Goal: Task Accomplishment & Management: Complete application form

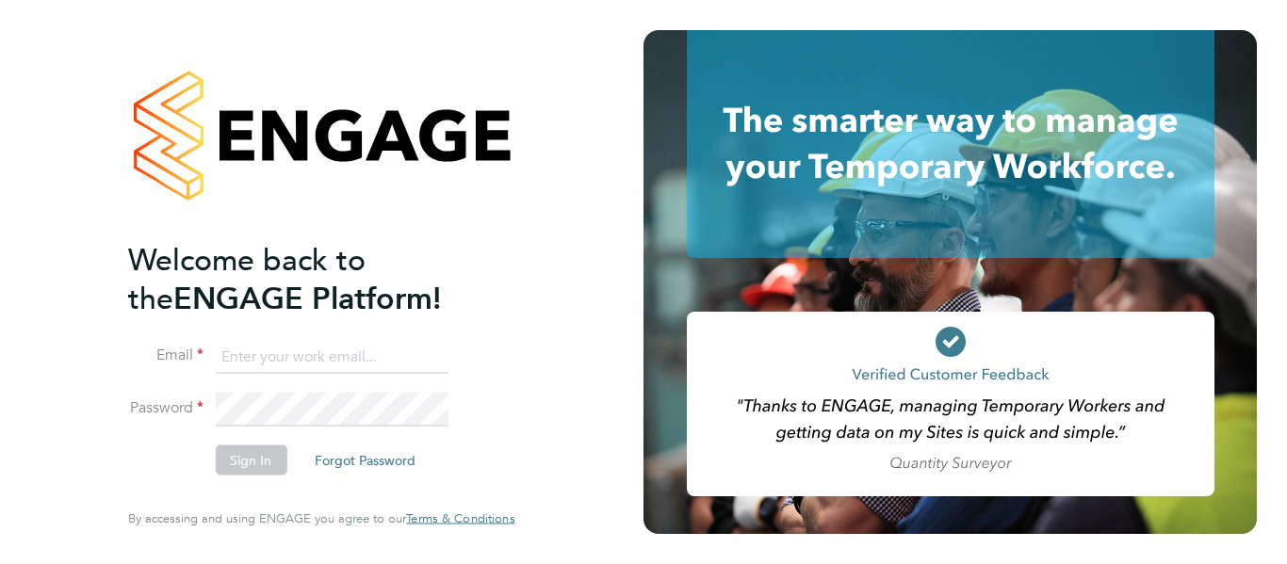
type input "[PERSON_NAME][EMAIL_ADDRESS][PERSON_NAME][DOMAIN_NAME]"
click at [567, 290] on div "Welcome back to the ENGAGE Platform! Email shirley.marshall@uk.g4s.com Password…" at bounding box center [321, 282] width 643 height 564
click at [266, 458] on button "Sign In" at bounding box center [251, 461] width 72 height 30
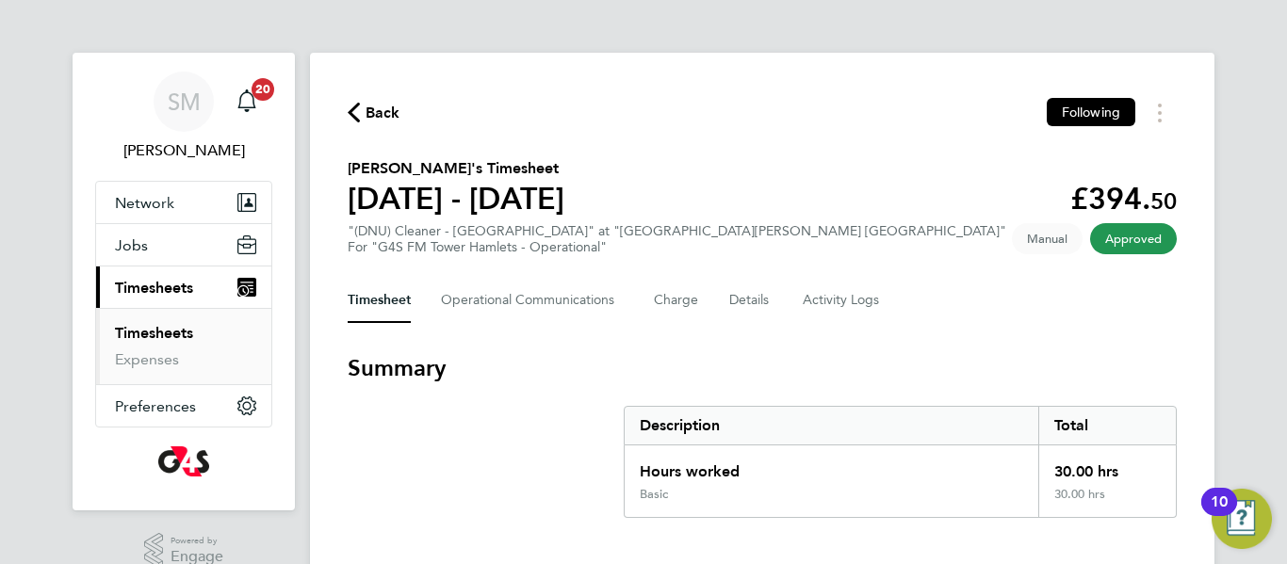
click at [172, 286] on span "Timesheets" at bounding box center [154, 288] width 78 height 18
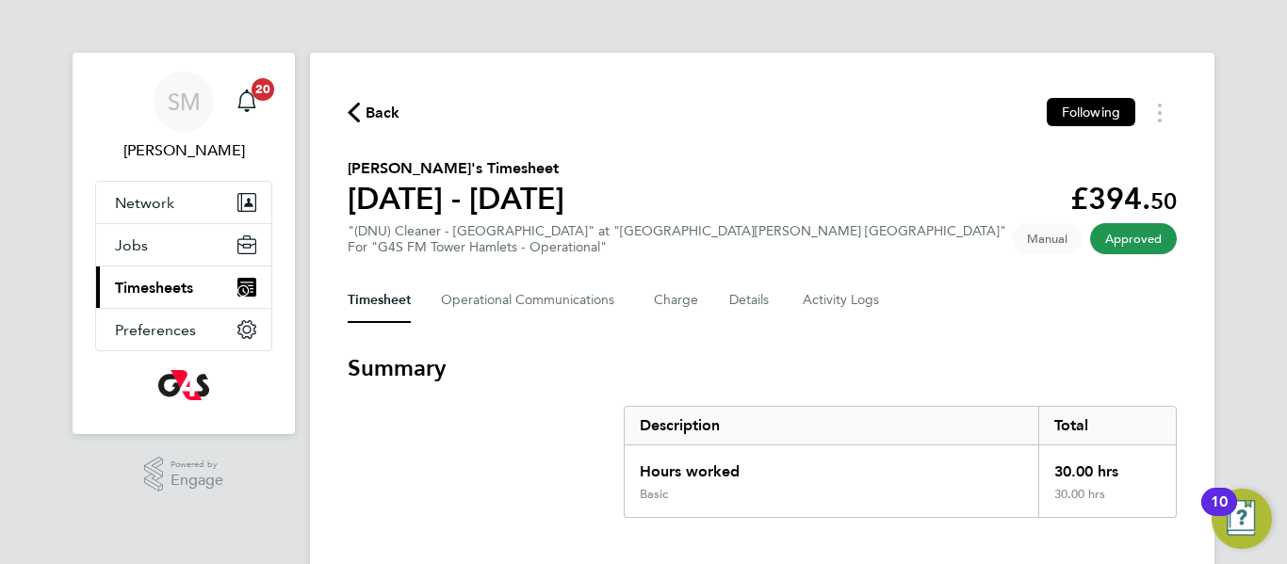
click at [172, 286] on span "Timesheets" at bounding box center [154, 288] width 78 height 18
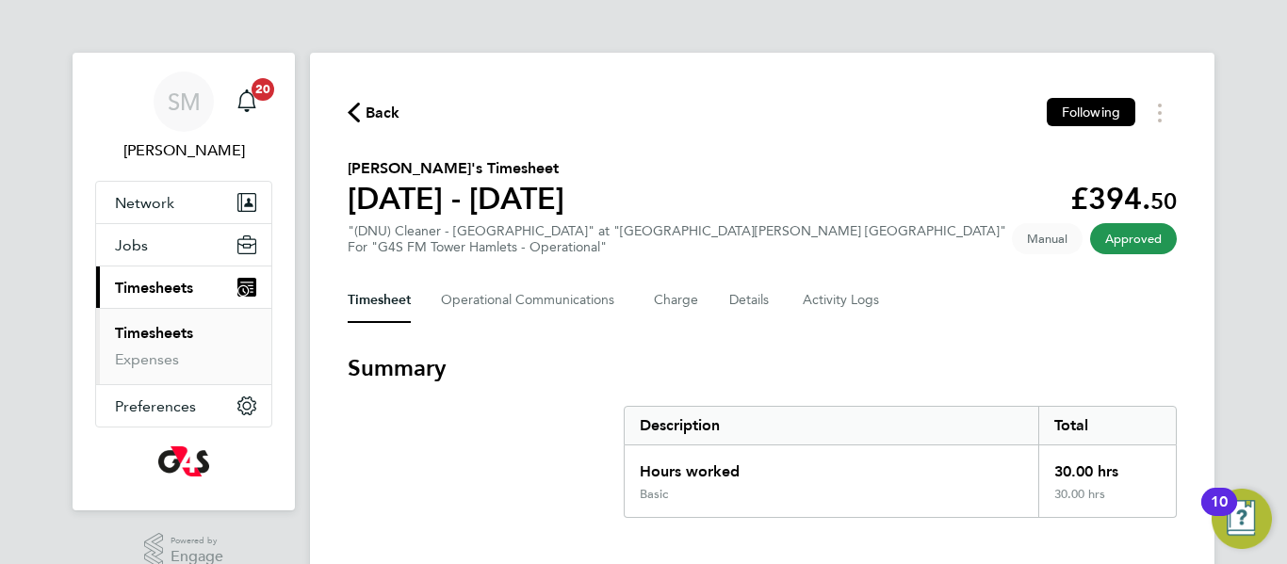
click at [157, 334] on link "Timesheets" at bounding box center [154, 333] width 78 height 18
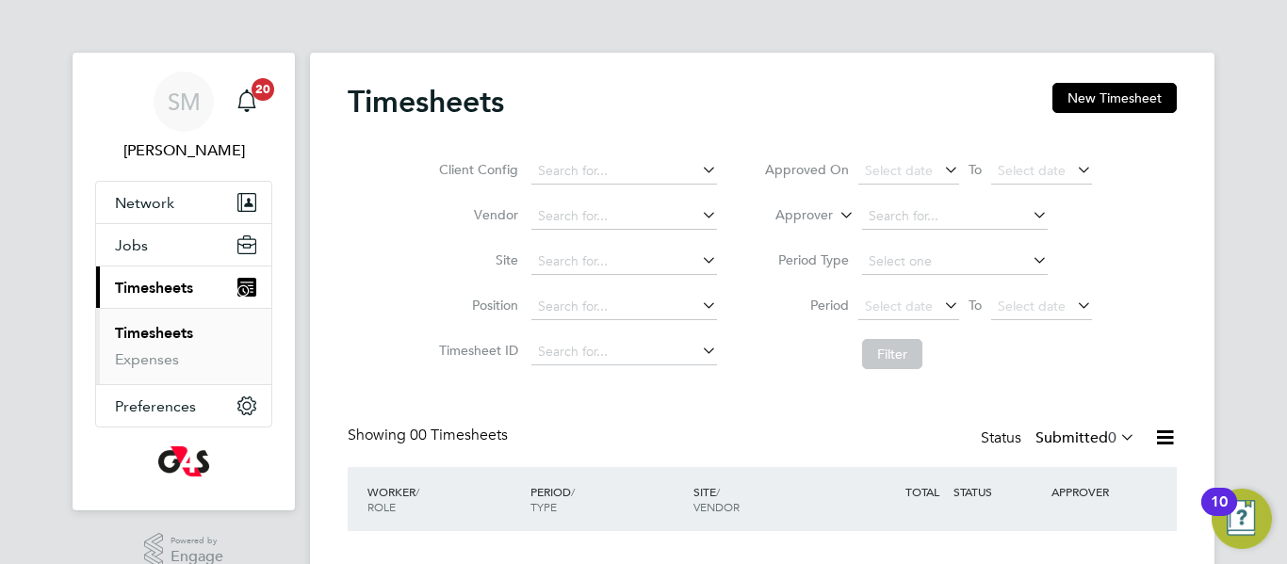
click at [1165, 255] on div "Client Config Vendor Site Position Timesheet ID Approved On Select date To Sele…" at bounding box center [762, 258] width 829 height 239
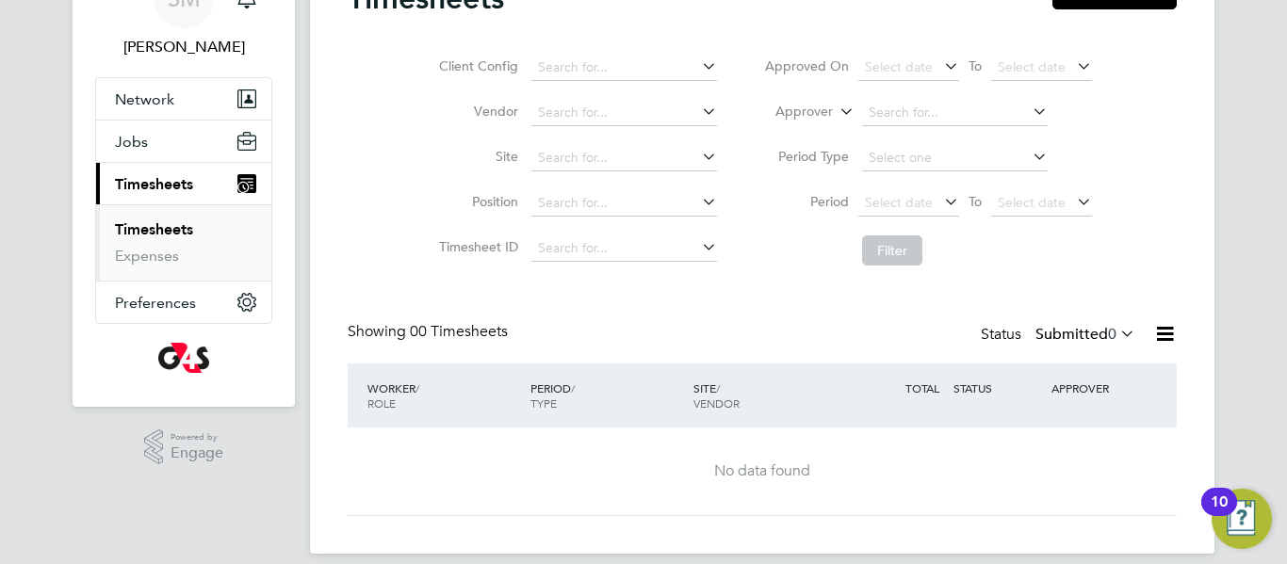
scroll to position [123, 0]
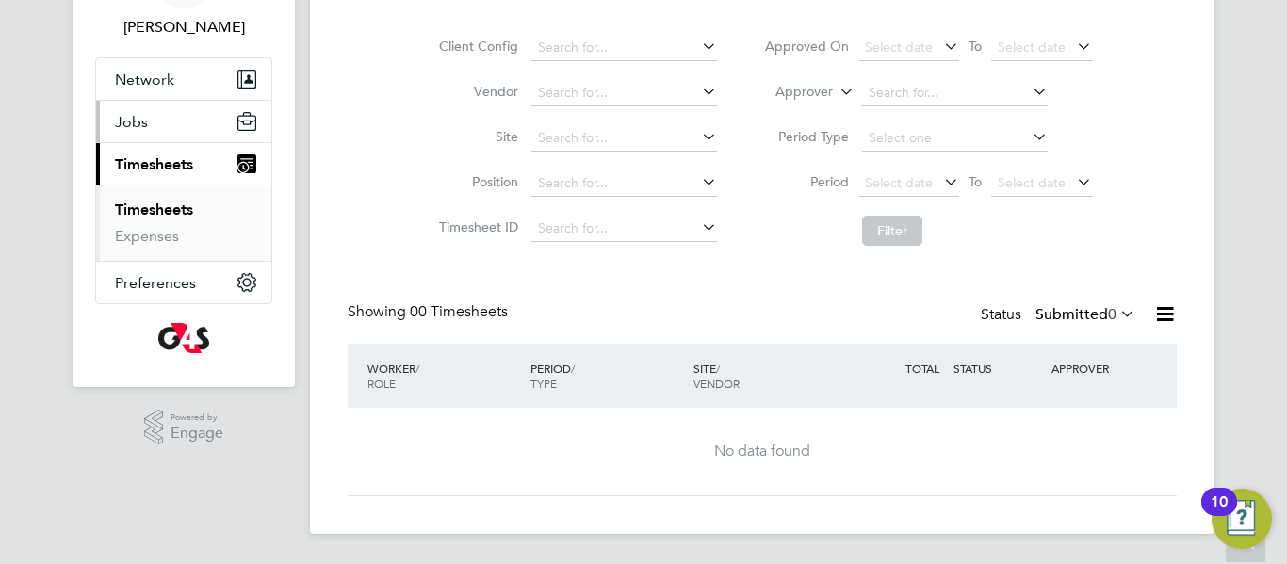
click at [191, 122] on button "Jobs" at bounding box center [183, 121] width 175 height 41
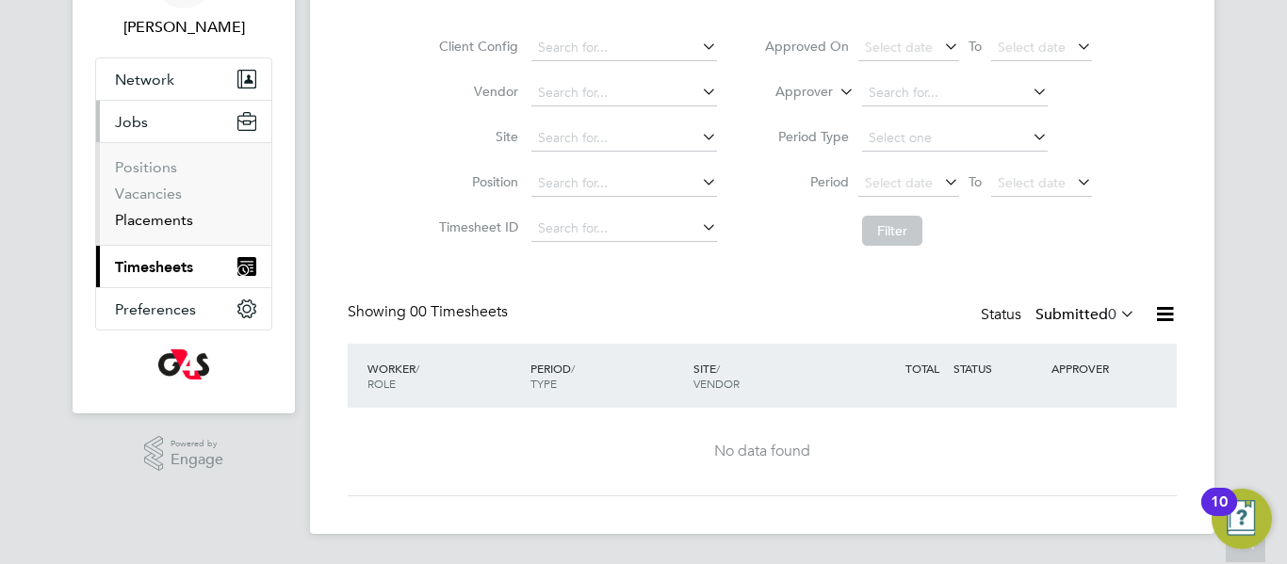
click at [172, 217] on link "Placements" at bounding box center [154, 220] width 78 height 18
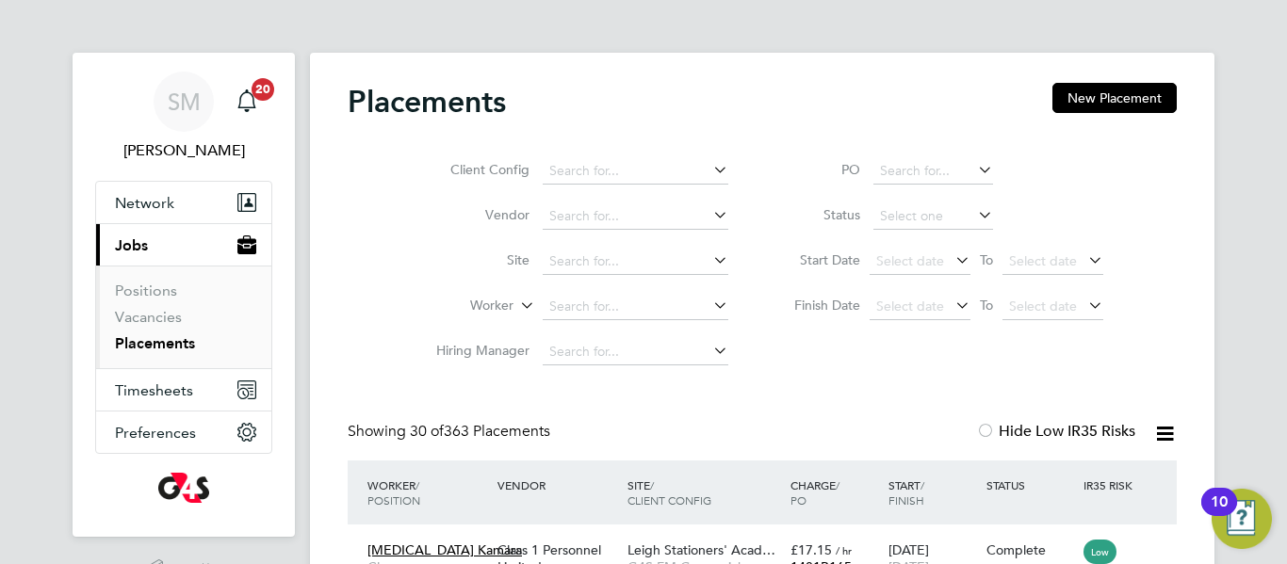
click at [790, 372] on div "Client Config Vendor Site Worker Hiring Manager PO Status Start Date Select dat…" at bounding box center [762, 257] width 829 height 236
click at [606, 308] on input at bounding box center [636, 307] width 186 height 26
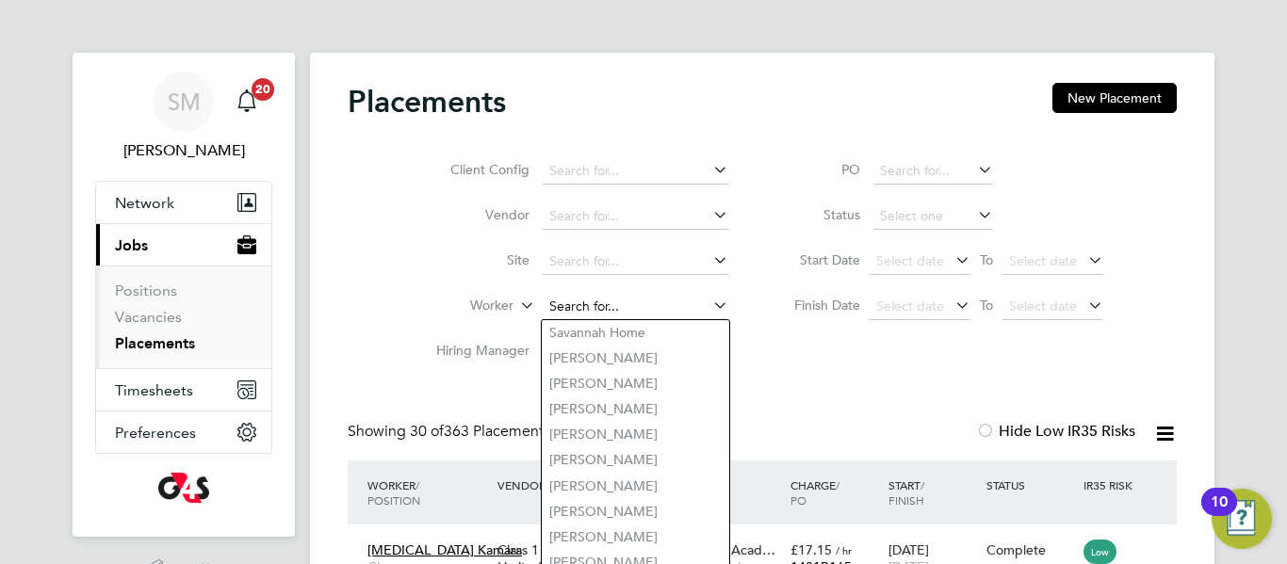
paste input "Taiwo Ajao"
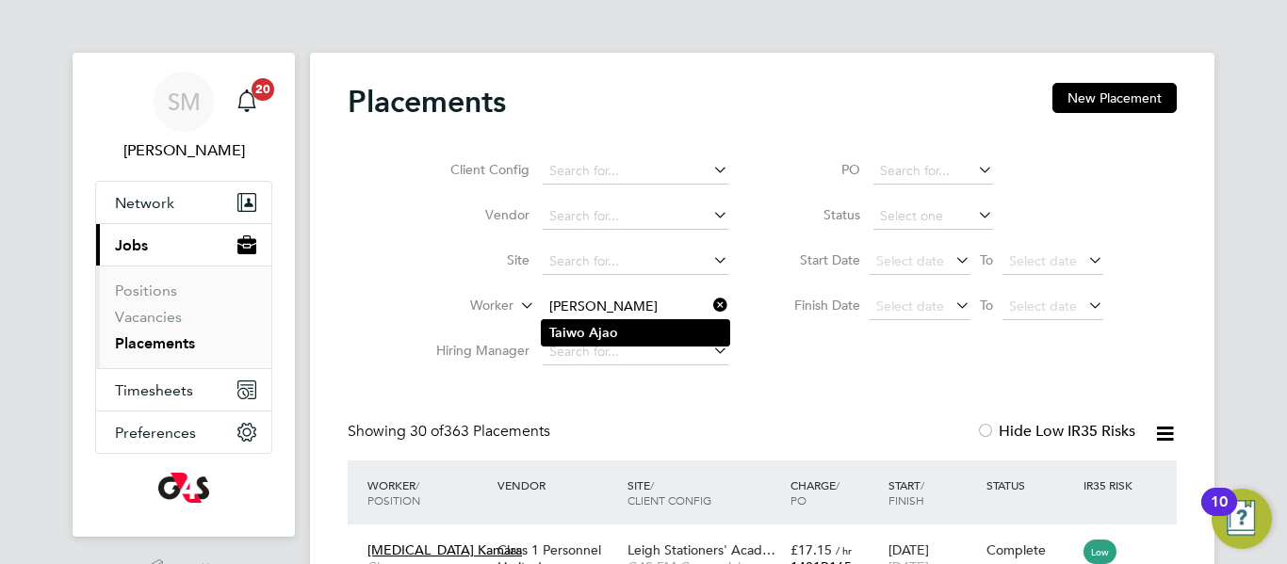
type input "Taiwo Ajao"
click at [625, 328] on li "Taiwo Ajao" at bounding box center [635, 332] width 187 height 25
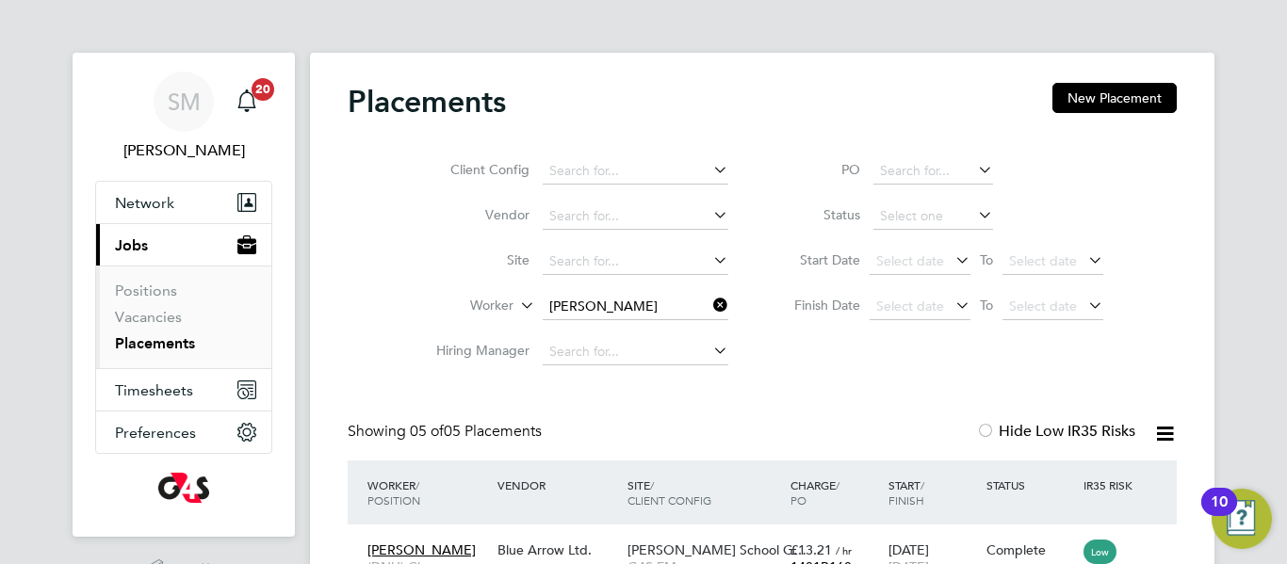
click at [963, 363] on div "Client Config Vendor Site Worker Taiwo Ajao Hiring Manager PO Status Start Date…" at bounding box center [762, 257] width 829 height 236
click at [165, 315] on link "Vacancies" at bounding box center [148, 317] width 67 height 18
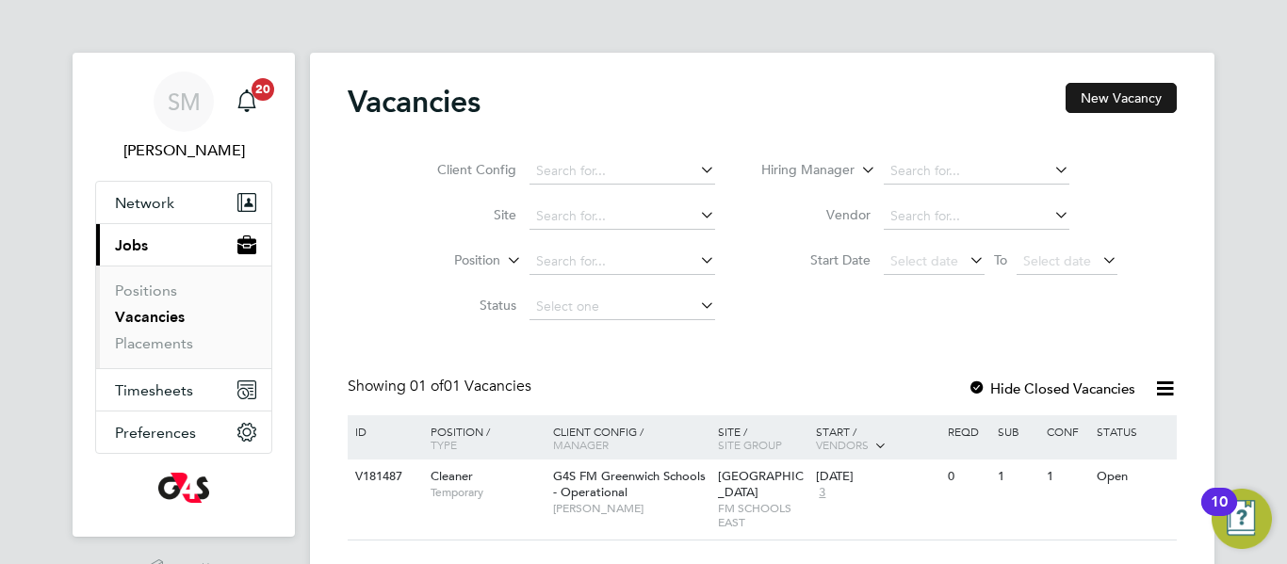
click at [1095, 100] on button "New Vacancy" at bounding box center [1120, 98] width 111 height 30
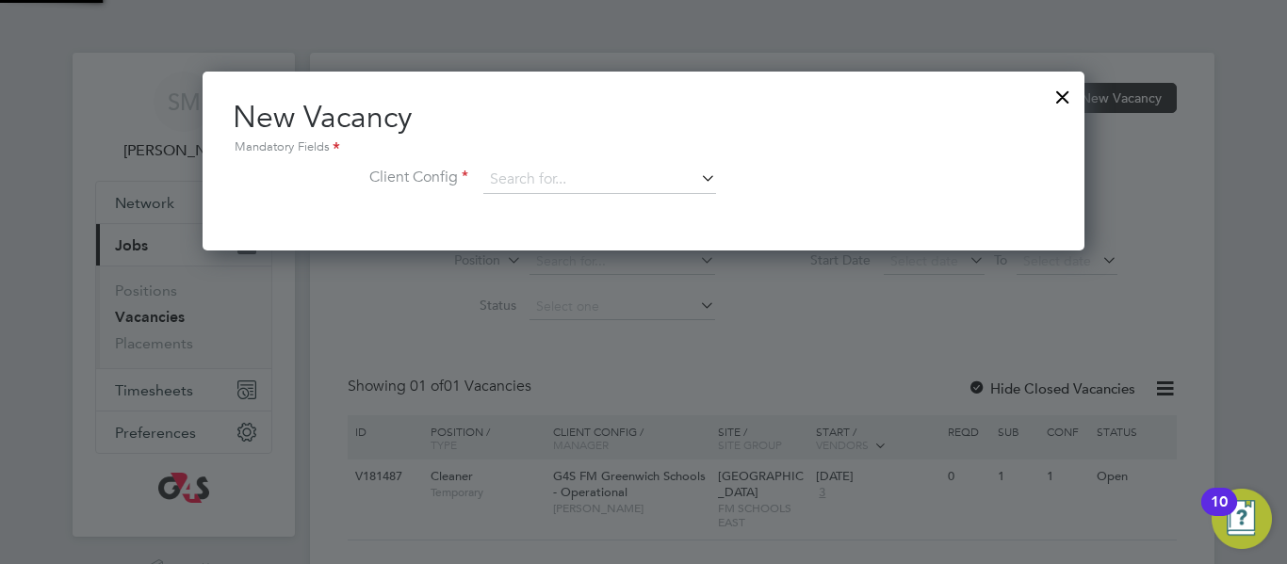
scroll to position [179, 883]
click at [1064, 101] on div at bounding box center [1063, 92] width 34 height 34
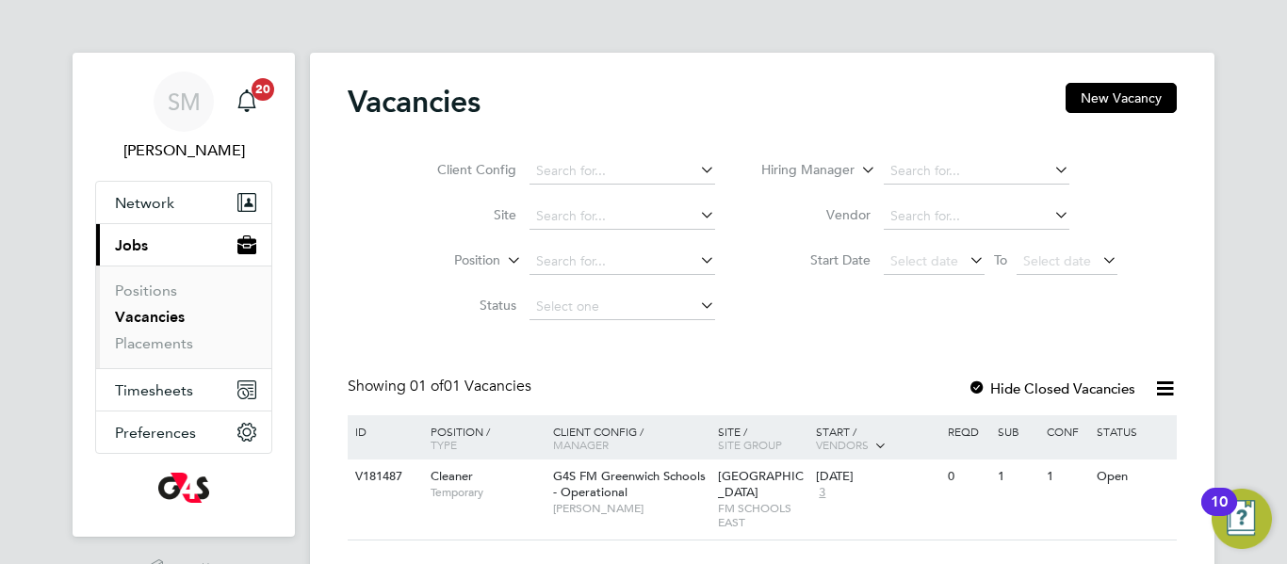
click at [891, 340] on div "Vacancies New Vacancy Client Config Site Position Status Hiring Manager Vendor …" at bounding box center [762, 312] width 829 height 458
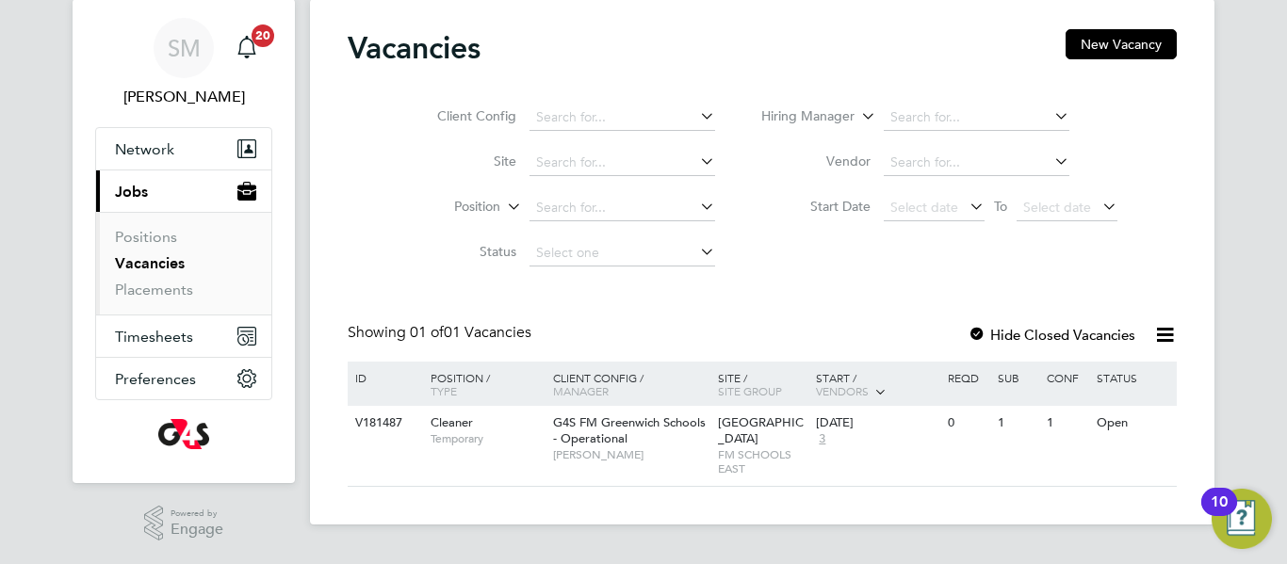
scroll to position [60, 0]
click at [609, 422] on span "G4S FM Greenwich Schools - Operational" at bounding box center [629, 430] width 153 height 32
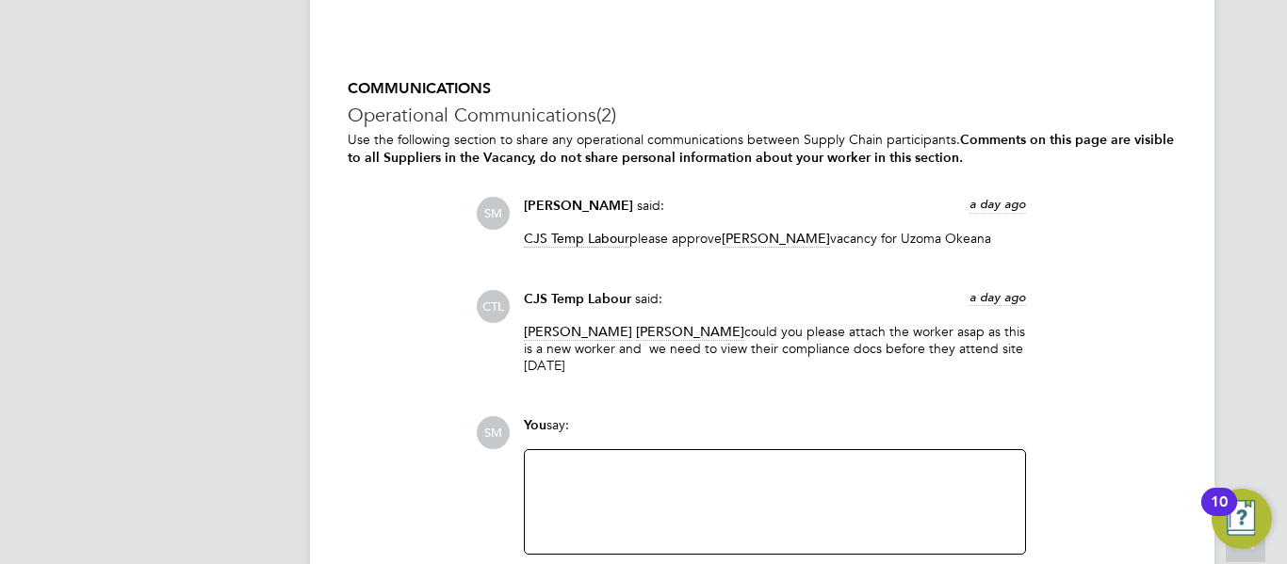
scroll to position [2675, 0]
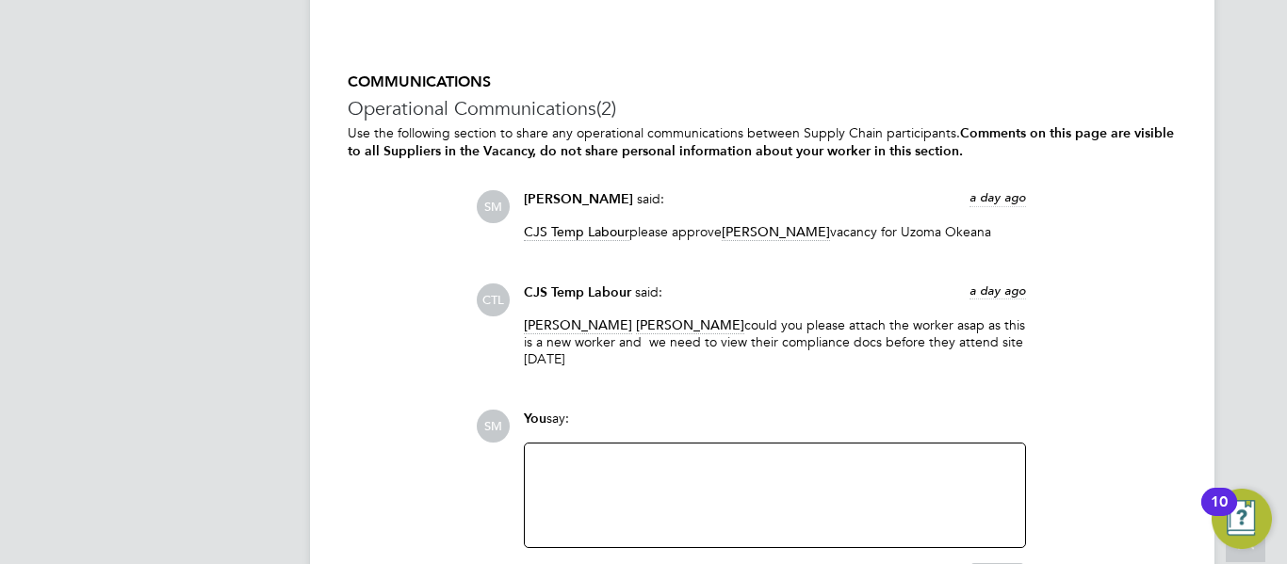
click at [752, 463] on div at bounding box center [775, 495] width 478 height 81
paste div
click at [659, 455] on div "Taiwo Ajao" at bounding box center [775, 495] width 478 height 81
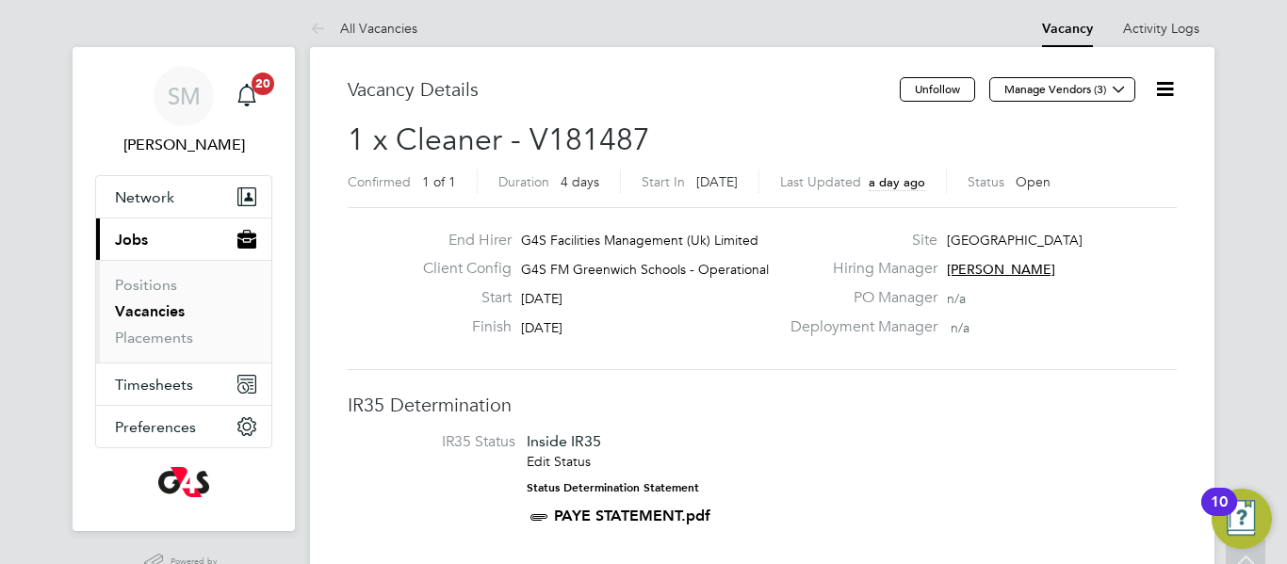
scroll to position [0, 0]
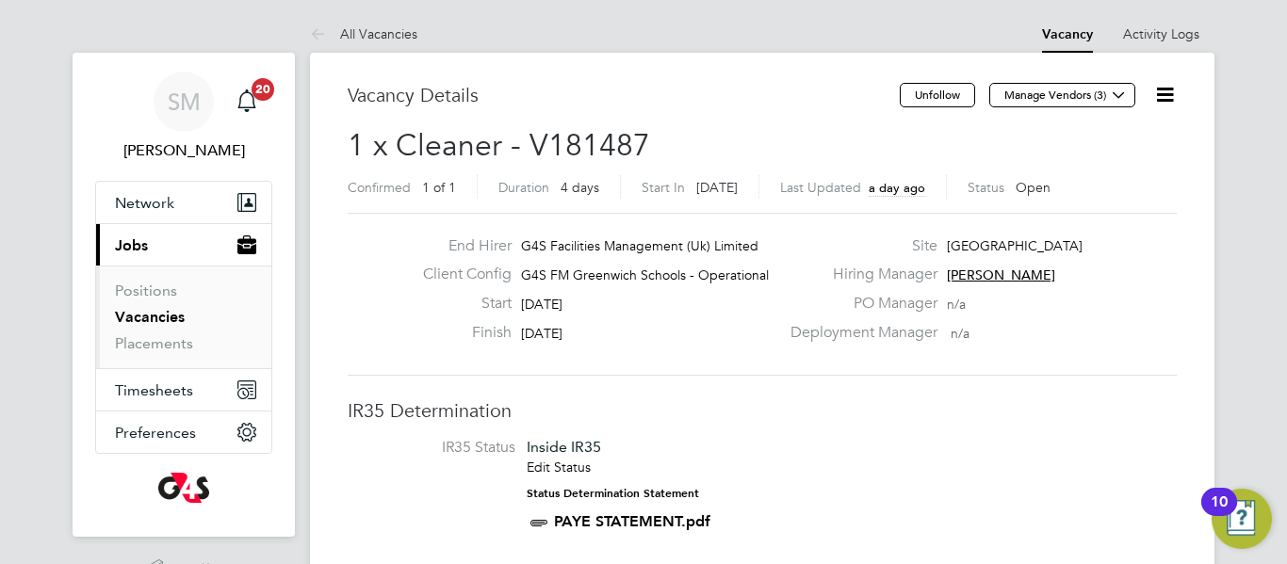
click at [171, 319] on link "Vacancies" at bounding box center [150, 317] width 70 height 18
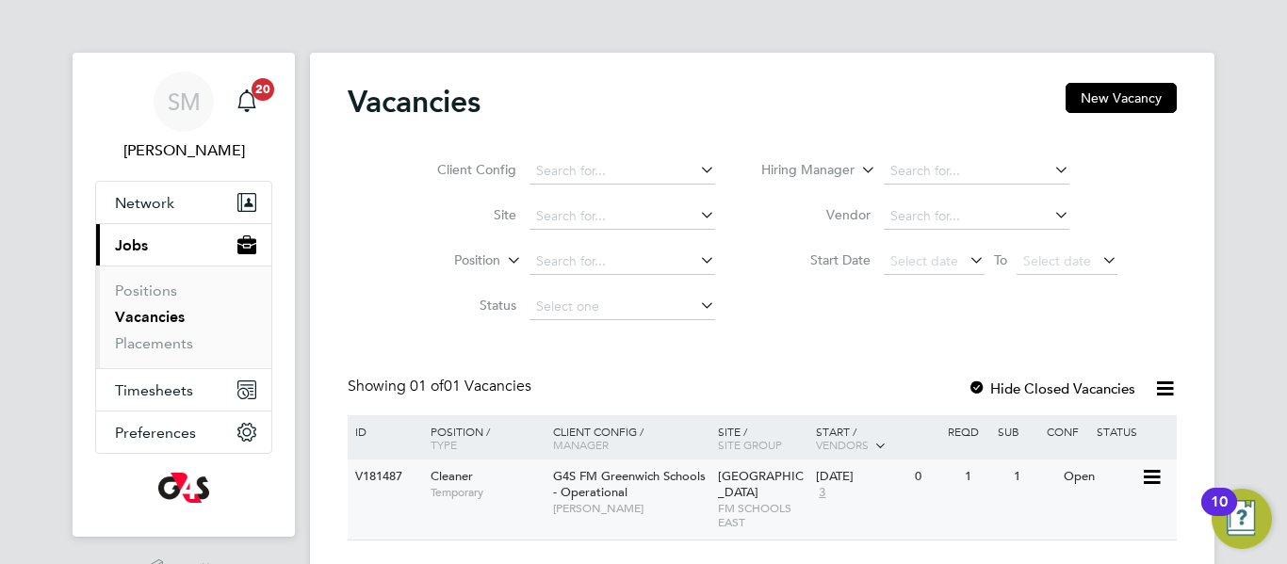
click at [640, 481] on span "G4S FM Greenwich Schools - Operational" at bounding box center [629, 484] width 153 height 32
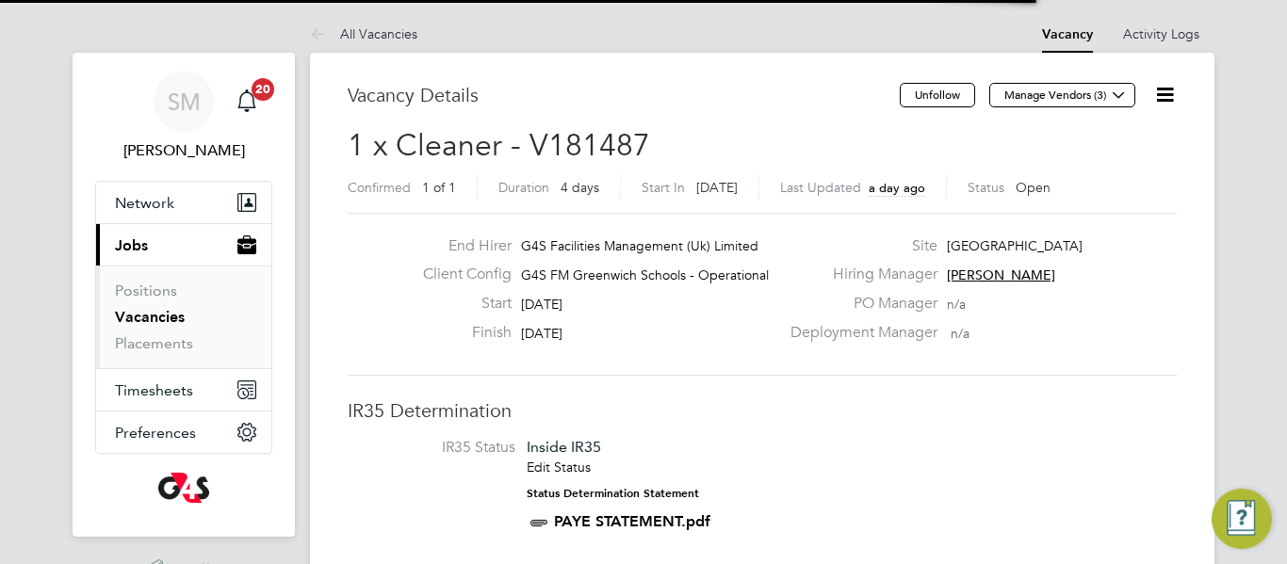
click at [717, 439] on li "IR35 Status Inside IR35 Edit Status Status Determination Statement PAYE STATEME…" at bounding box center [761, 489] width 791 height 102
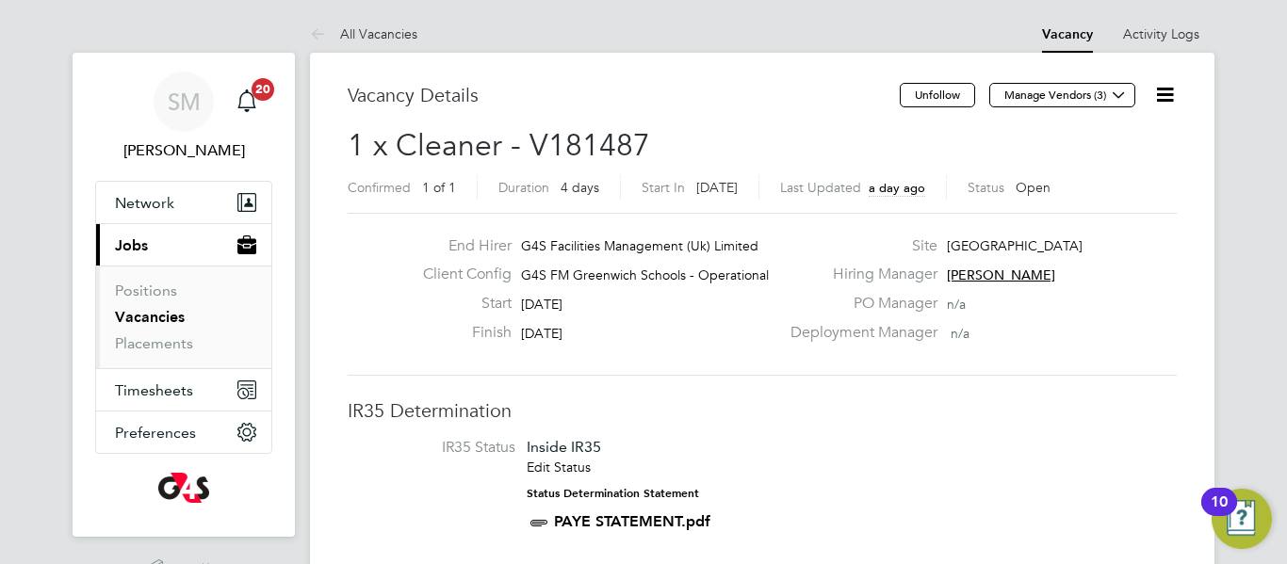
click at [133, 319] on link "Vacancies" at bounding box center [150, 317] width 70 height 18
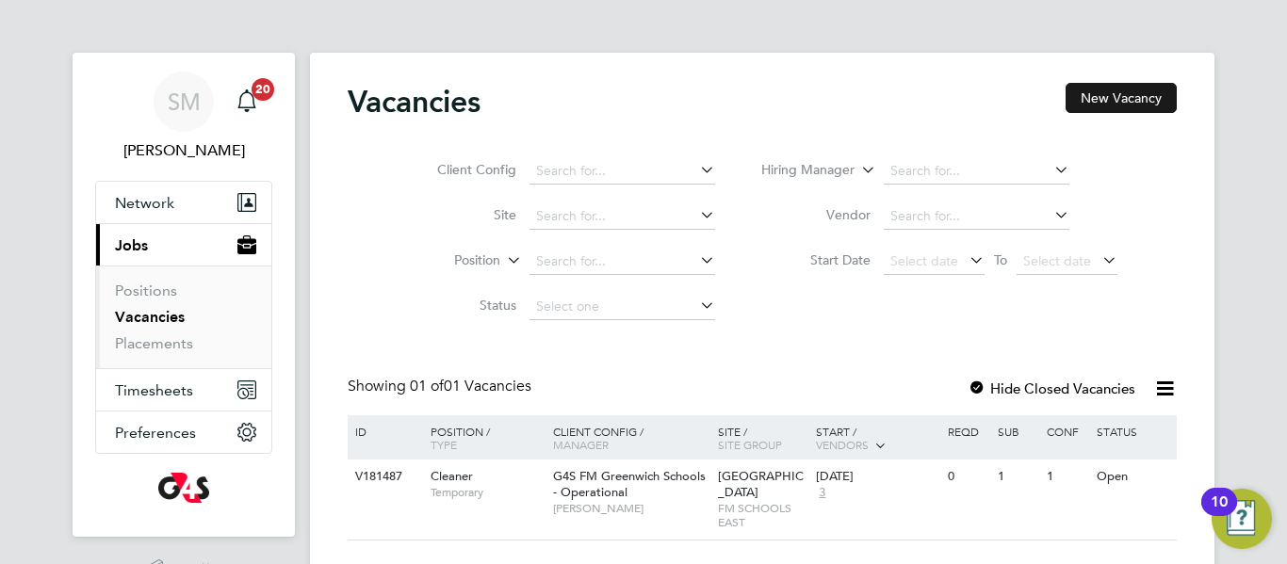
click at [1137, 99] on button "New Vacancy" at bounding box center [1120, 98] width 111 height 30
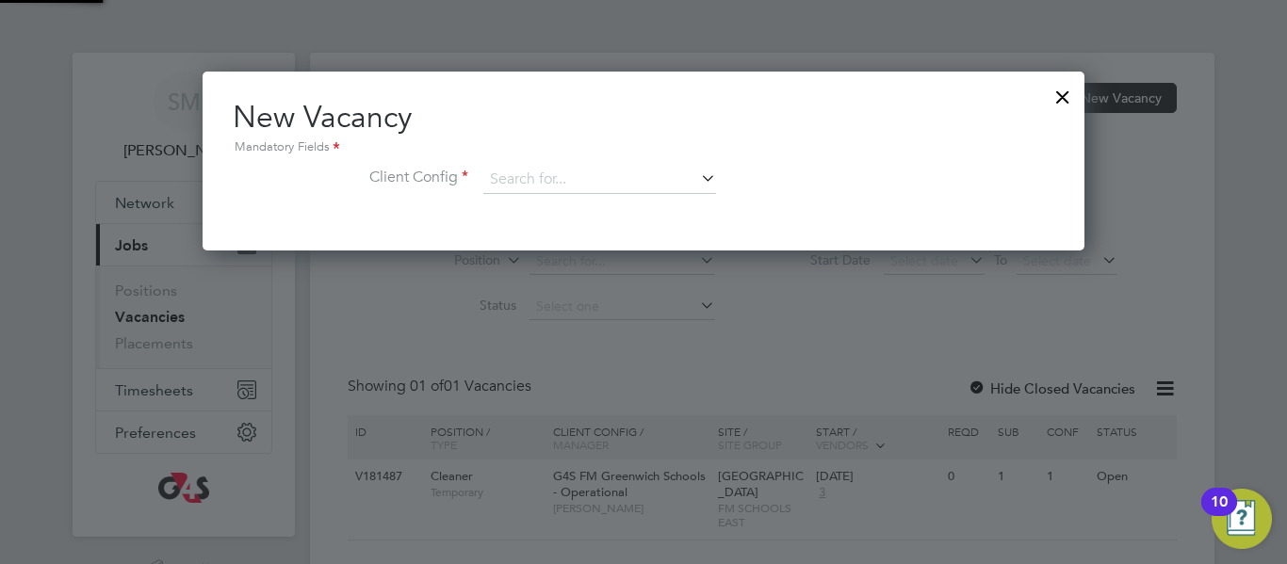
scroll to position [179, 883]
click at [675, 179] on input at bounding box center [599, 180] width 233 height 28
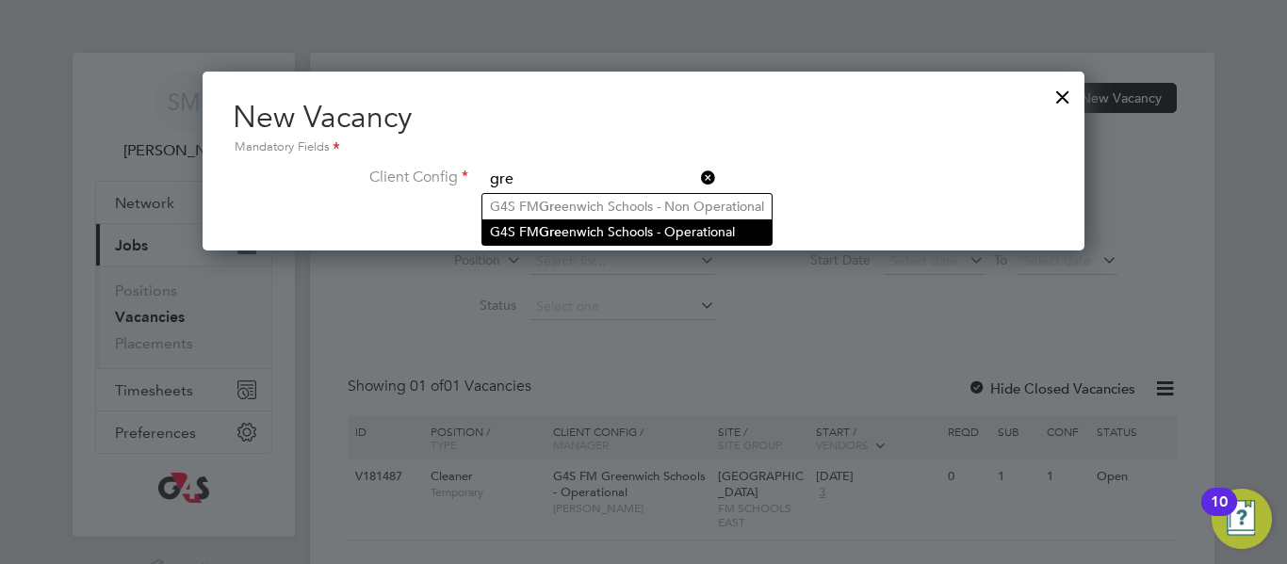
click at [662, 228] on li "G4S FM Gre enwich Schools - Operational" at bounding box center [626, 231] width 289 height 25
type input "G4S FM Greenwich Schools - Operational"
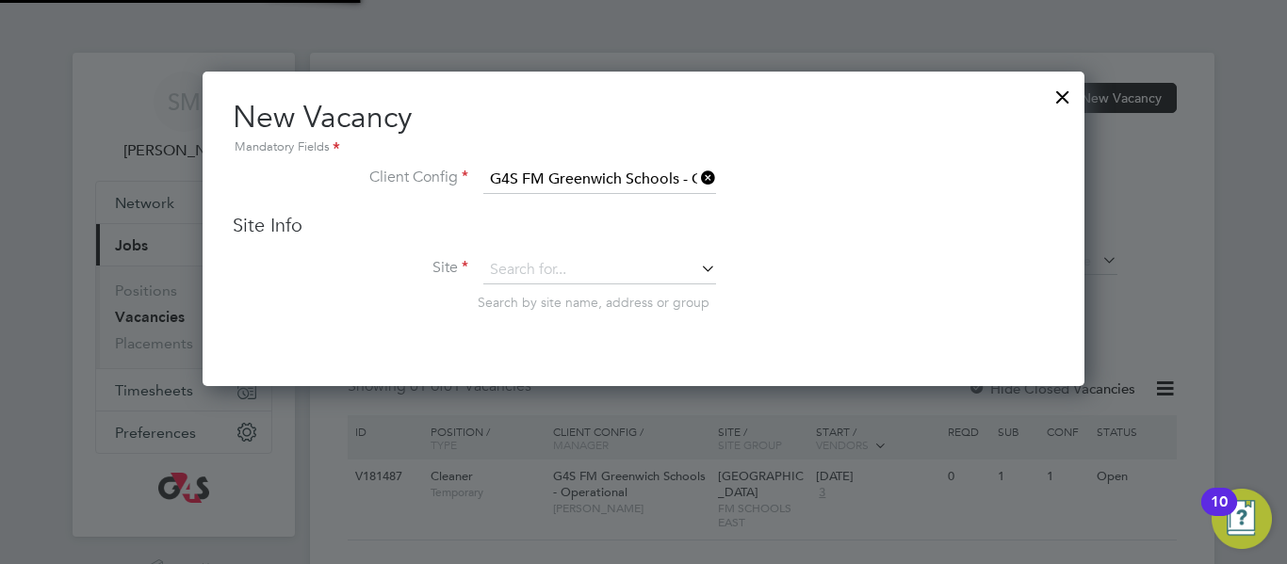
scroll to position [316, 883]
click at [618, 270] on input at bounding box center [599, 270] width 233 height 28
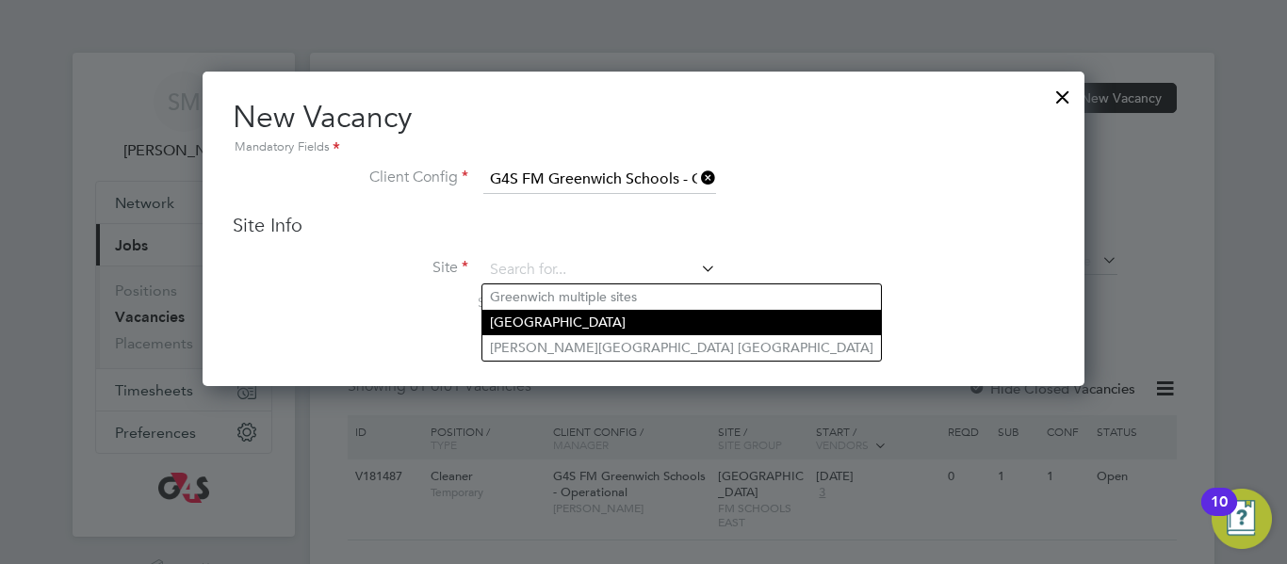
click at [610, 322] on li "[GEOGRAPHIC_DATA]" at bounding box center [681, 322] width 398 height 25
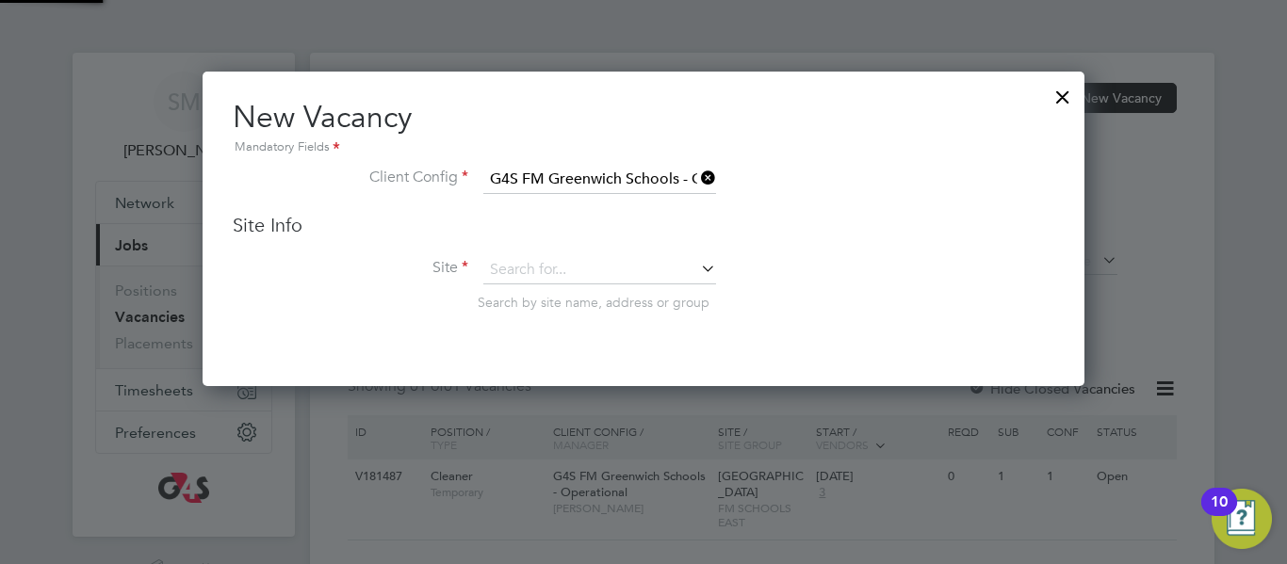
type input "[GEOGRAPHIC_DATA]"
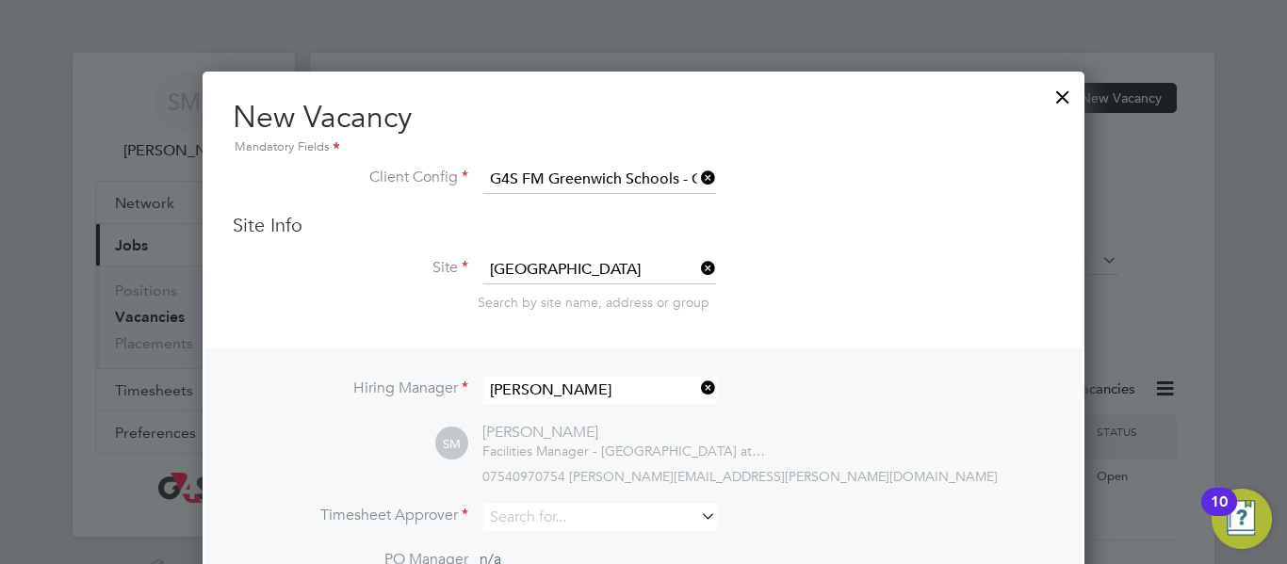
click at [888, 302] on div "Search by site name, address or group" at bounding box center [766, 302] width 577 height 17
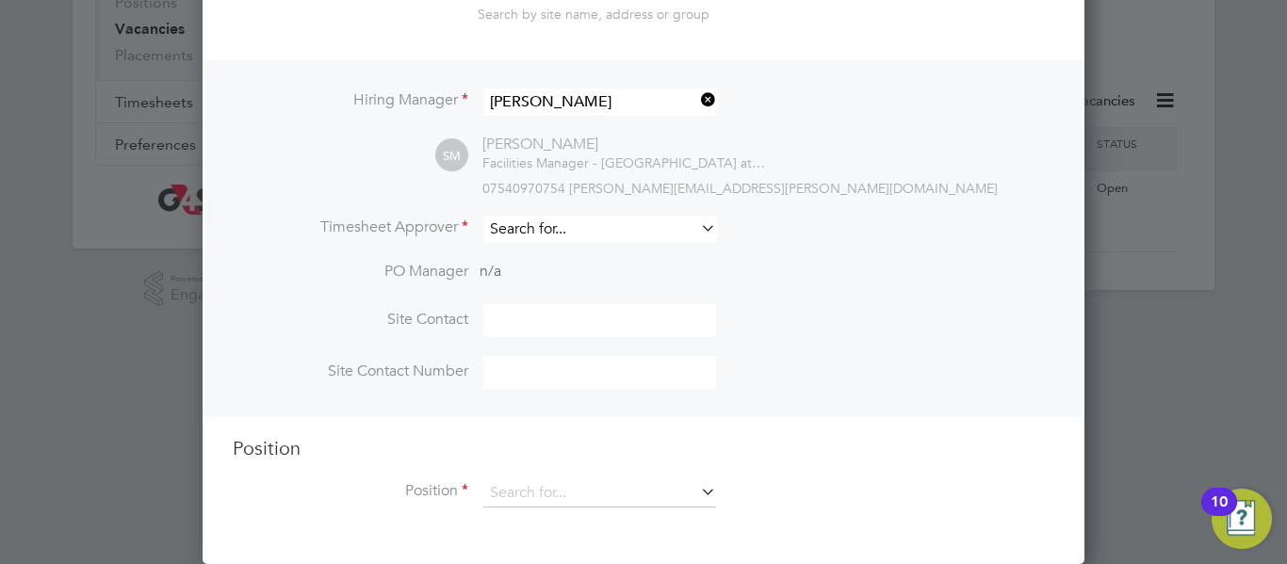
click at [650, 232] on input at bounding box center [599, 229] width 233 height 27
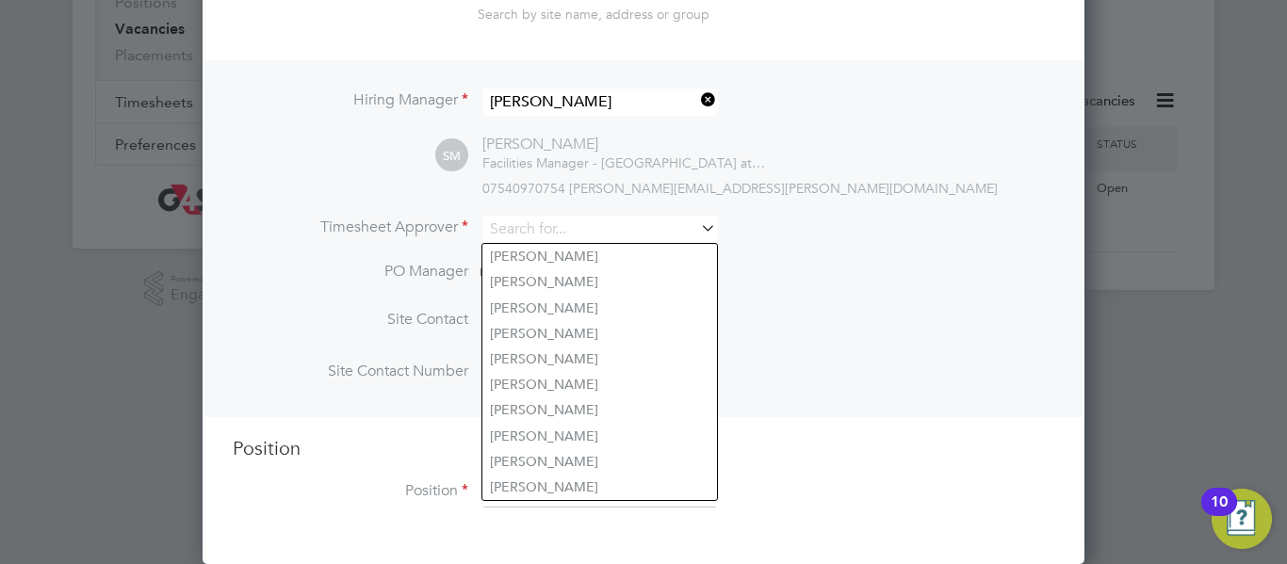
type input "[PERSON_NAME]"
type input "02088504220"
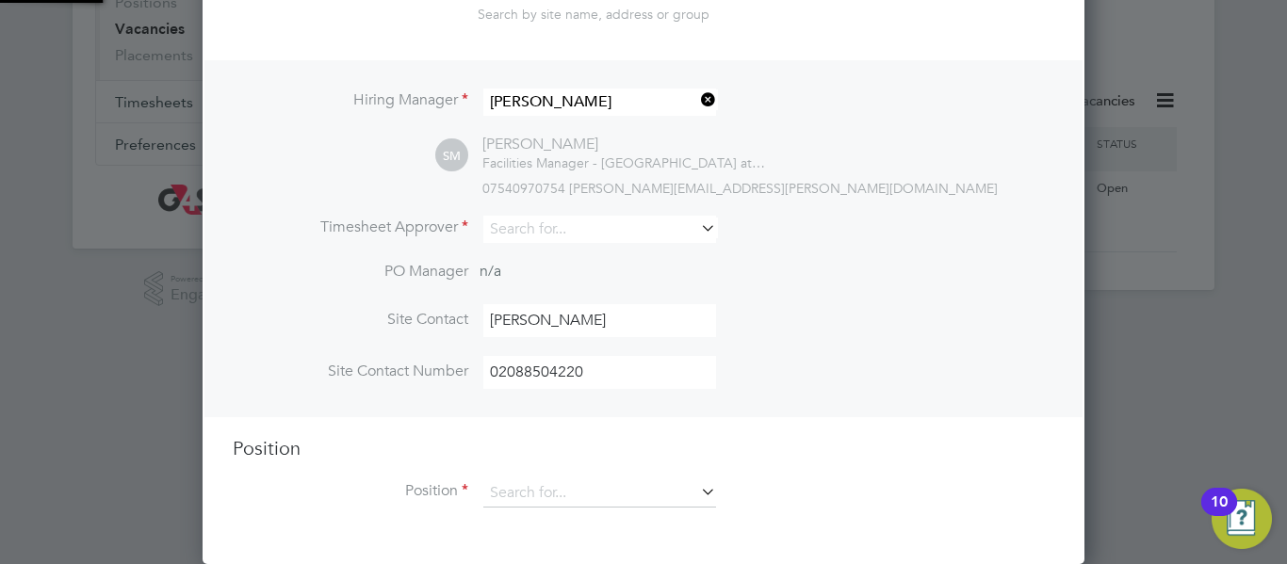
type input "[PERSON_NAME]"
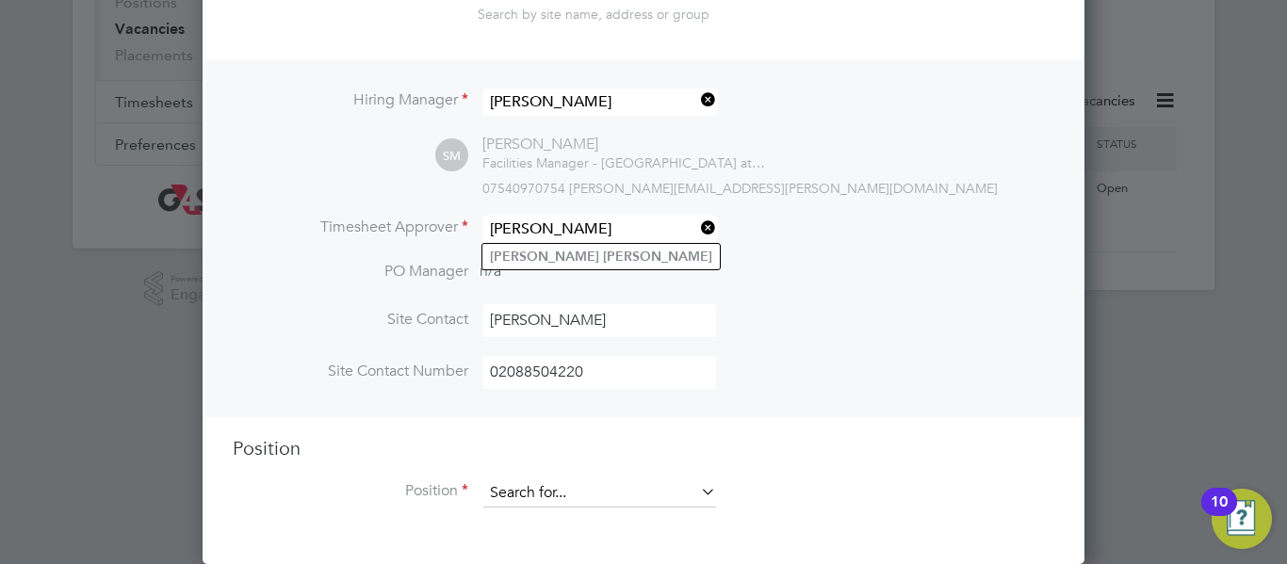
click at [642, 490] on input at bounding box center [599, 493] width 233 height 28
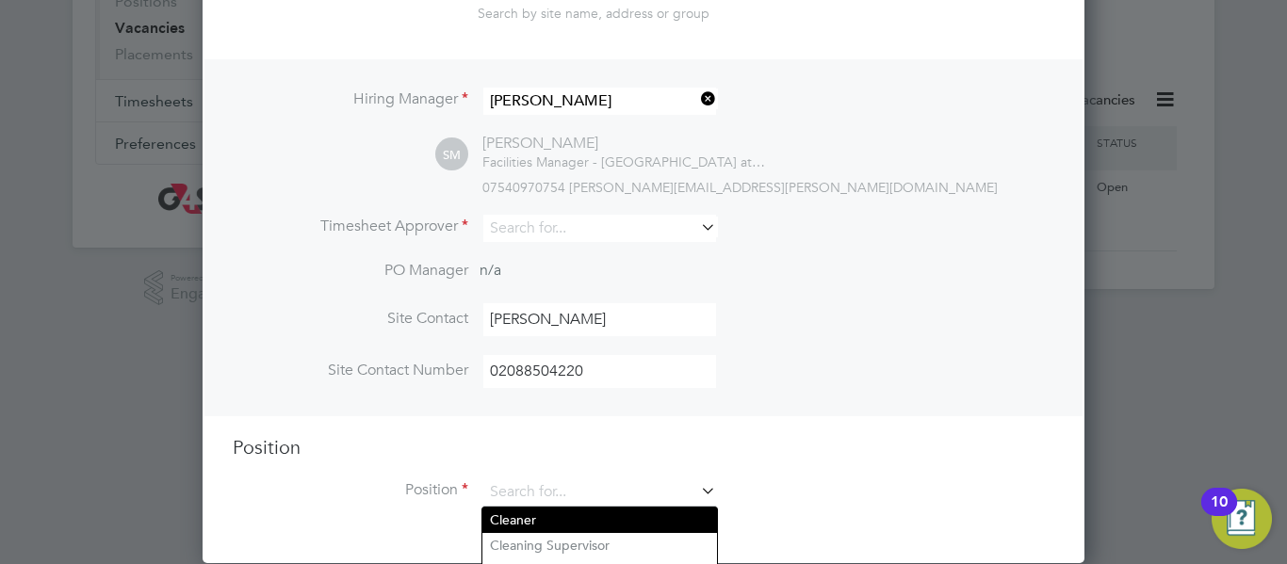
click at [609, 516] on li "Cleaner" at bounding box center [599, 520] width 235 height 25
type input "Cleaner"
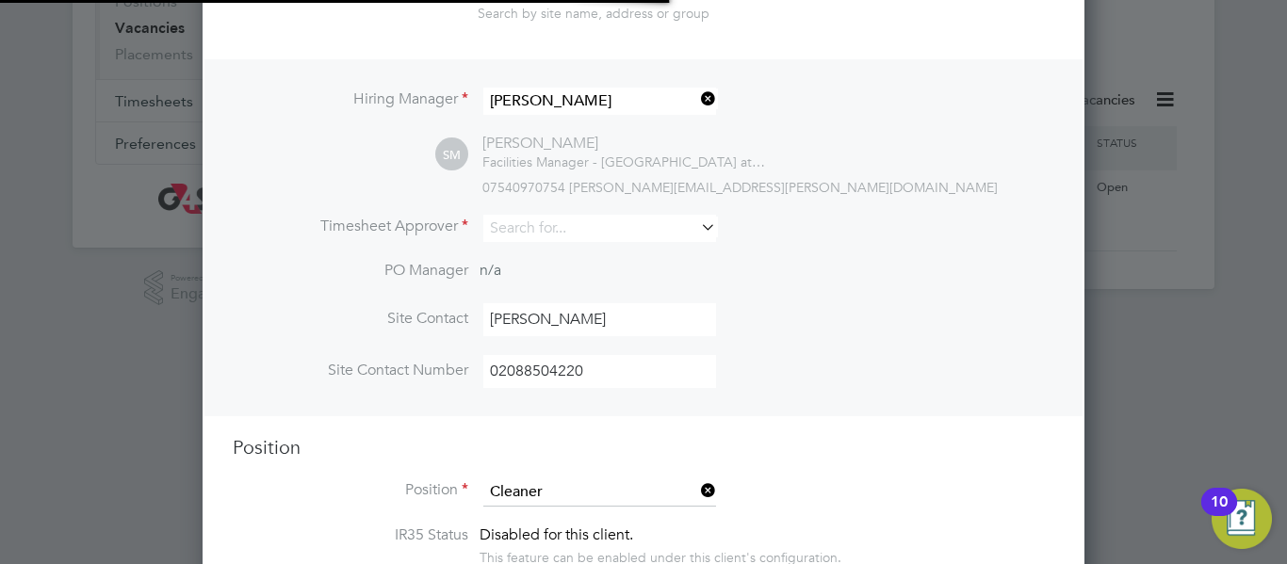
type textarea " On arrival, to report for duty in full uniform for the normal work routines. …"
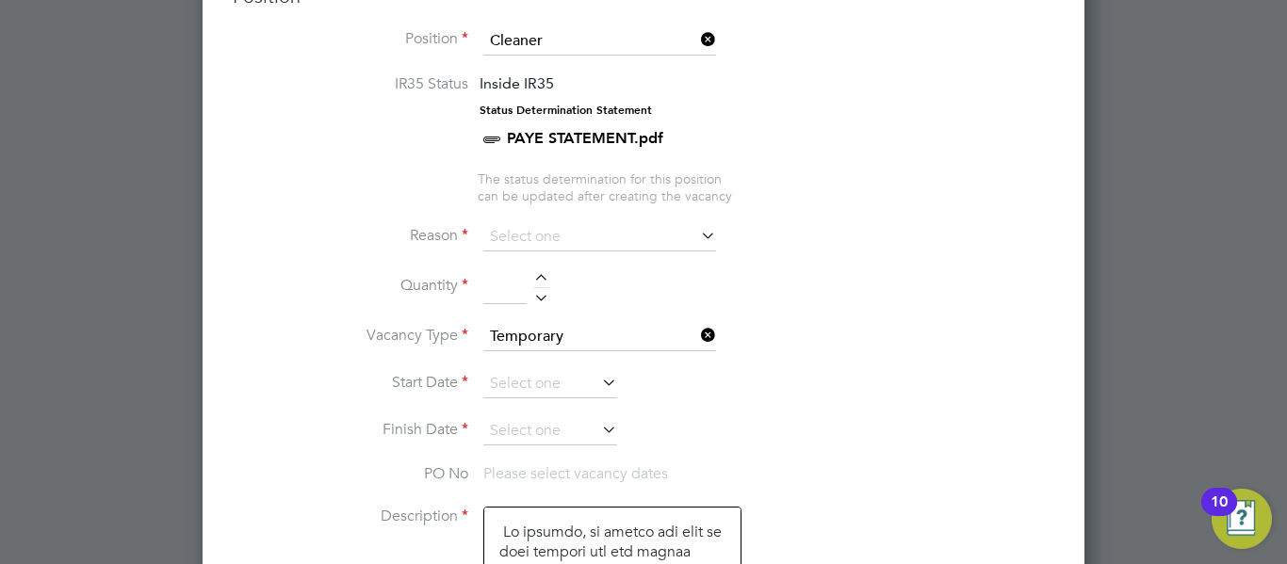
scroll to position [628, 0]
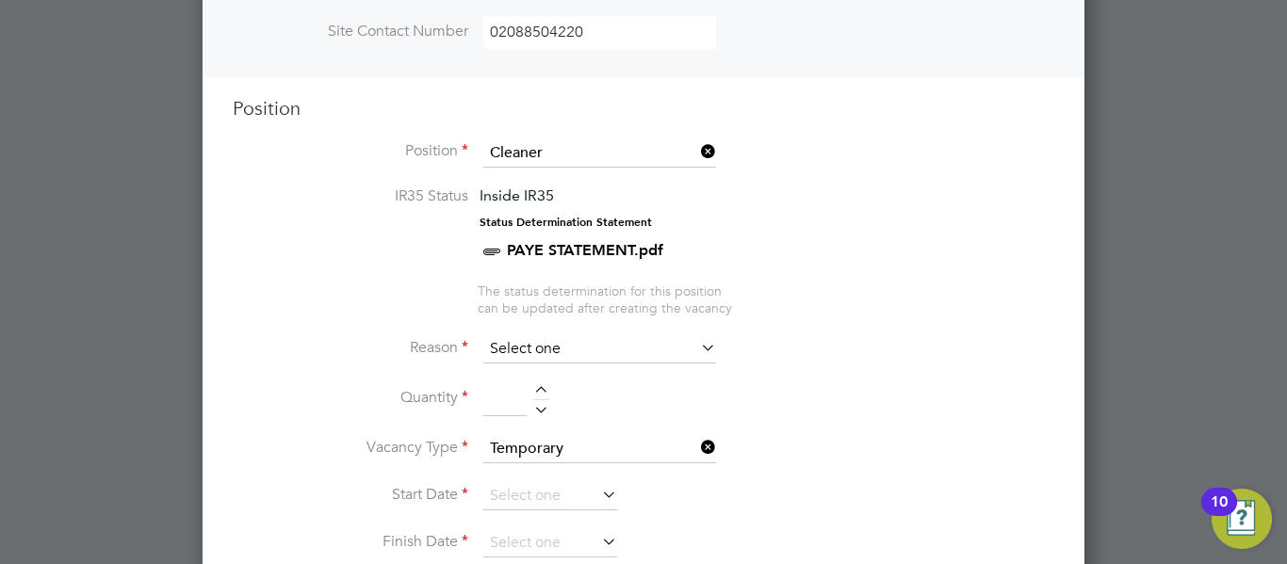
click at [593, 349] on input at bounding box center [599, 349] width 233 height 28
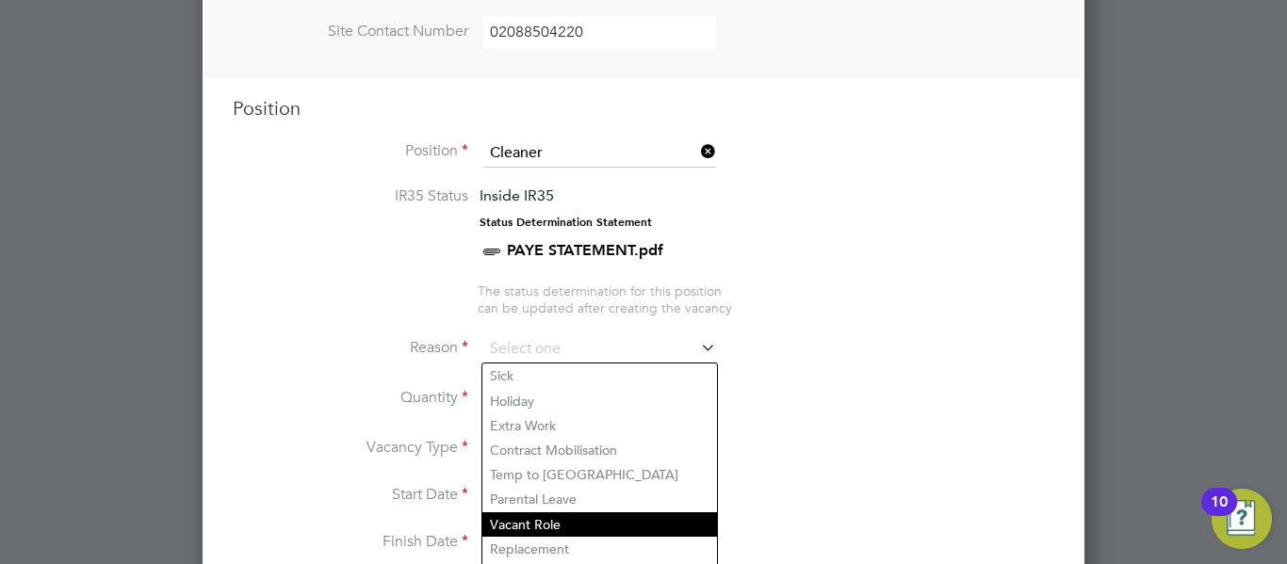
click at [621, 525] on li "Vacant Role" at bounding box center [599, 524] width 235 height 24
type input "Vacant Role"
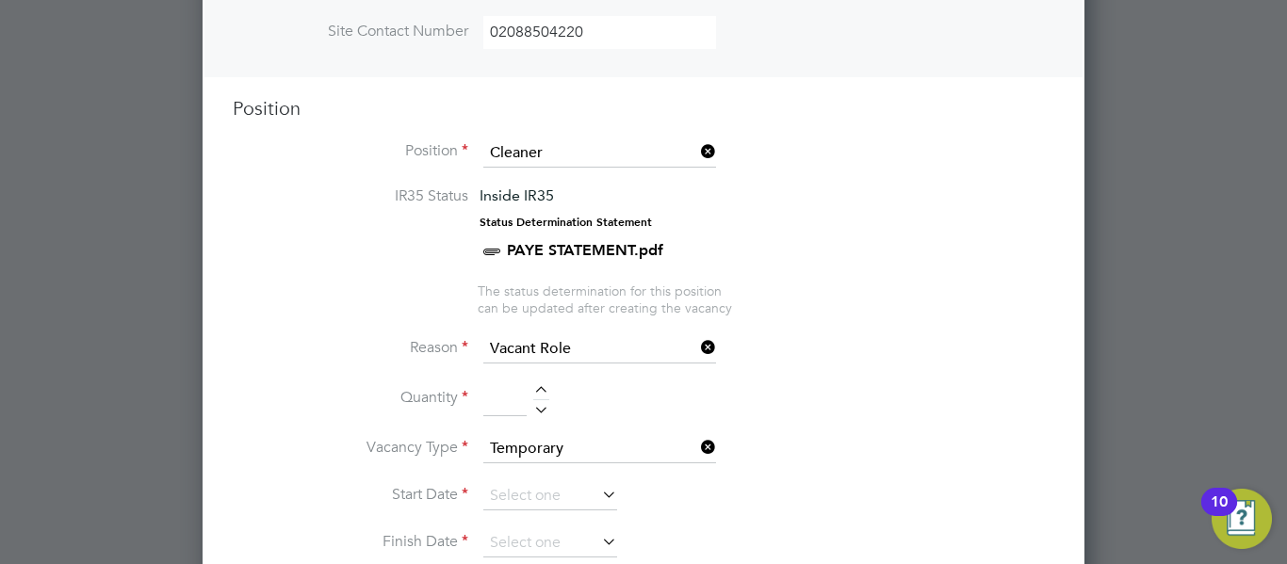
click at [538, 390] on div at bounding box center [541, 392] width 16 height 13
type input "1"
click at [544, 498] on input at bounding box center [550, 496] width 134 height 28
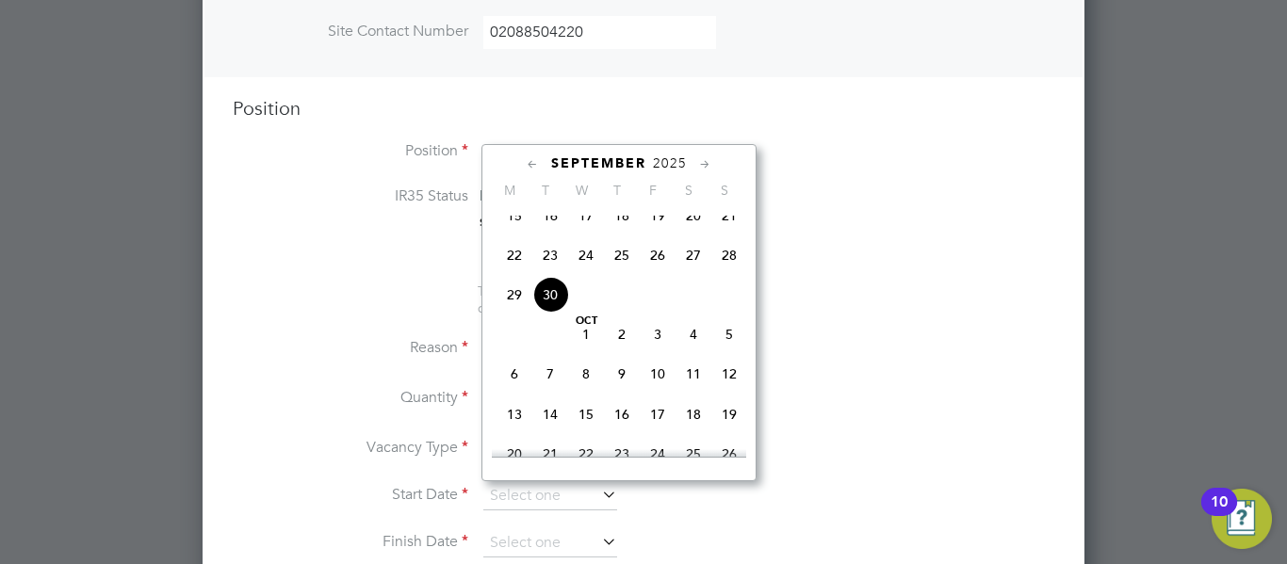
click at [622, 352] on span "2" at bounding box center [622, 335] width 36 height 36
type input "[DATE]"
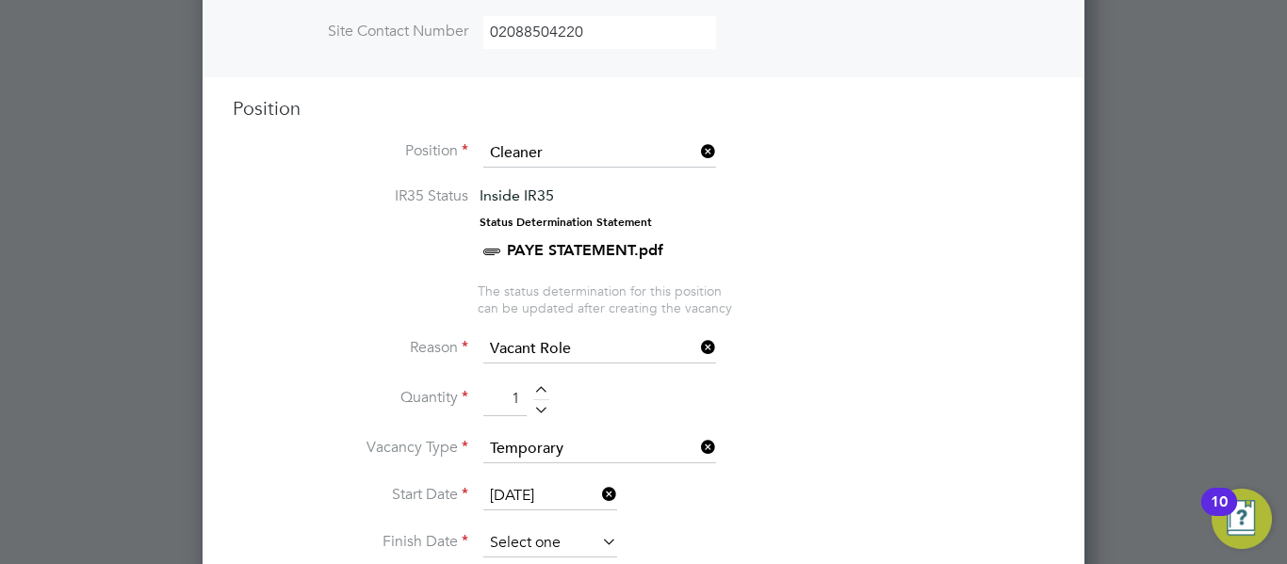
click at [582, 532] on input at bounding box center [550, 543] width 134 height 28
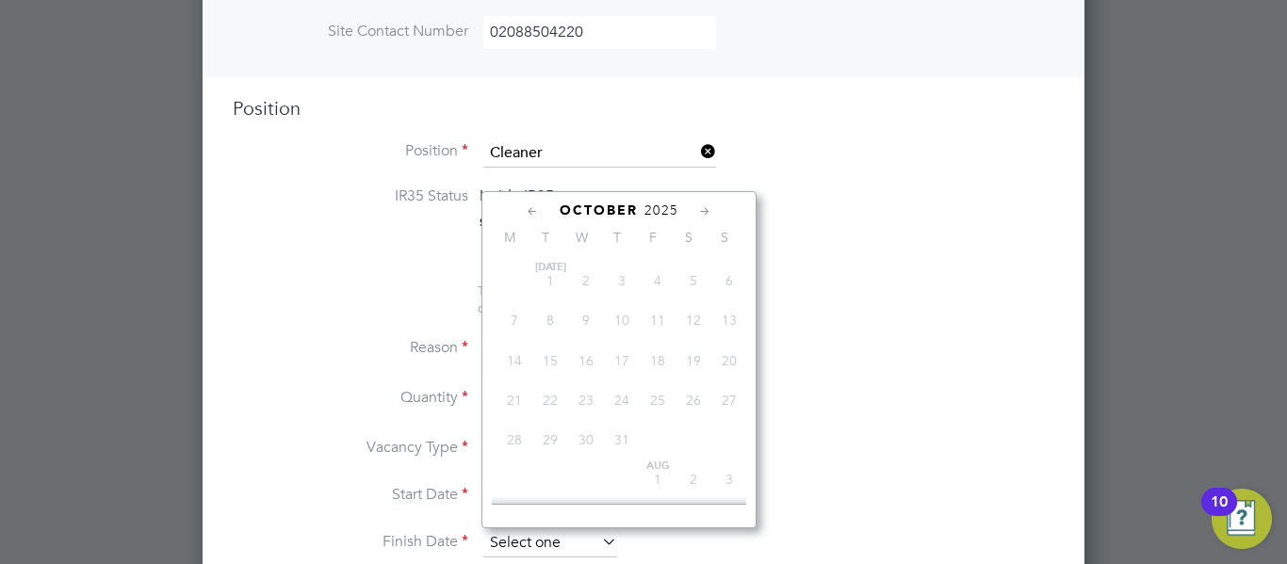
scroll to position [530, 0]
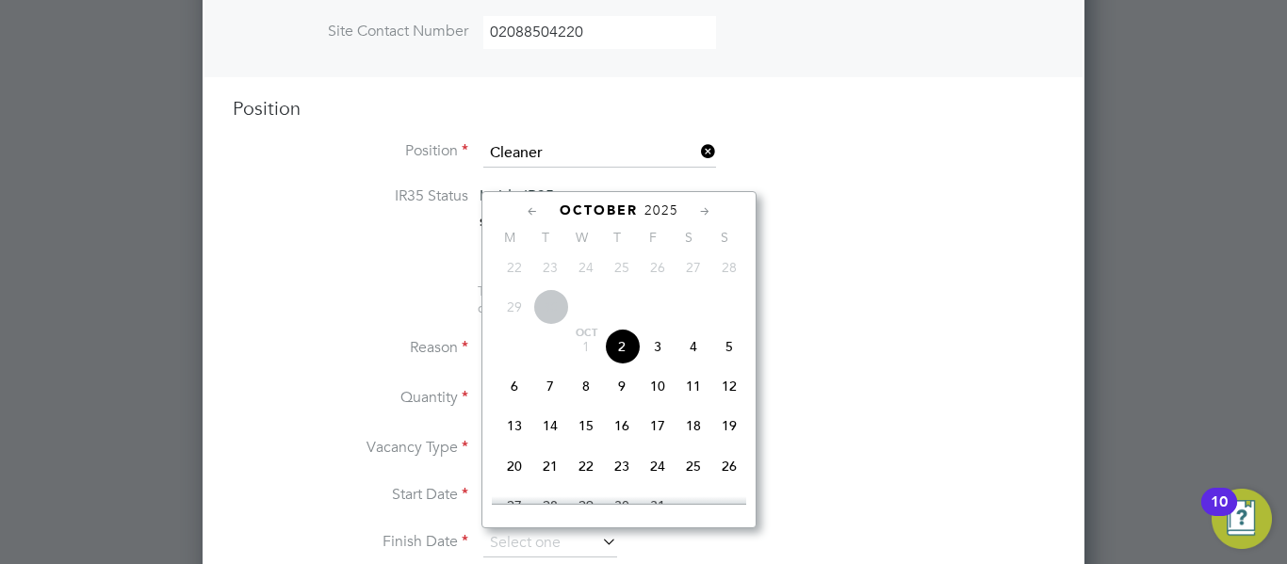
click at [628, 356] on span "2" at bounding box center [622, 347] width 36 height 36
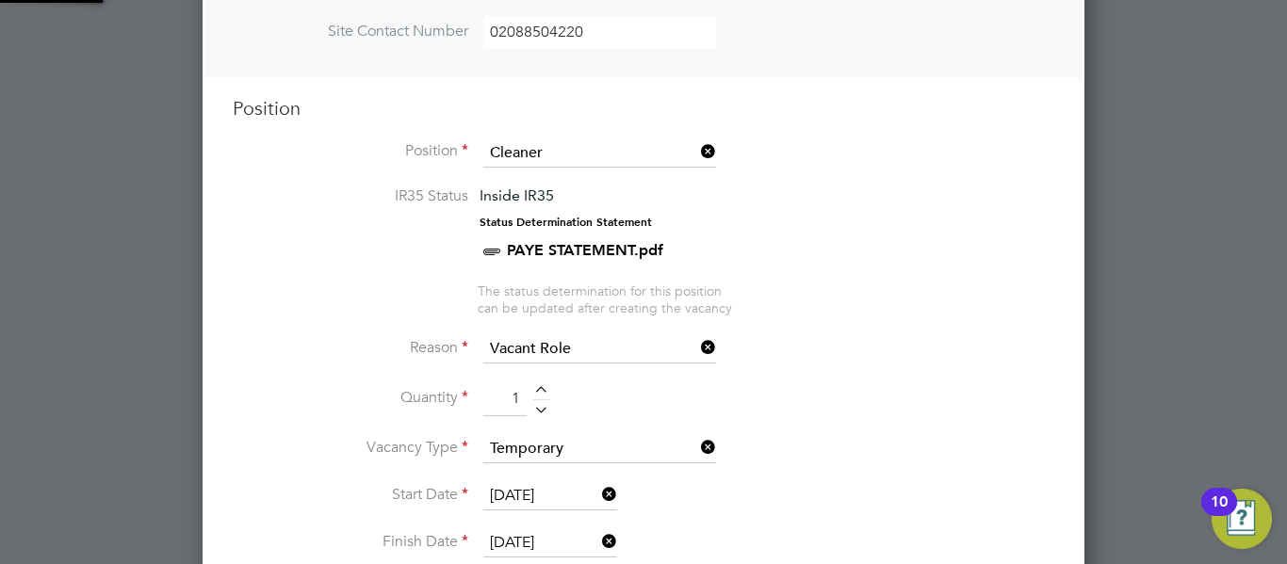
scroll to position [32, 177]
click at [809, 425] on li "Quantity 1" at bounding box center [643, 408] width 821 height 53
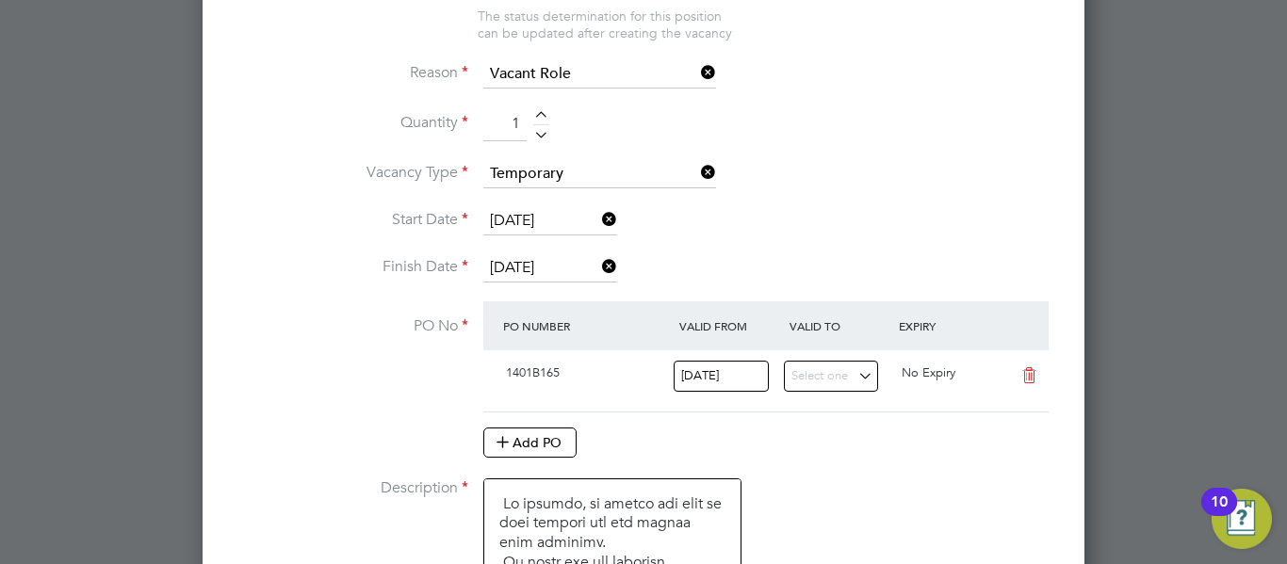
scroll to position [930, 0]
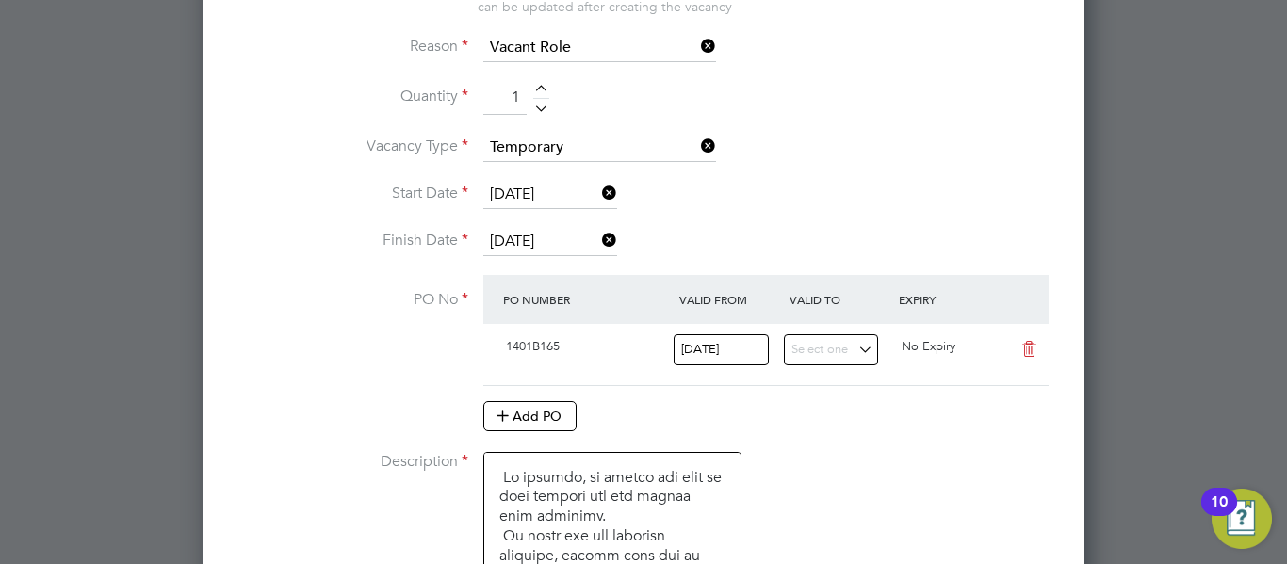
click at [575, 242] on input "[DATE]" at bounding box center [550, 242] width 134 height 28
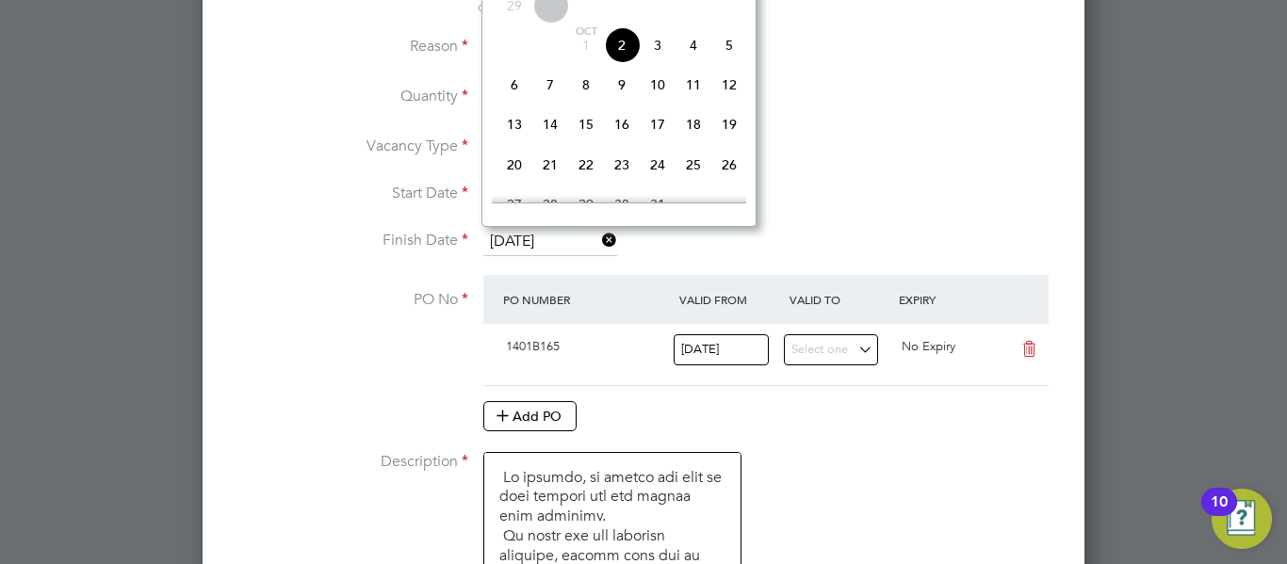
click at [658, 58] on span "3" at bounding box center [658, 45] width 36 height 36
type input "03 Oct 2025"
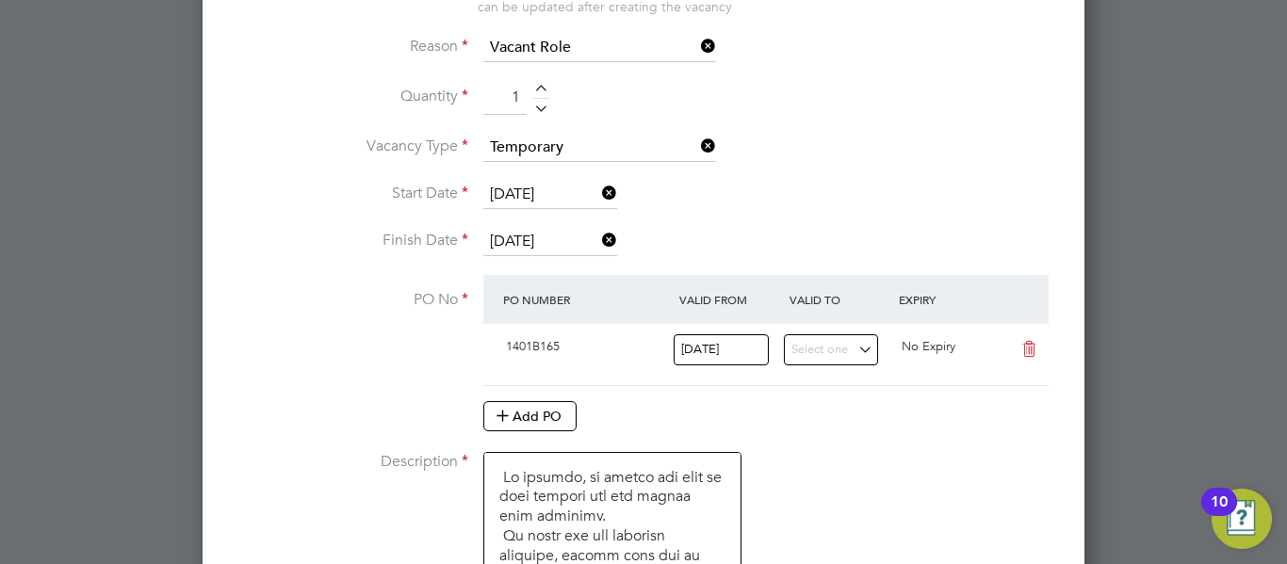
click at [836, 414] on div "Add PO" at bounding box center [765, 416] width 565 height 30
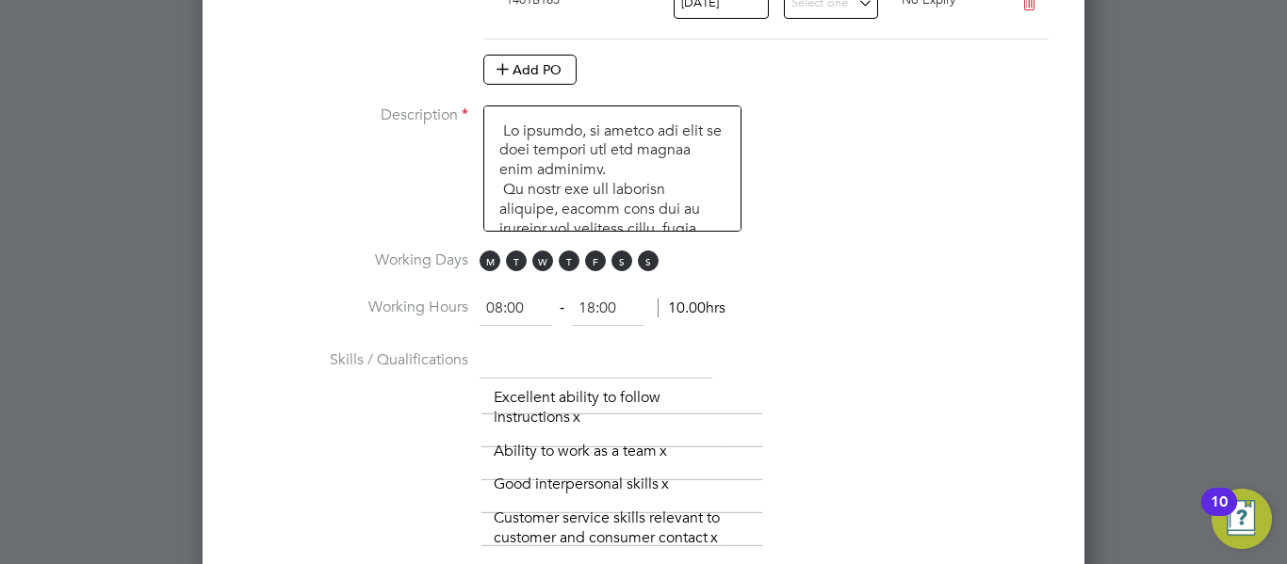
scroll to position [1307, 0]
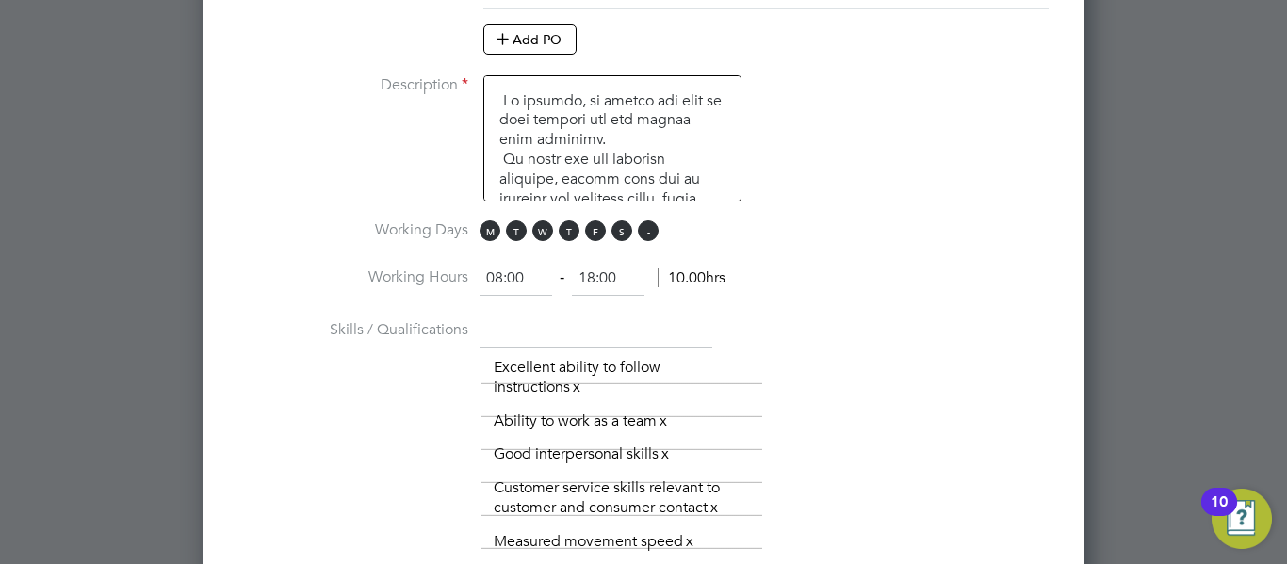
click at [650, 229] on span "S" at bounding box center [648, 230] width 21 height 21
click at [625, 229] on span "S" at bounding box center [621, 230] width 21 height 21
click at [502, 277] on input "08:00" at bounding box center [515, 279] width 73 height 34
click at [593, 278] on input "18:00" at bounding box center [608, 279] width 73 height 34
type input "16:00"
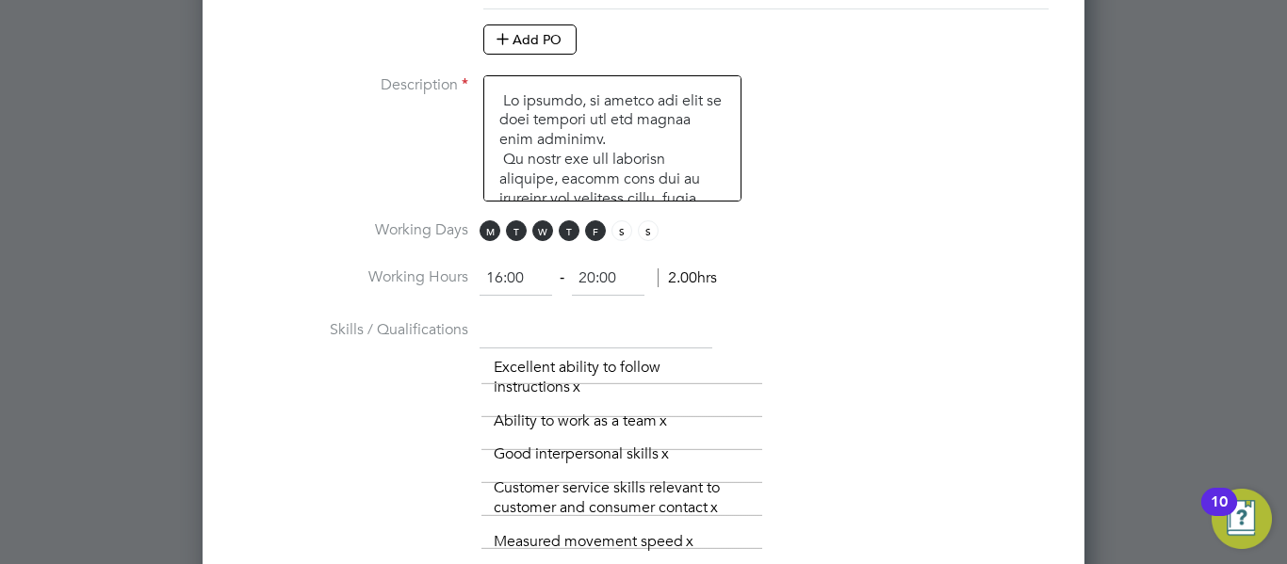
click at [837, 269] on li "Working Hours 16:00 ‐ 20:00 2.00hrs" at bounding box center [643, 288] width 821 height 53
type input "20:00"
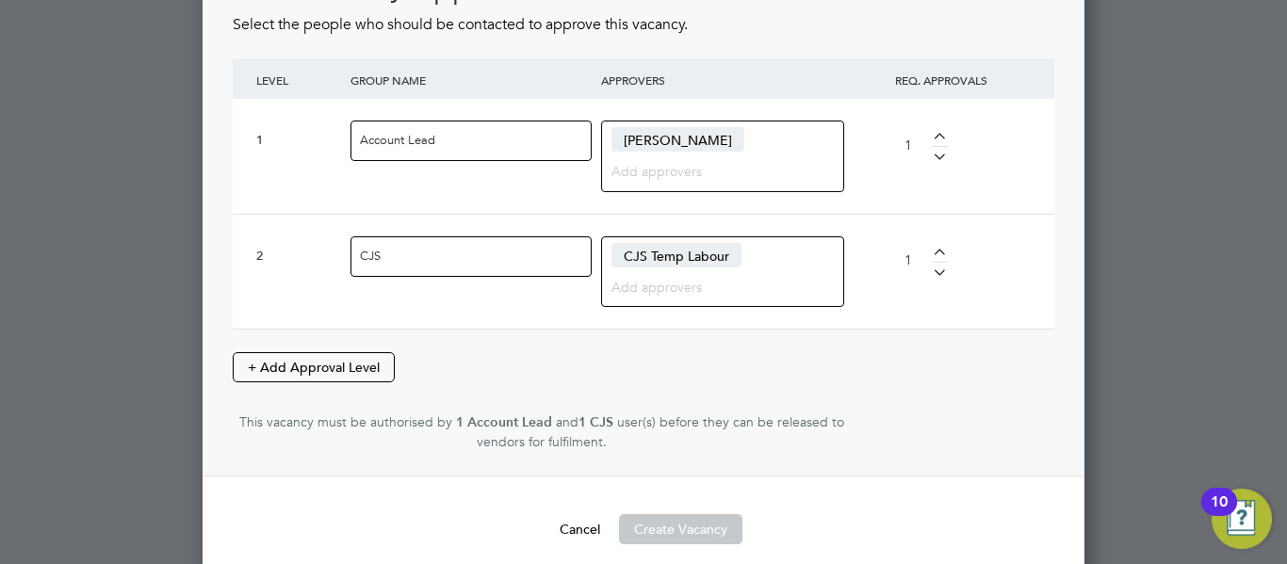
scroll to position [2717, 0]
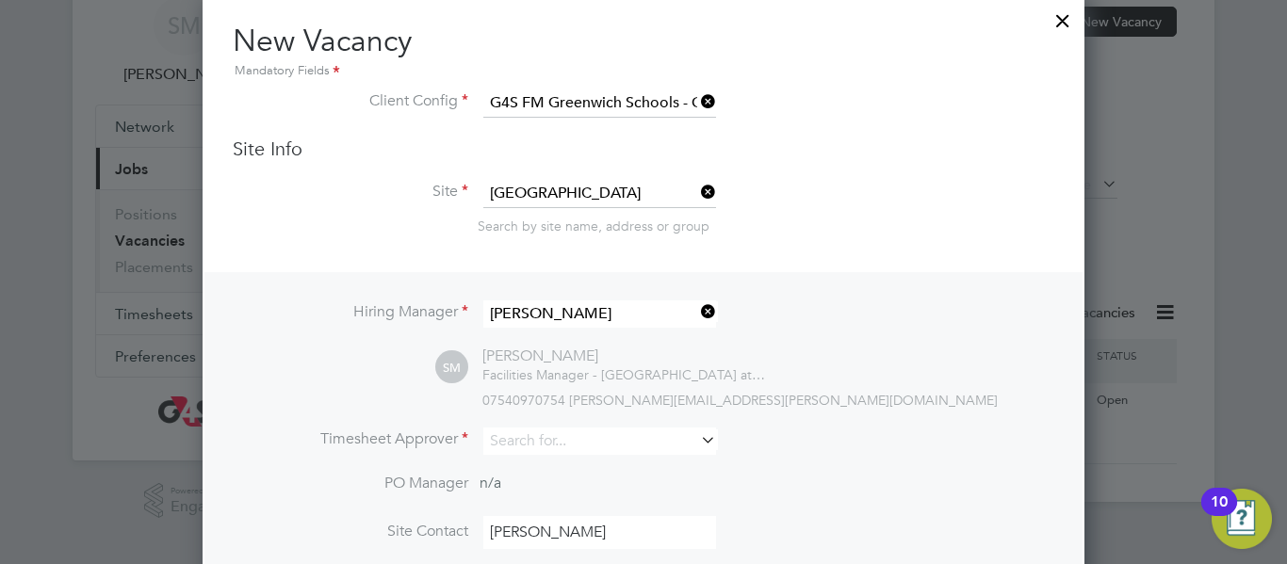
scroll to position [79, 0]
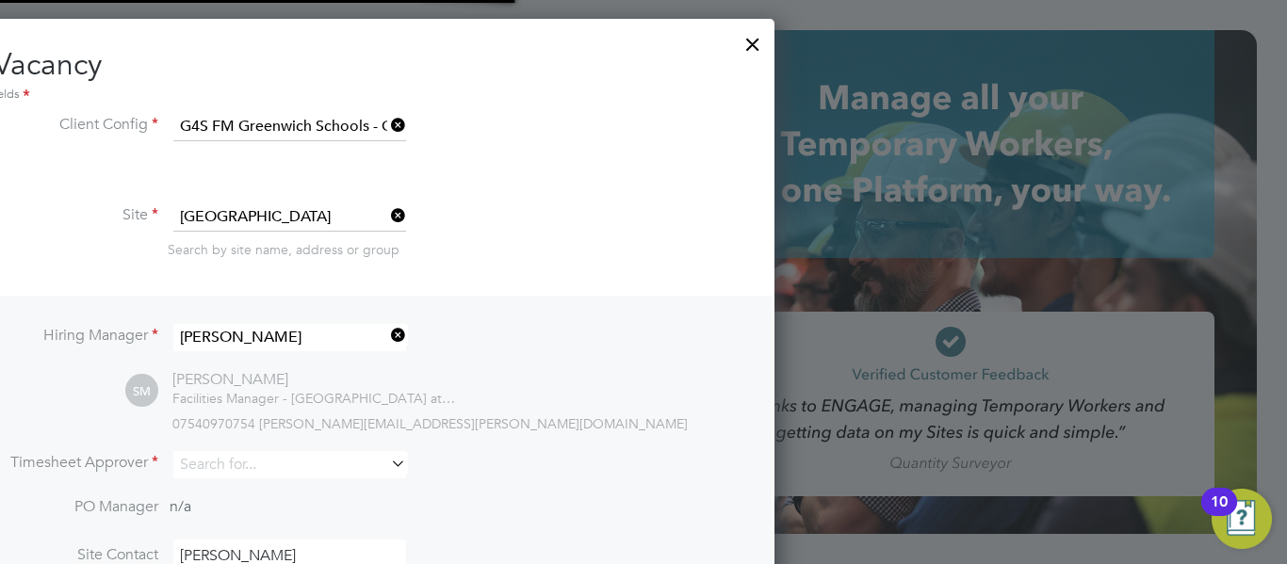
click at [645, 445] on div "Hiring Manager Shirley Marshall SM Shirley Marshall Facilities Manager - Greenw…" at bounding box center [333, 474] width 878 height 357
type input "[PERSON_NAME][EMAIL_ADDRESS][PERSON_NAME][DOMAIN_NAME]"
drag, startPoint x: 543, startPoint y: 44, endPoint x: 659, endPoint y: 64, distance: 118.5
click at [699, 64] on h2 "New Vacancy Mandatory Fields" at bounding box center [333, 75] width 821 height 60
click at [255, 466] on input at bounding box center [289, 464] width 233 height 27
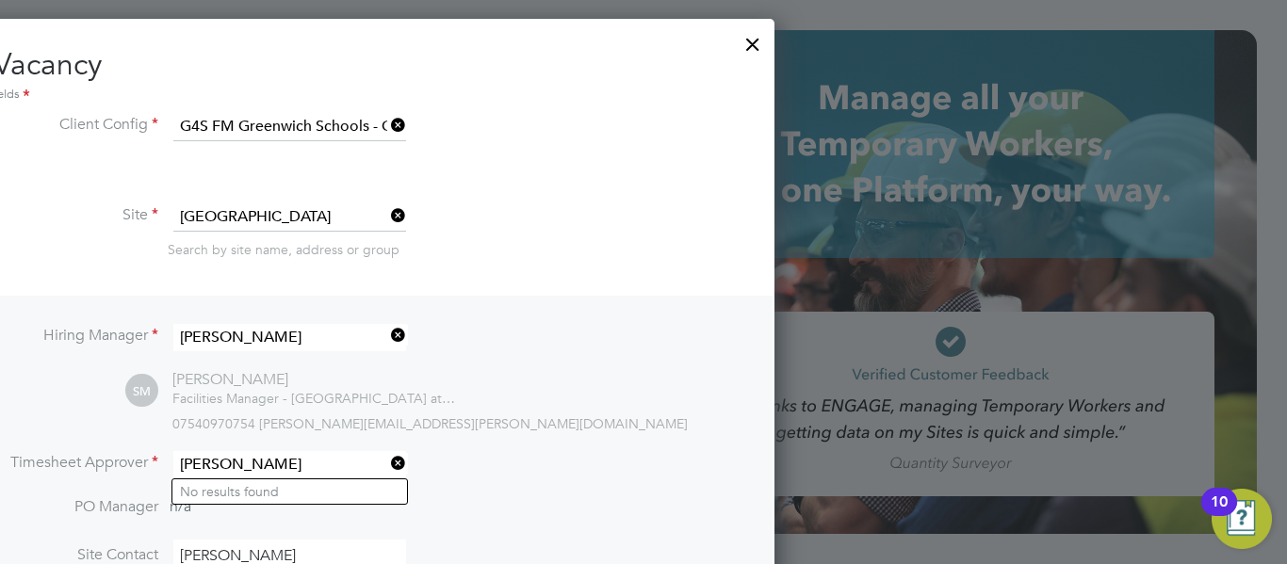
type input "shirley"
drag, startPoint x: 414, startPoint y: 61, endPoint x: 692, endPoint y: 82, distance: 279.6
click at [693, 81] on h2 "New Vacancy Mandatory Fields" at bounding box center [333, 75] width 821 height 60
click at [493, 155] on li "Client Config G4S FM Greenwich Schools - Operational" at bounding box center [333, 136] width 821 height 47
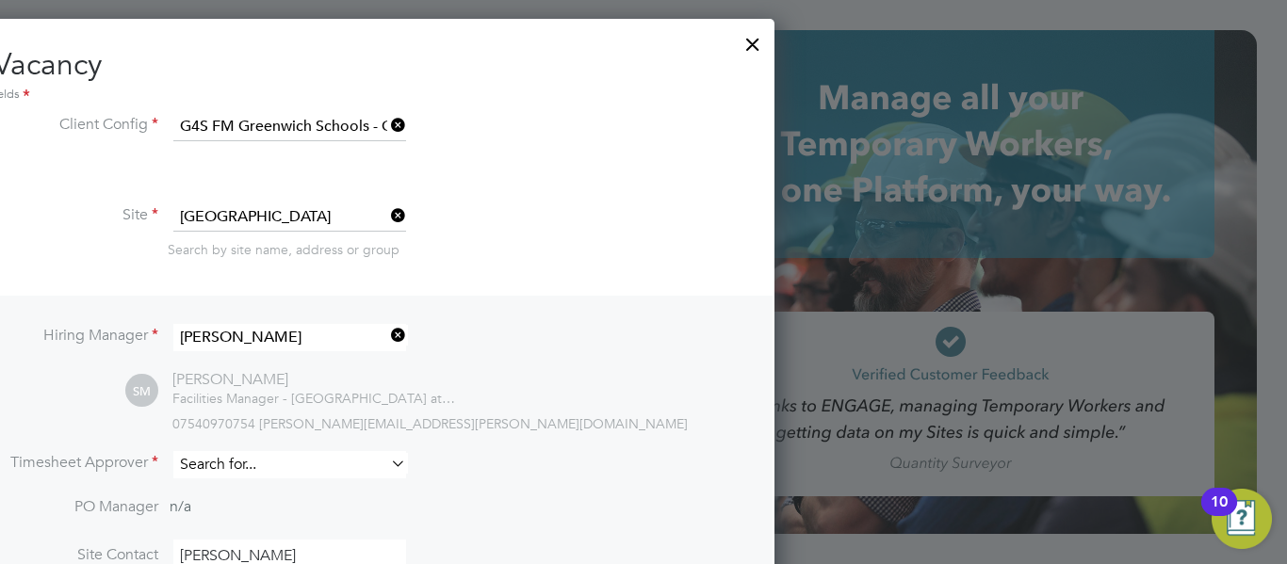
click at [283, 470] on input at bounding box center [289, 464] width 233 height 27
type input "shirley"
click at [625, 181] on h3 "Site Info" at bounding box center [333, 172] width 821 height 24
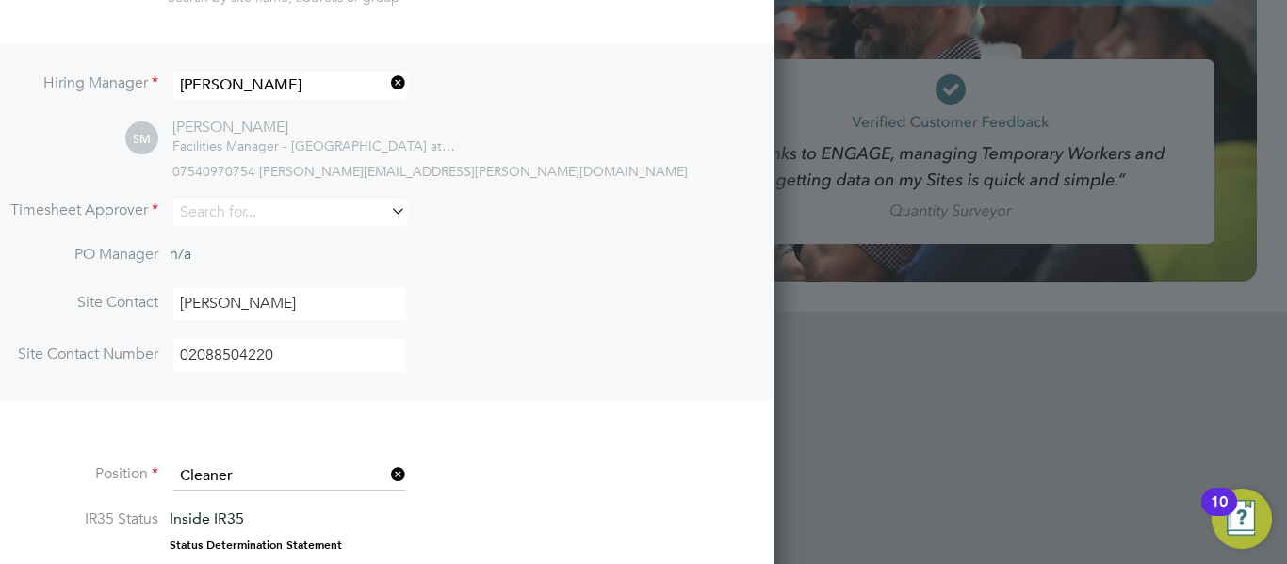
scroll to position [215, 0]
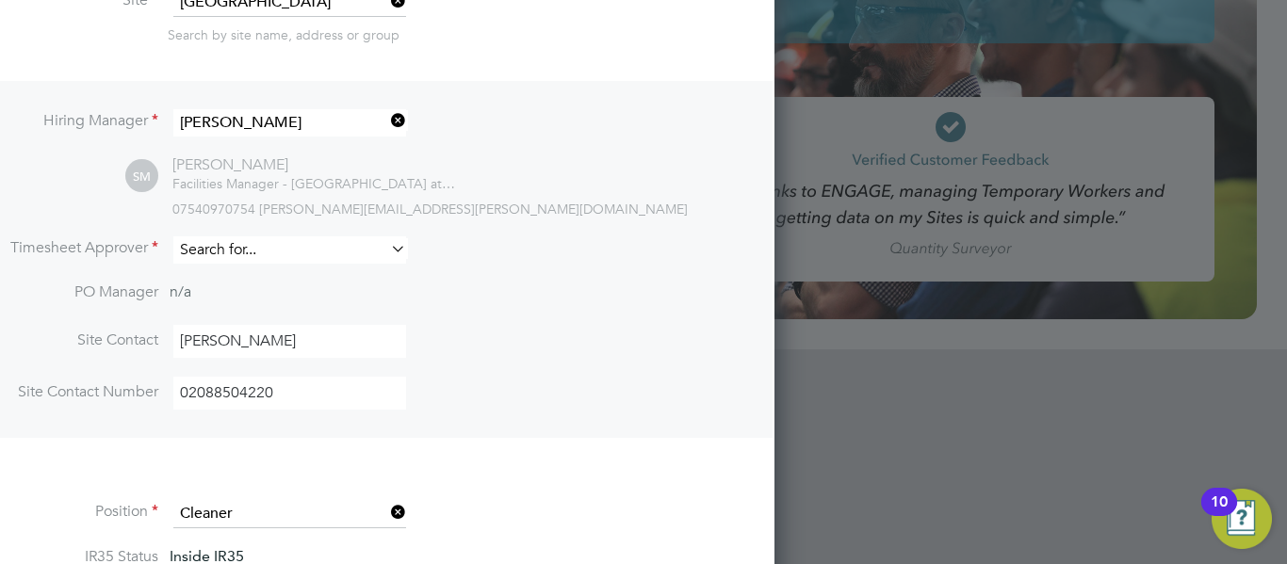
click at [372, 251] on input at bounding box center [289, 249] width 233 height 27
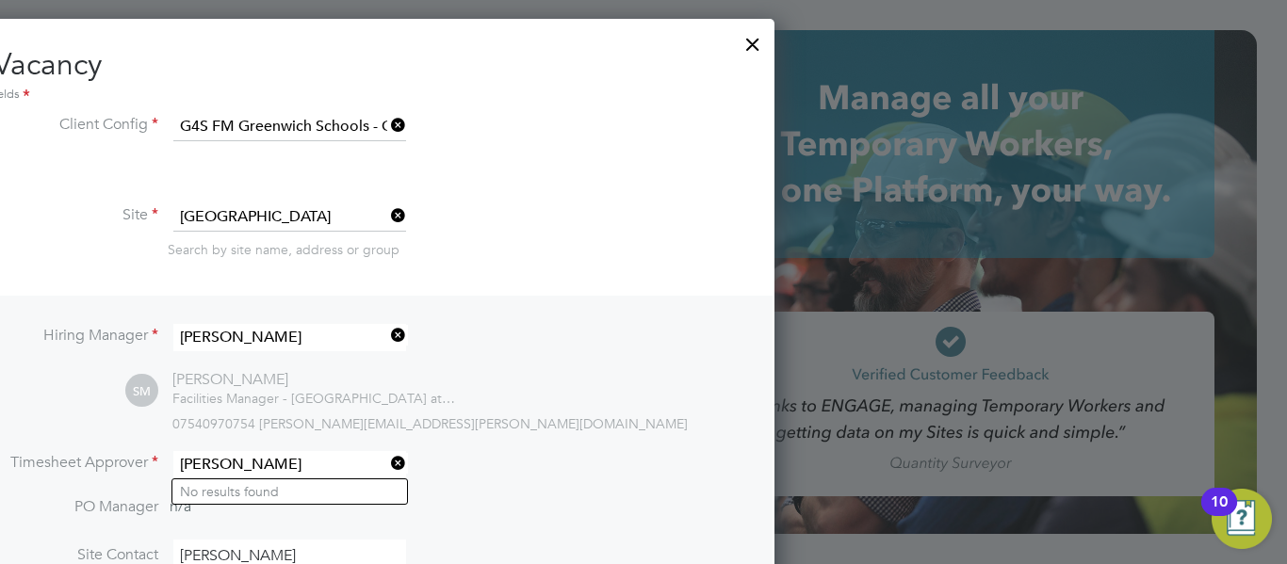
type input "shirley marshall"
click at [322, 493] on li "No results found" at bounding box center [289, 491] width 235 height 24
click at [387, 470] on icon at bounding box center [387, 463] width 0 height 26
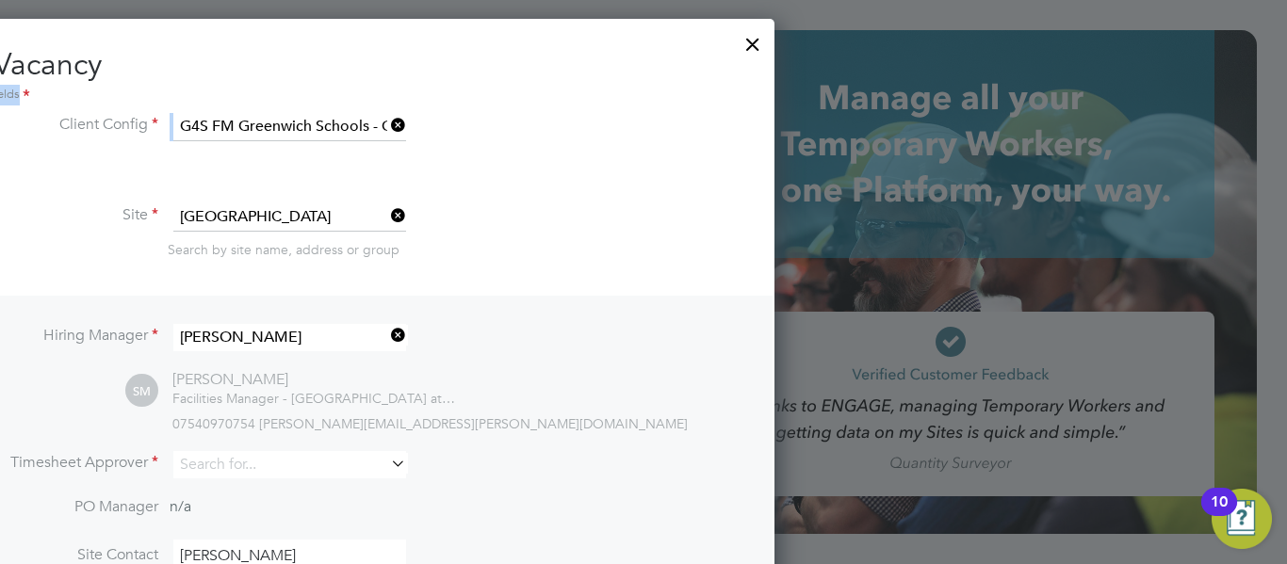
drag, startPoint x: 201, startPoint y: 51, endPoint x: 638, endPoint y: 115, distance: 441.8
click at [311, 70] on h2 "New Vacancy Mandatory Fields" at bounding box center [333, 75] width 821 height 60
drag, startPoint x: 192, startPoint y: 73, endPoint x: 0, endPoint y: 59, distance: 192.6
click at [0, 59] on h2 "New Vacancy Mandatory Fields" at bounding box center [333, 75] width 821 height 60
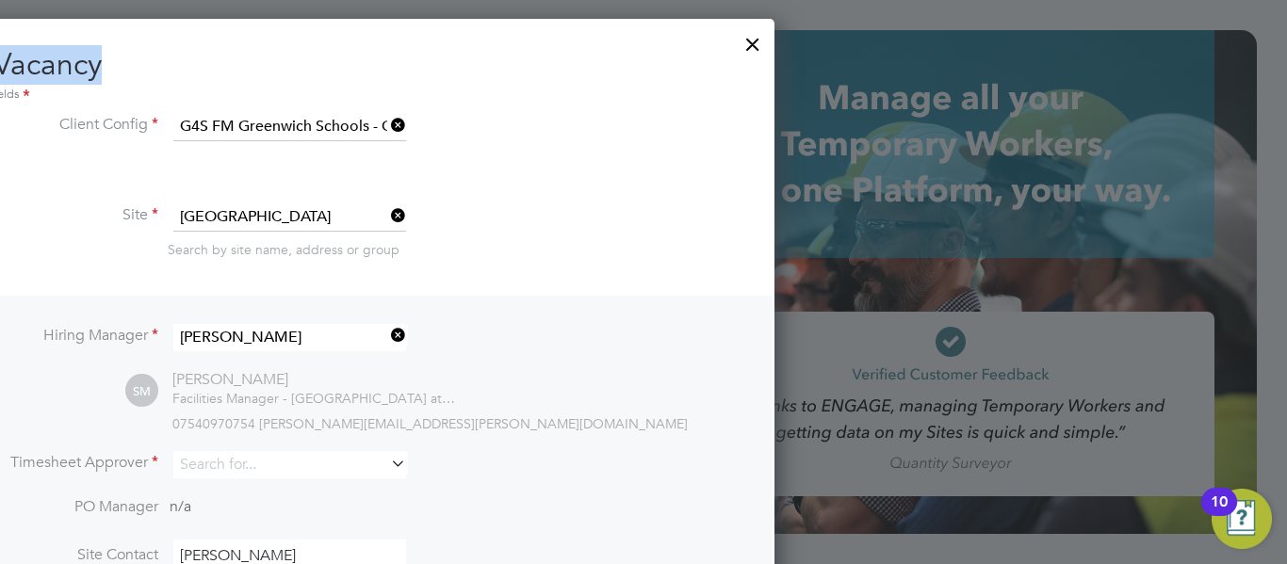
click at [752, 43] on div at bounding box center [753, 40] width 34 height 34
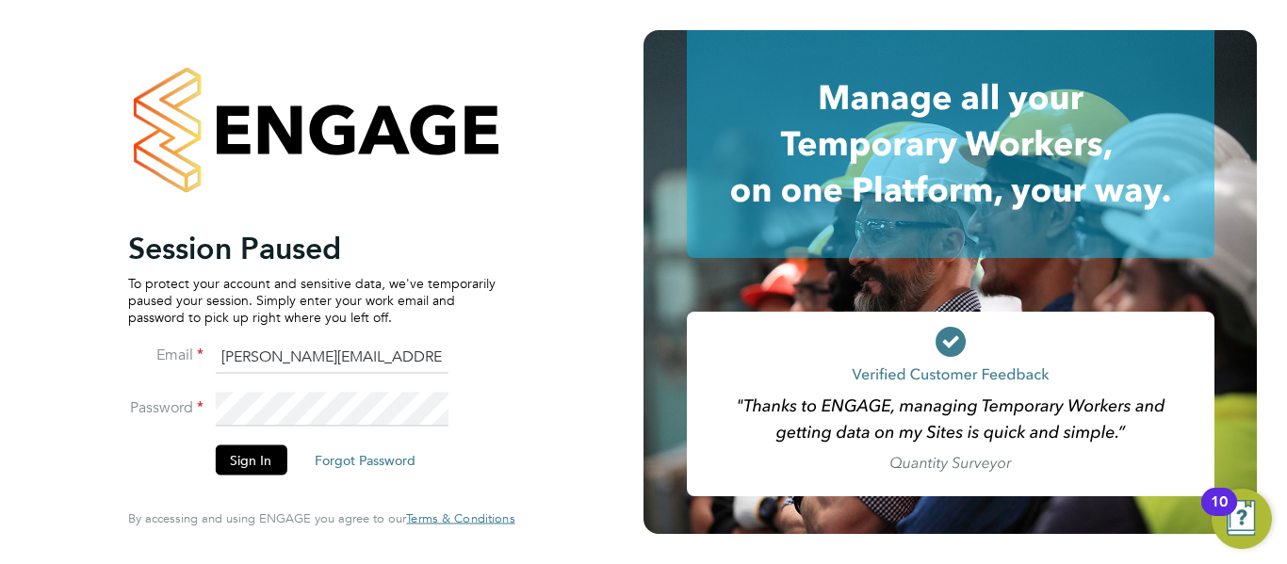
click at [581, 268] on div "Session Paused To protect your account and sensitive data, we've temporarily pa…" at bounding box center [321, 282] width 643 height 564
click at [259, 461] on button "Sign In" at bounding box center [251, 461] width 72 height 30
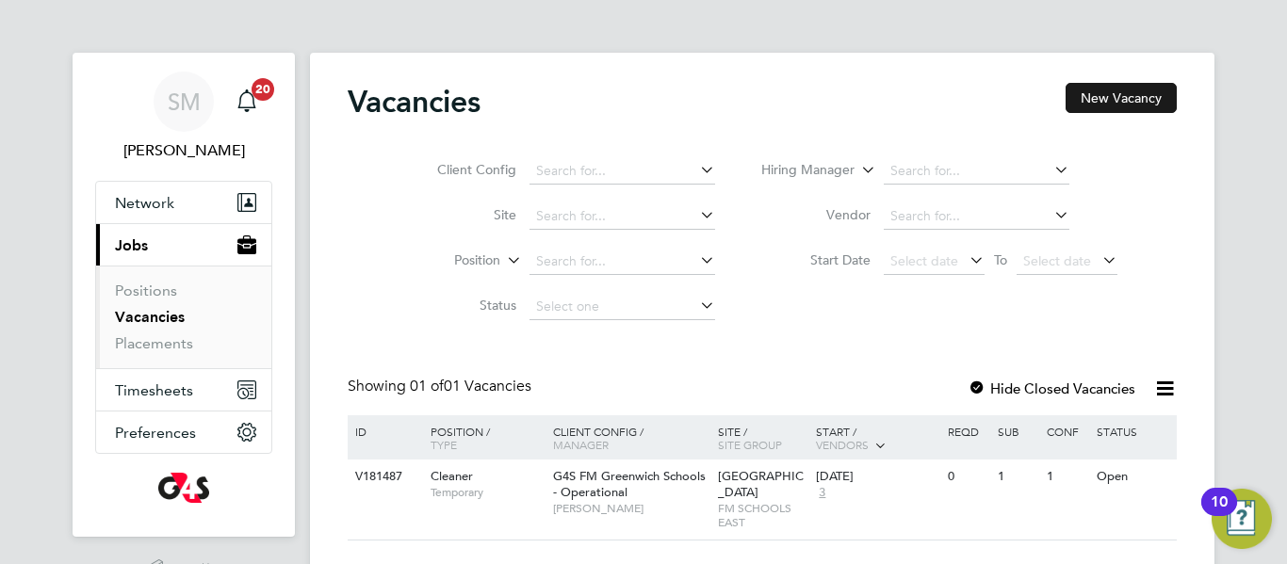
click at [1103, 105] on button "New Vacancy" at bounding box center [1120, 98] width 111 height 30
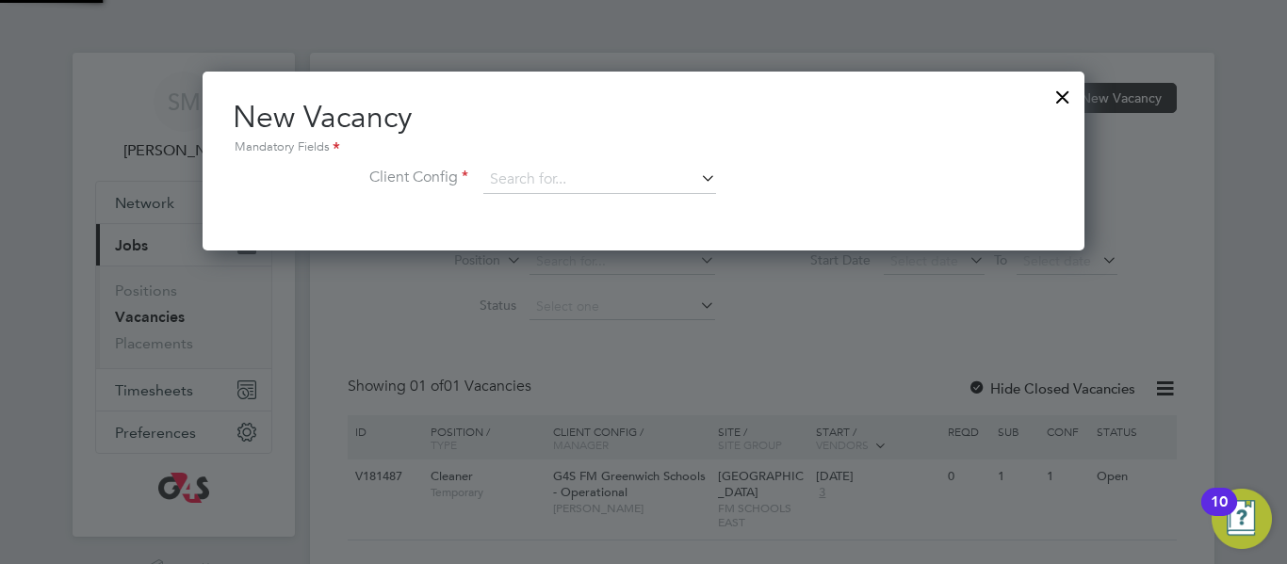
scroll to position [179, 883]
click at [661, 186] on input at bounding box center [599, 180] width 233 height 28
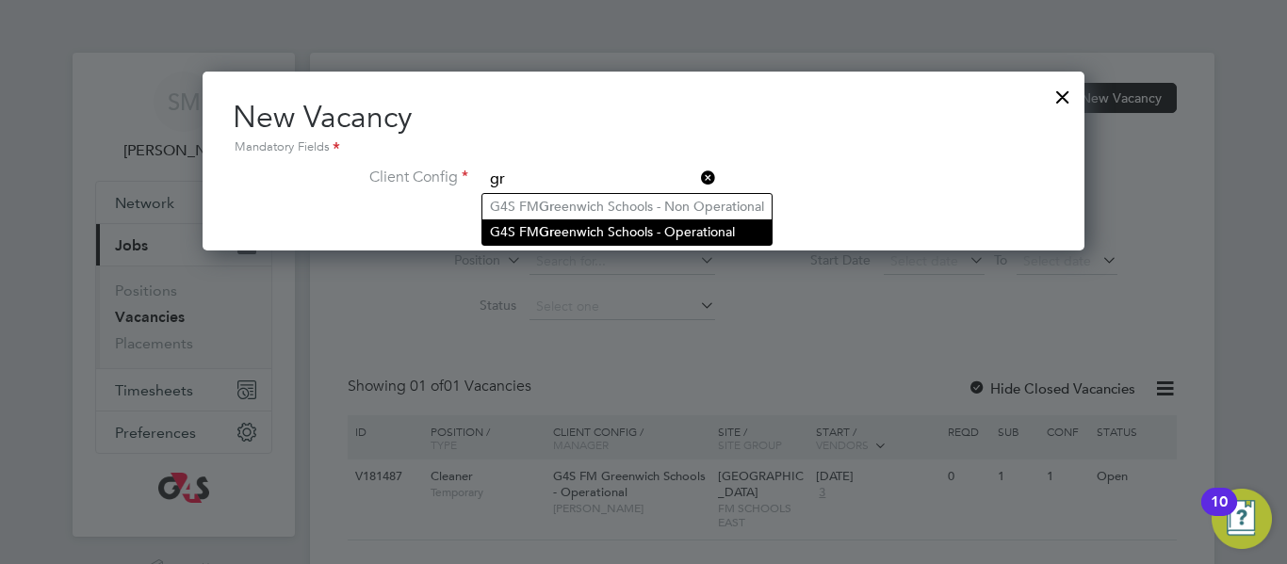
click at [671, 232] on li "G4S FM Gr eenwich Schools - Operational" at bounding box center [626, 231] width 289 height 25
type input "G4S FM Greenwich Schools - Operational"
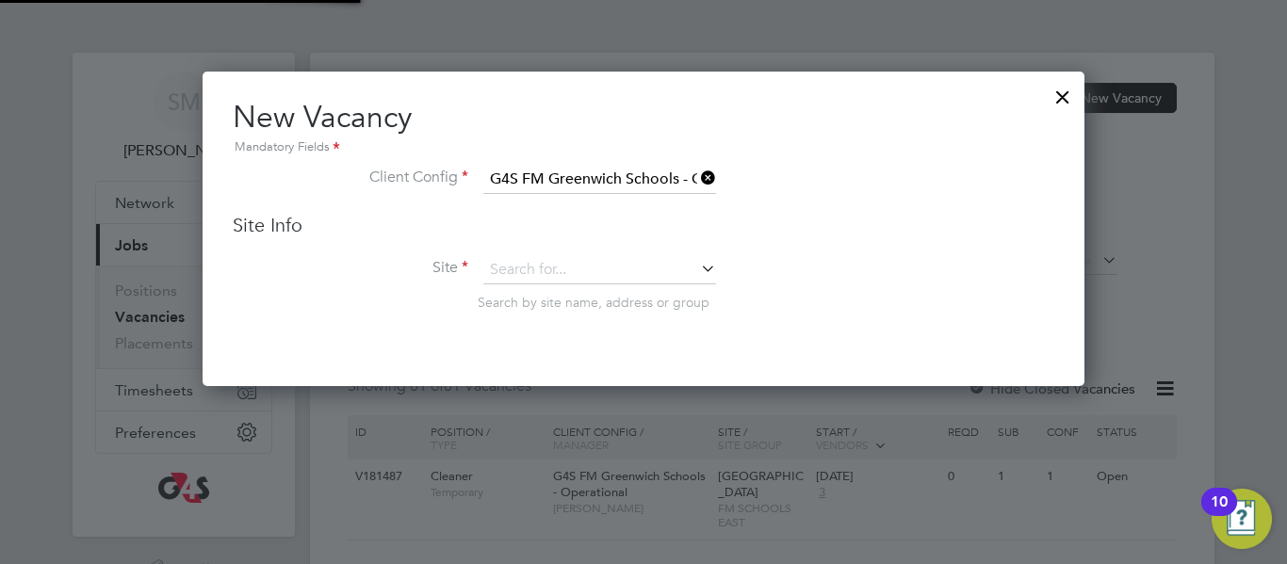
scroll to position [316, 883]
click at [625, 275] on input at bounding box center [599, 270] width 233 height 28
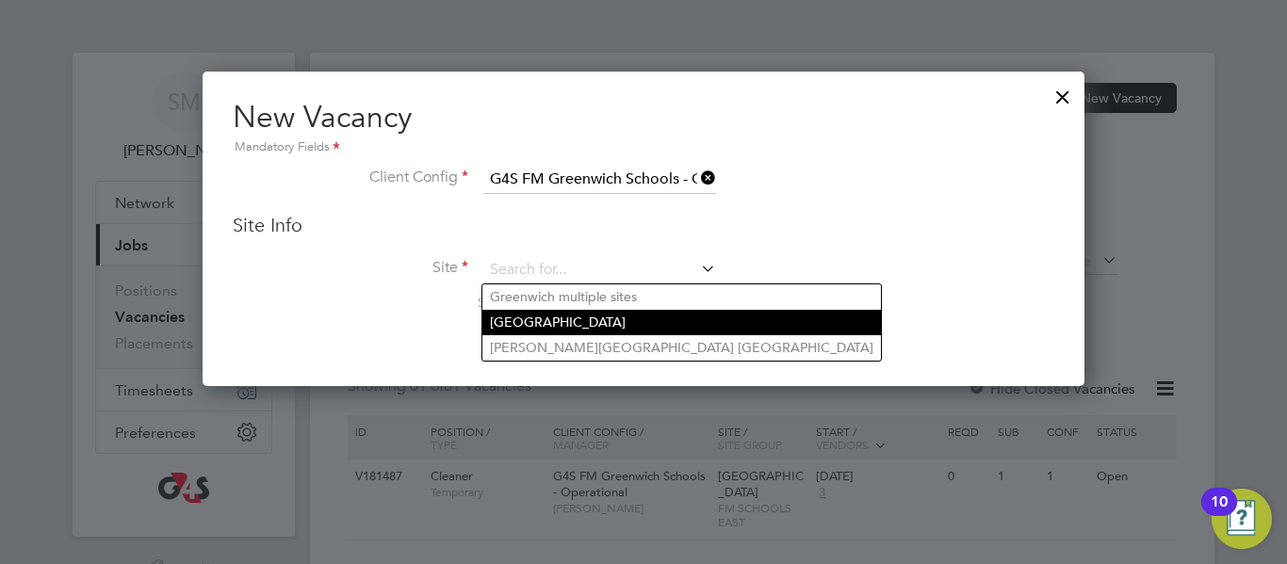
click at [619, 318] on li "[GEOGRAPHIC_DATA]" at bounding box center [681, 322] width 398 height 25
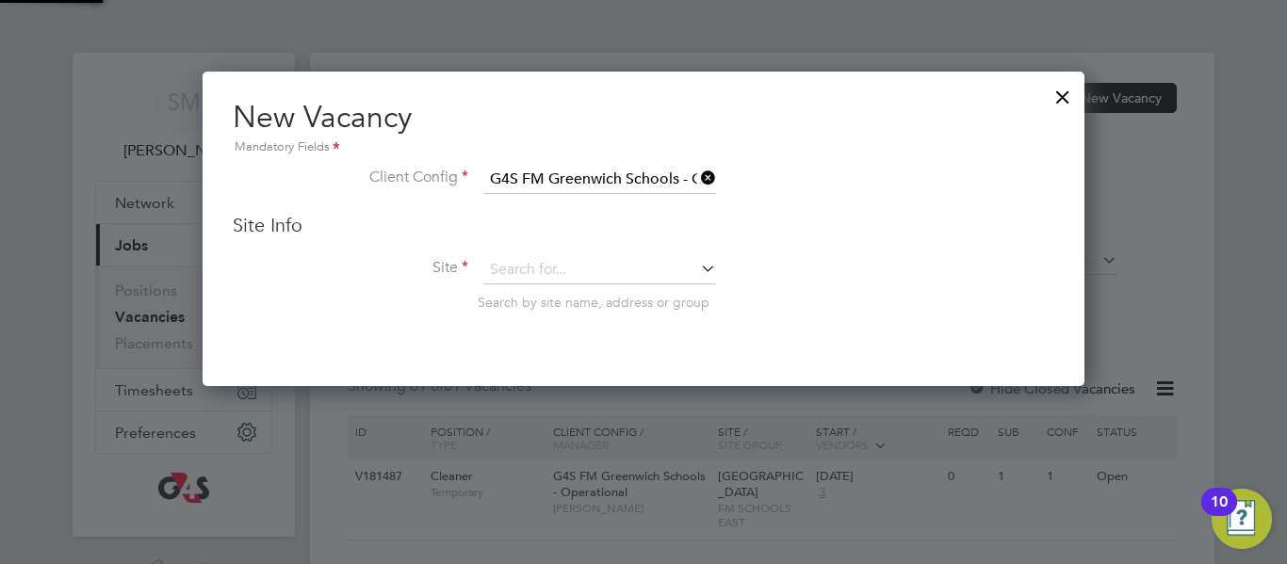
type input "[GEOGRAPHIC_DATA]"
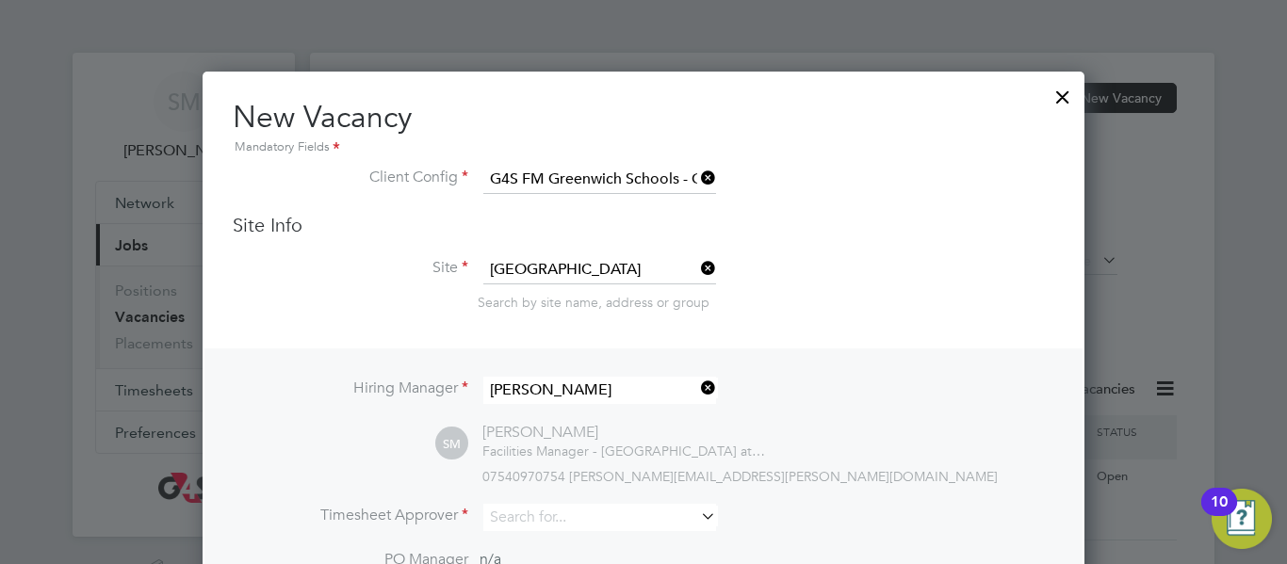
click at [804, 332] on li "Site [GEOGRAPHIC_DATA] Search by site name, address or group" at bounding box center [643, 302] width 821 height 92
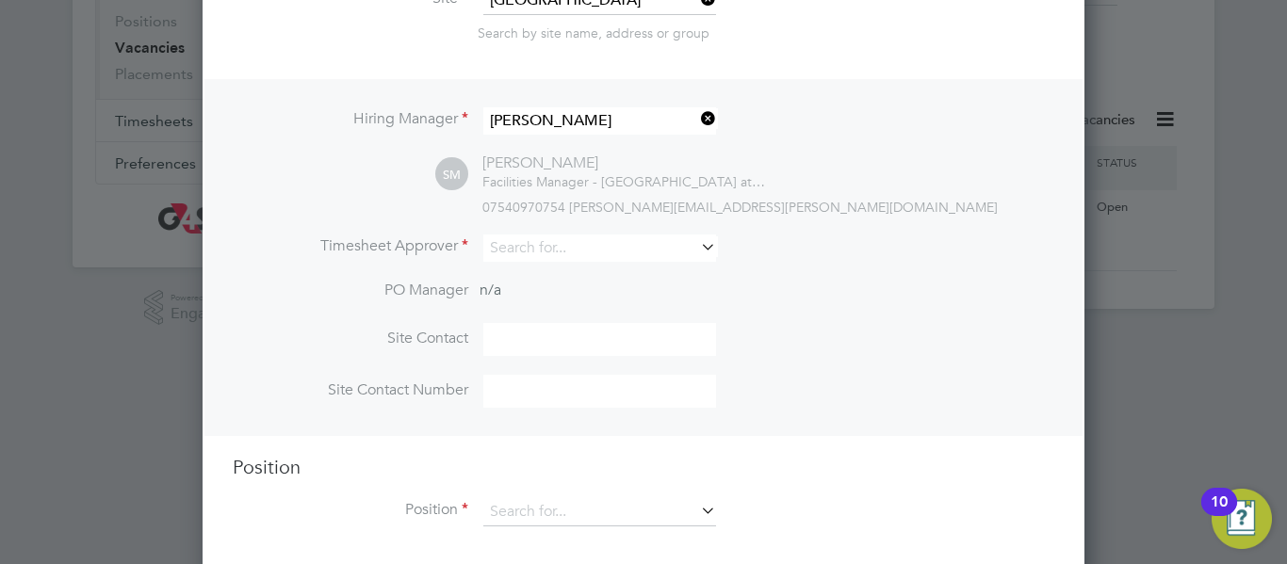
scroll to position [289, 0]
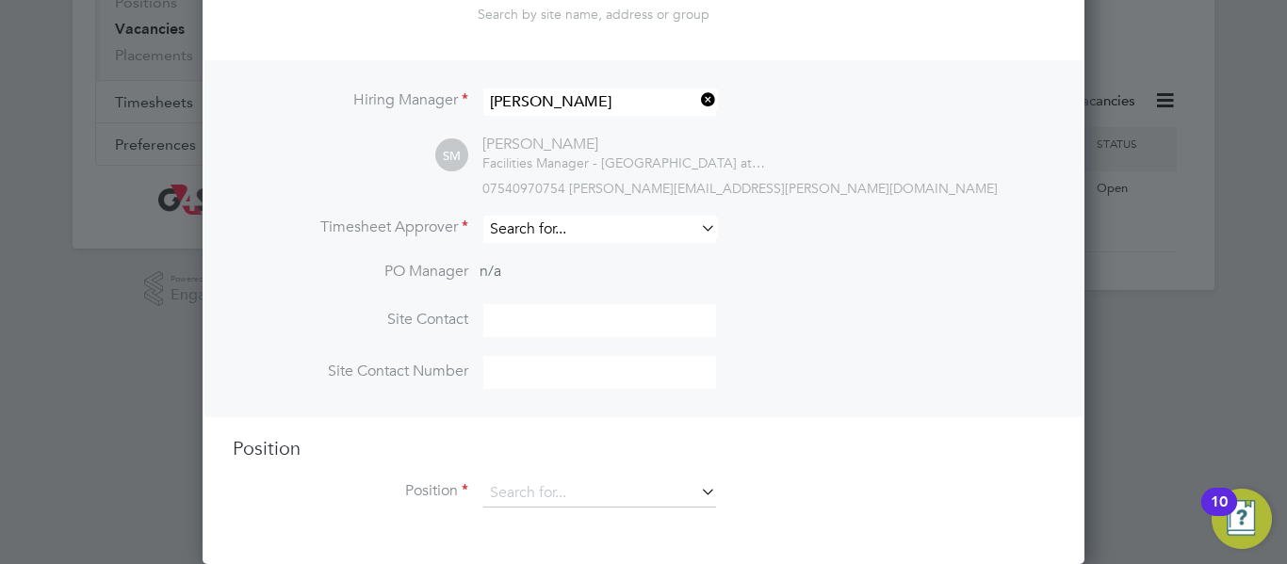
click at [625, 223] on input at bounding box center [599, 229] width 233 height 27
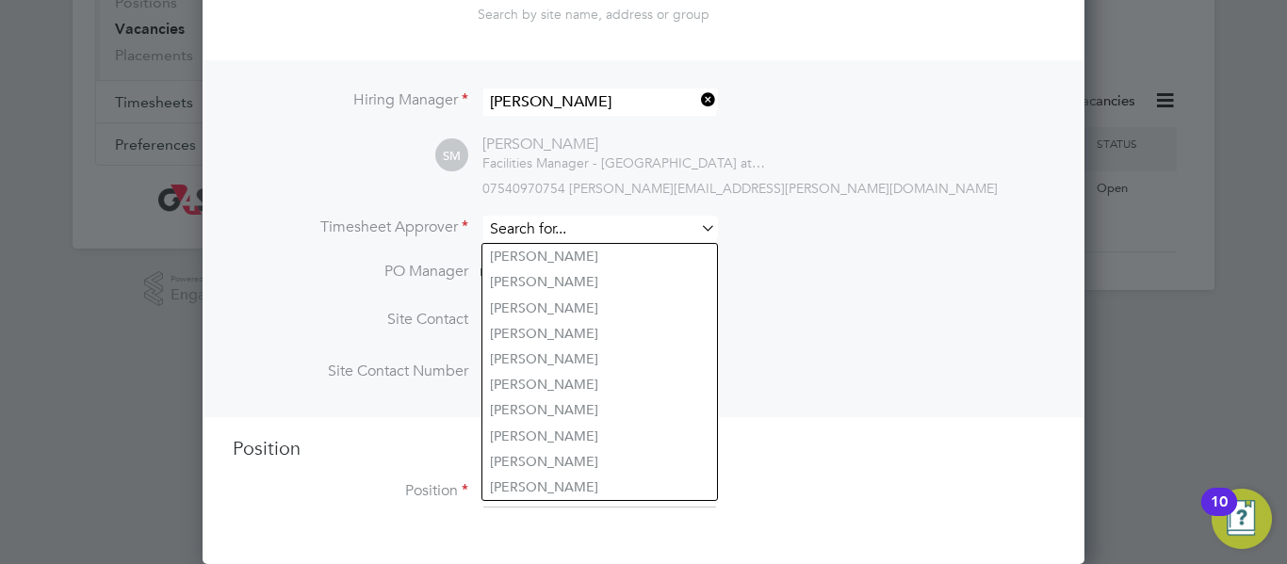
type input "[PERSON_NAME]"
type input "02088504220"
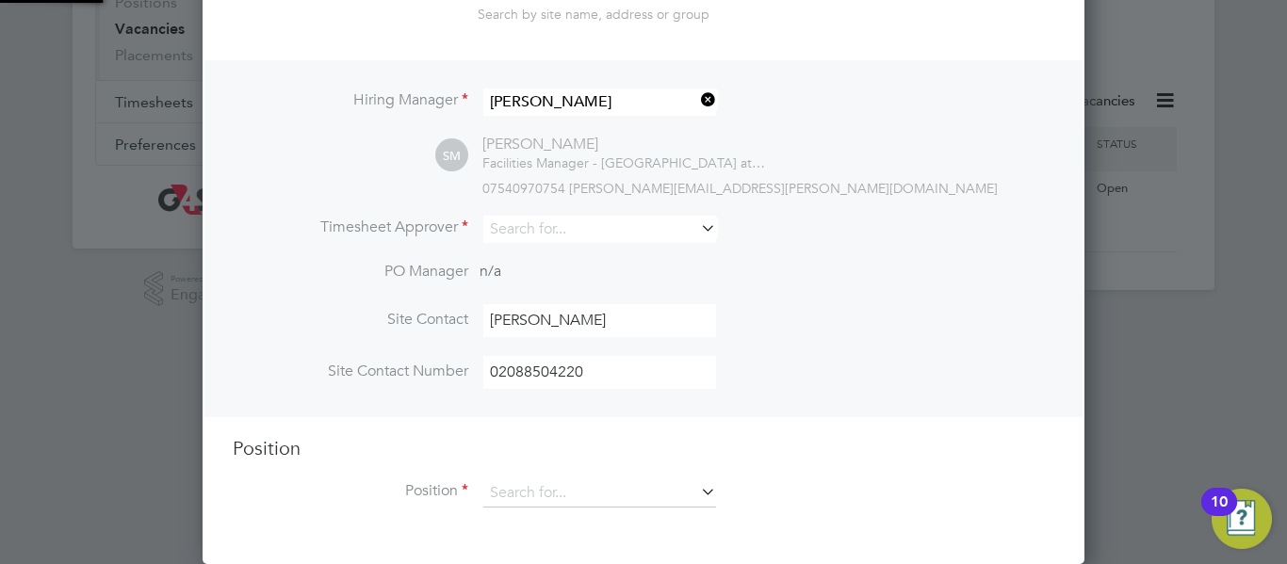
type input "[PERSON_NAME]"
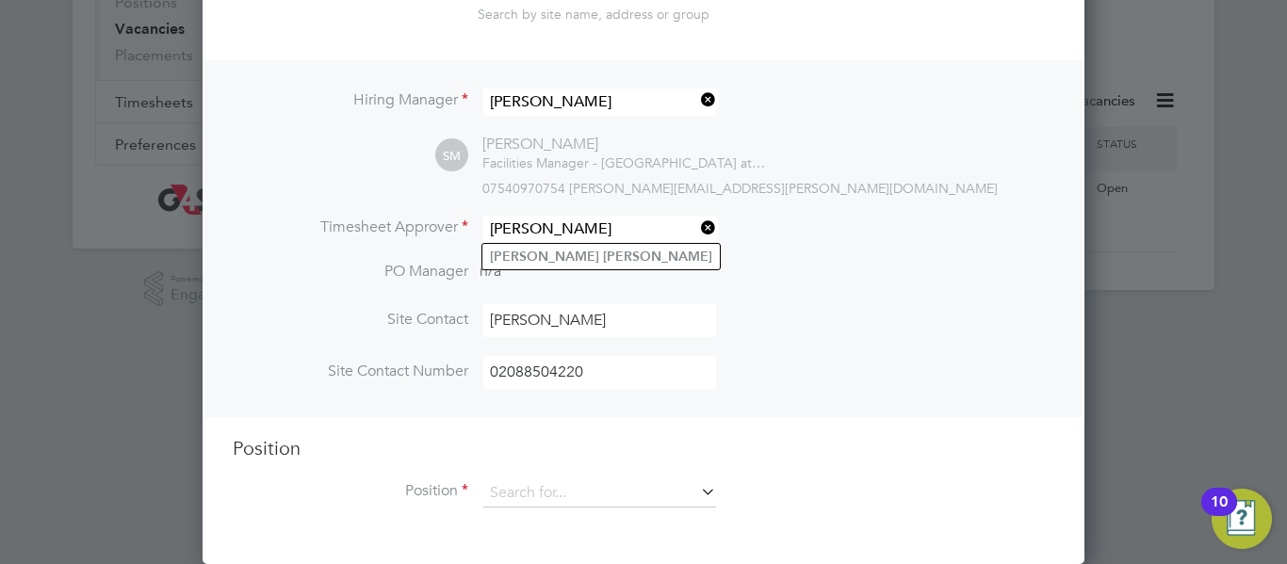
click at [820, 277] on li "PO Manager n/a" at bounding box center [643, 283] width 821 height 42
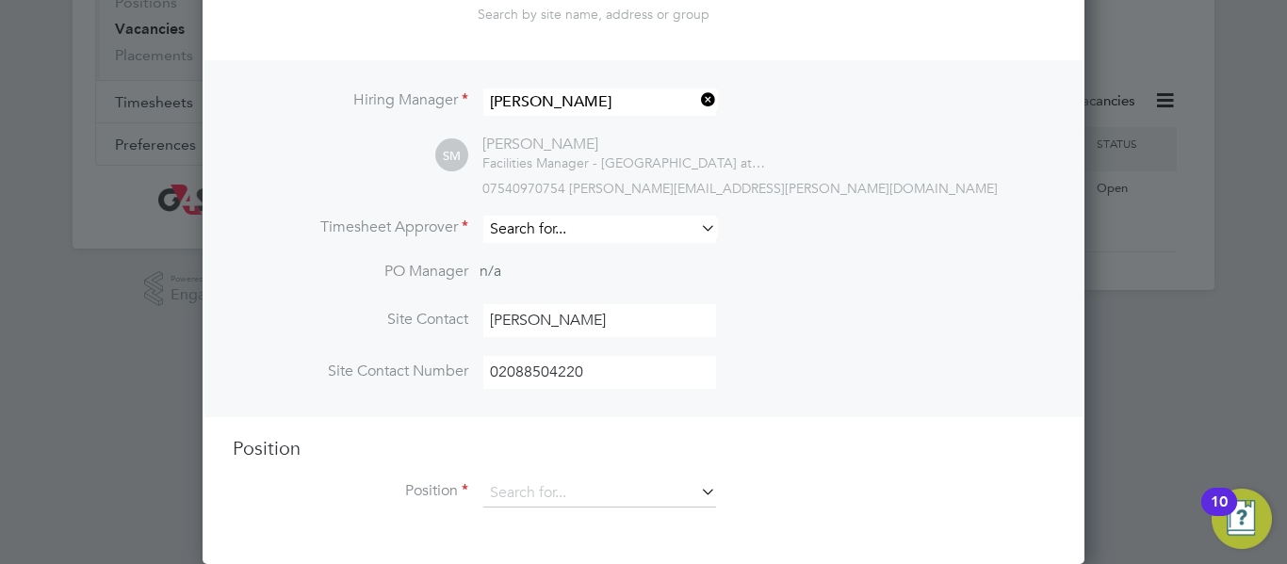
click at [533, 234] on input at bounding box center [599, 229] width 233 height 27
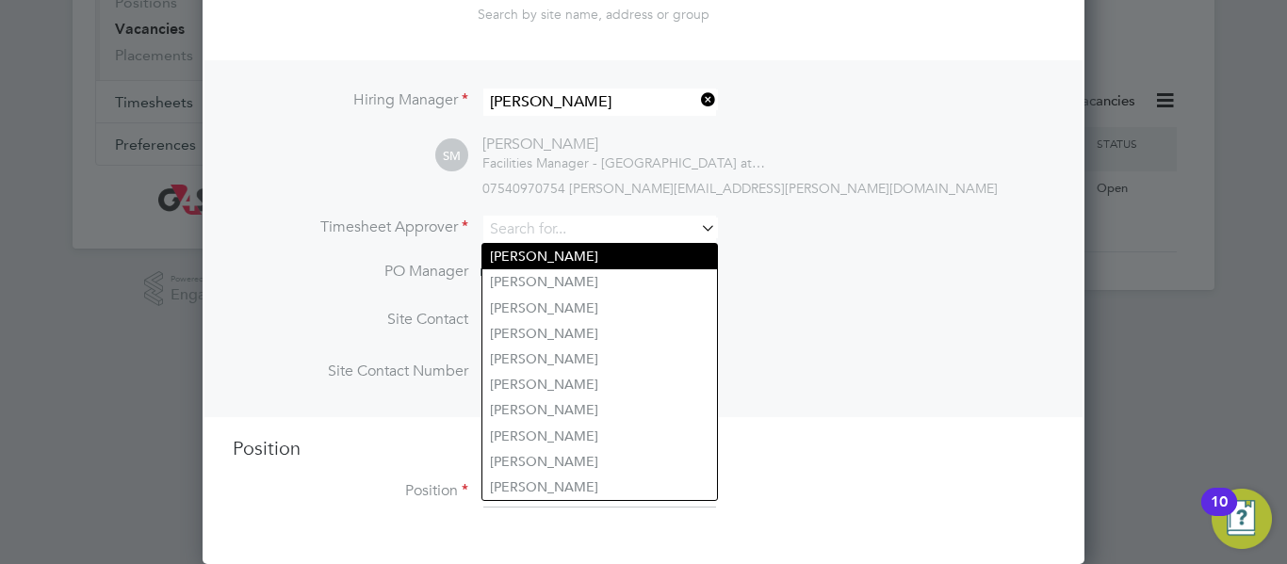
type input "[PERSON_NAME]"
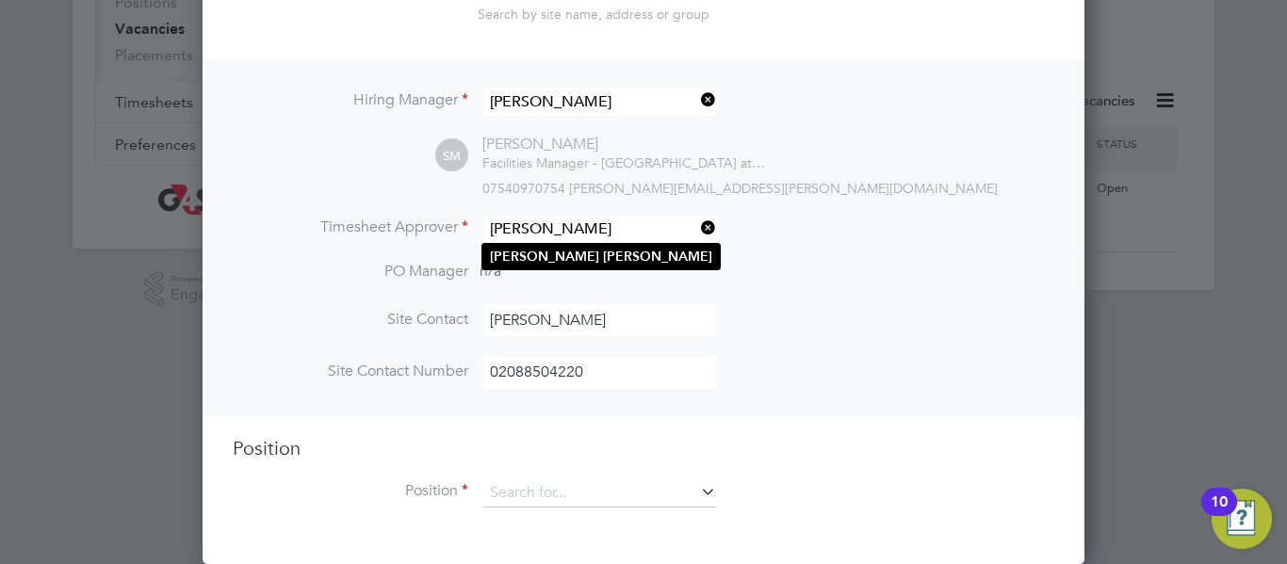
click at [596, 255] on li "Shirley Marshall" at bounding box center [600, 256] width 237 height 25
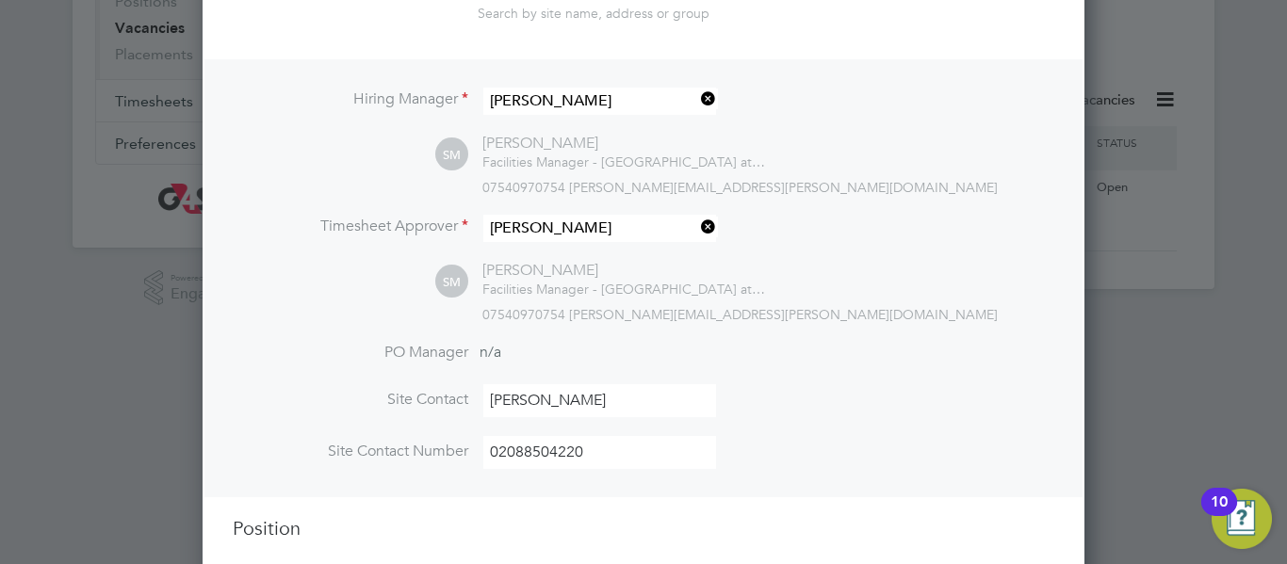
scroll to position [865, 883]
click at [827, 265] on div "SM Shirley Marshall Facilities Manager - Greenwich at G4S Facilities Management…" at bounding box center [744, 292] width 619 height 62
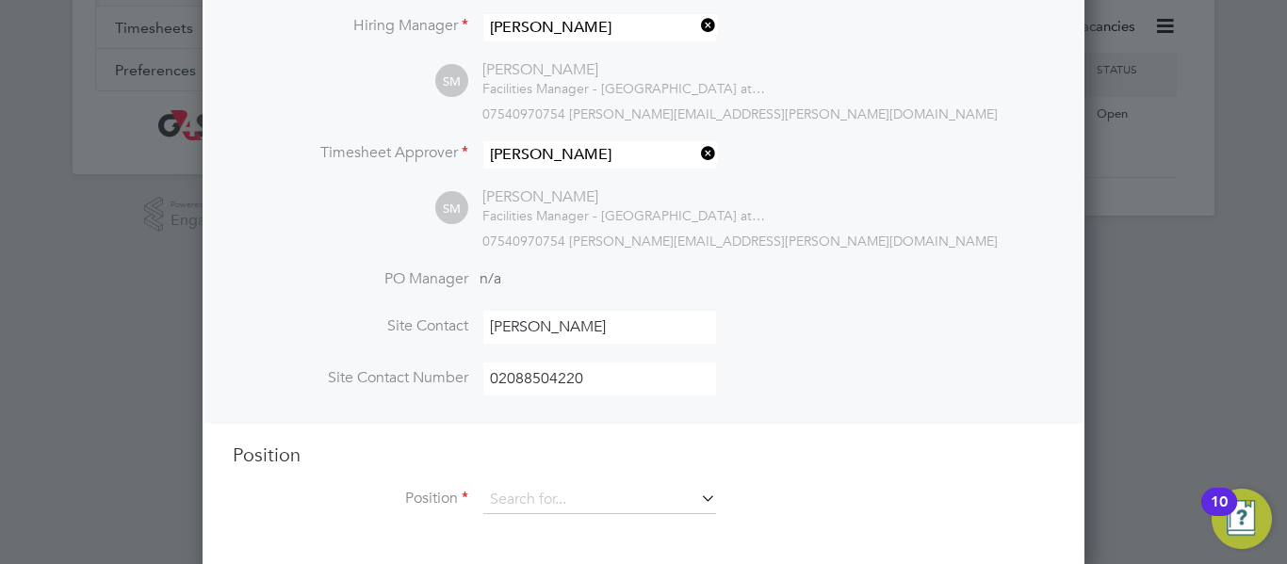
scroll to position [371, 0]
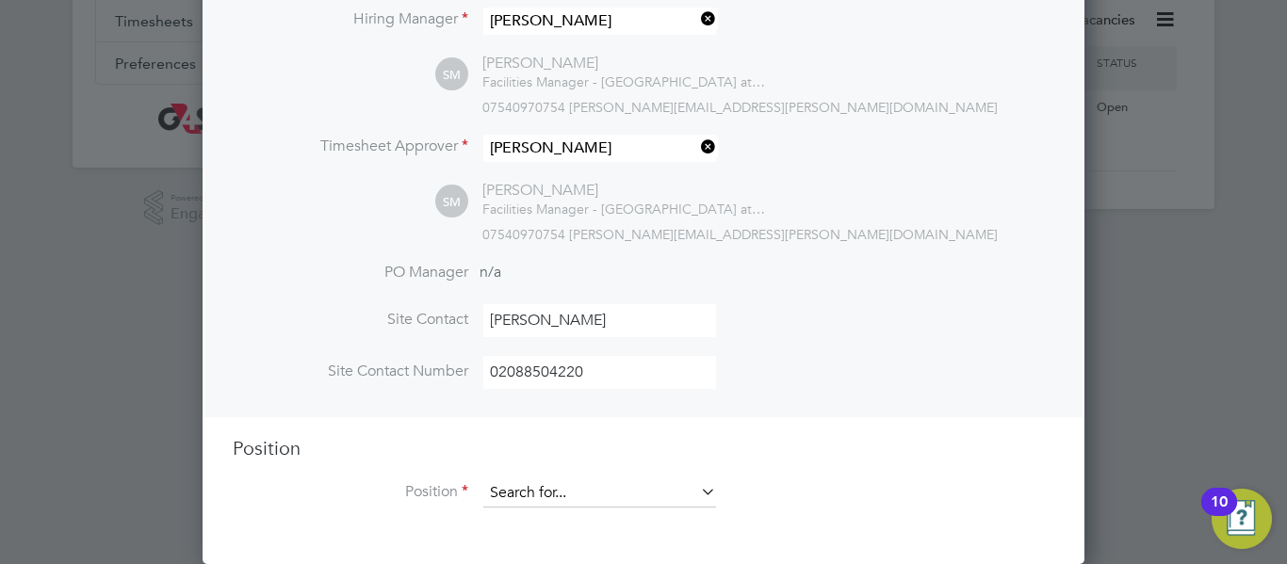
click at [609, 488] on input at bounding box center [599, 493] width 233 height 28
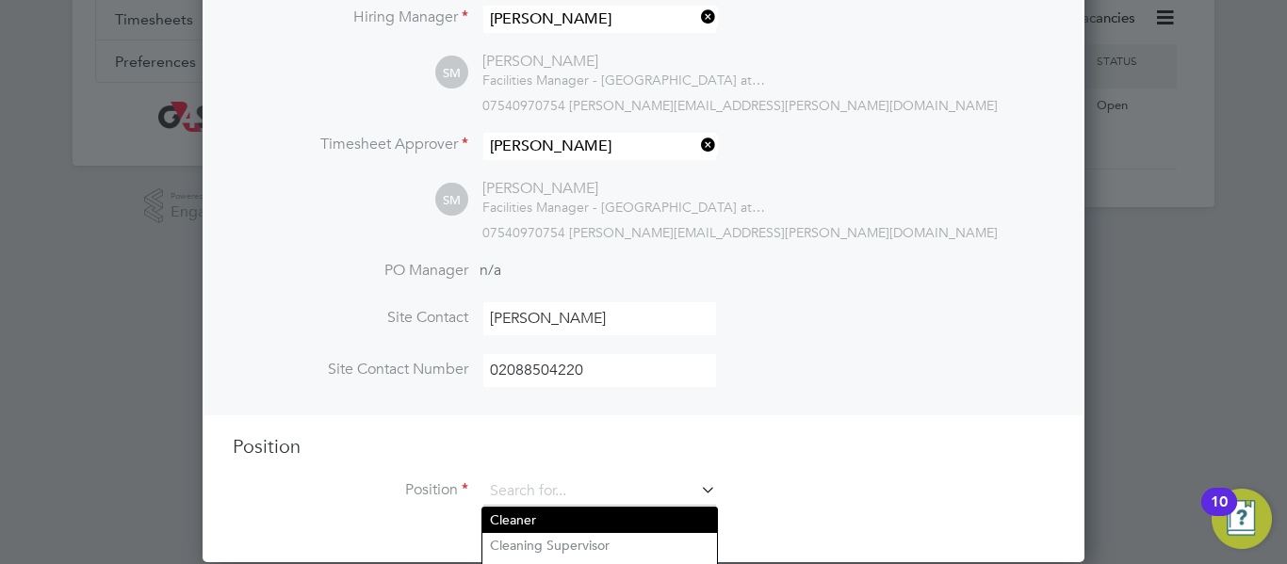
click at [556, 519] on li "Cleaner" at bounding box center [599, 520] width 235 height 25
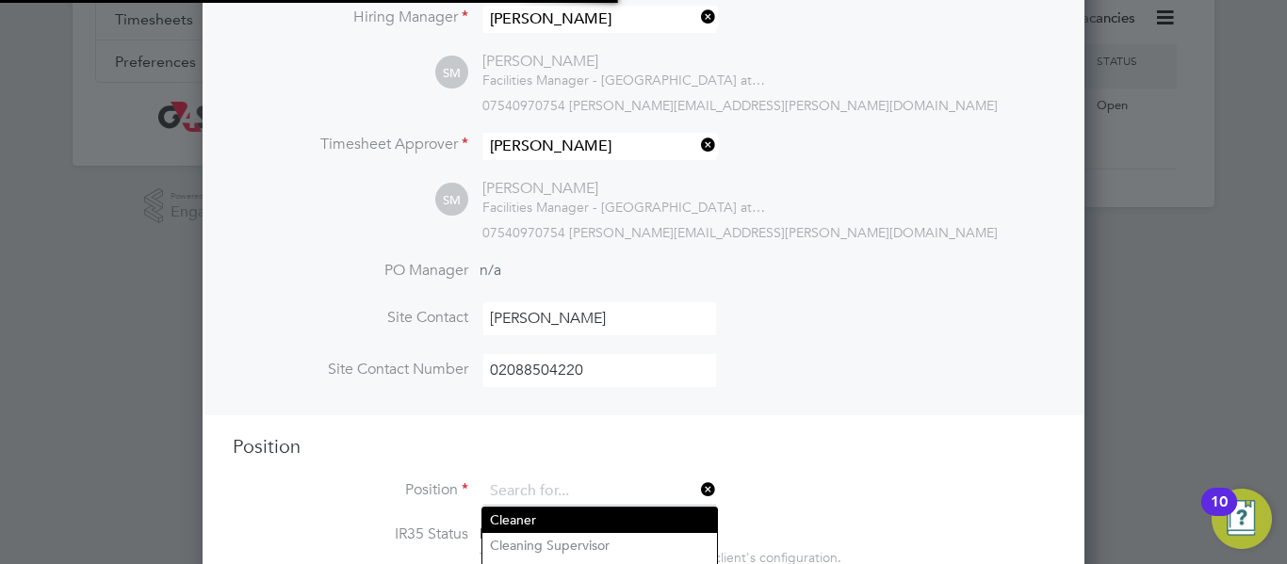
type input "Cleaner"
type textarea " On arrival, to report for duty in full uniform for the normal work routines. …"
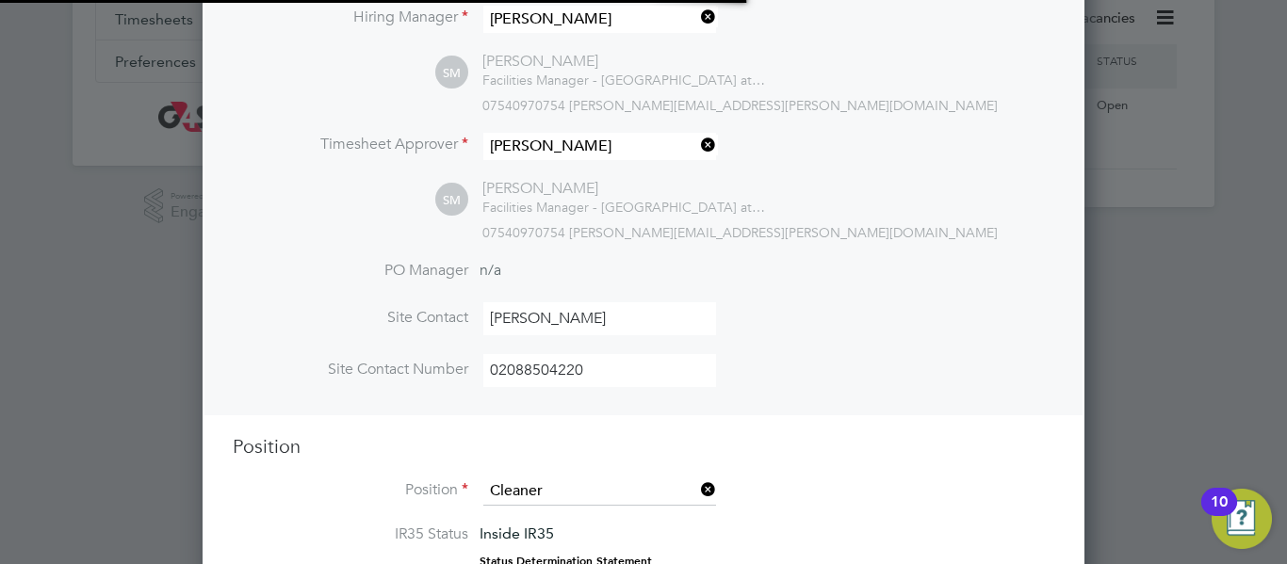
scroll to position [56, 99]
click at [869, 404] on li "Site Contact Number 02088504220" at bounding box center [643, 380] width 821 height 52
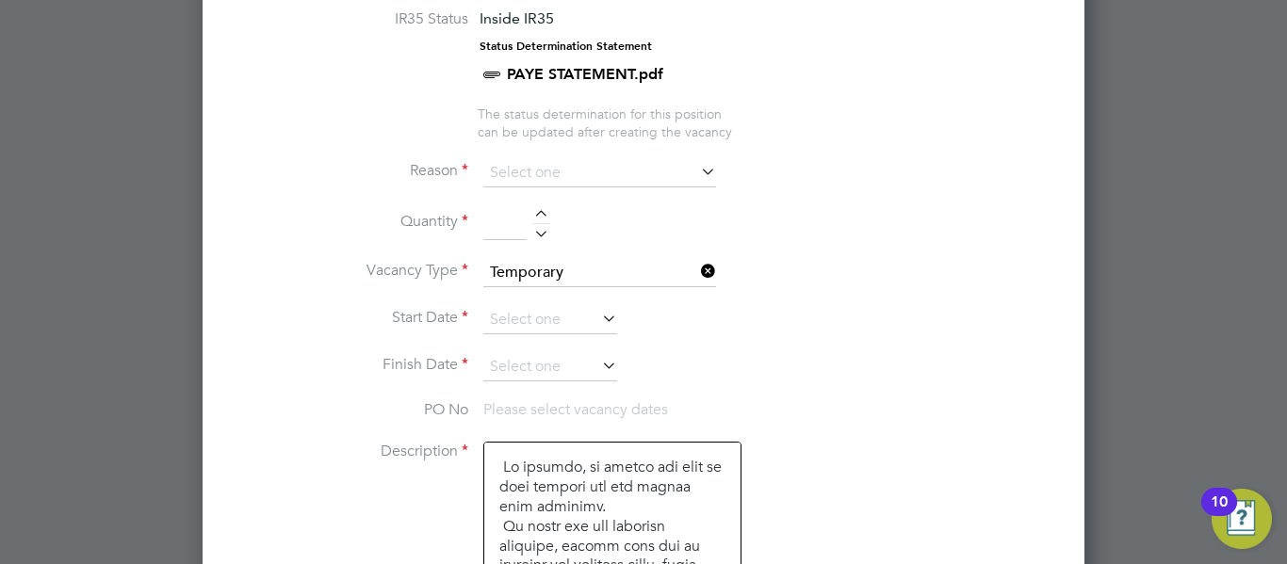
scroll to position [899, 0]
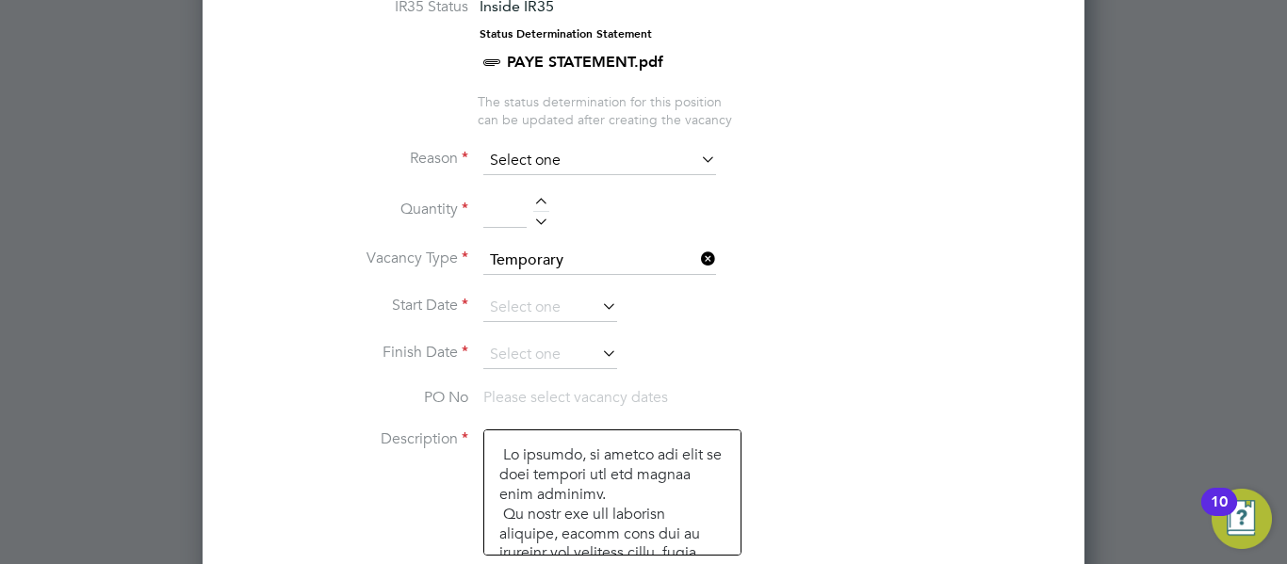
click at [620, 164] on input at bounding box center [599, 161] width 233 height 28
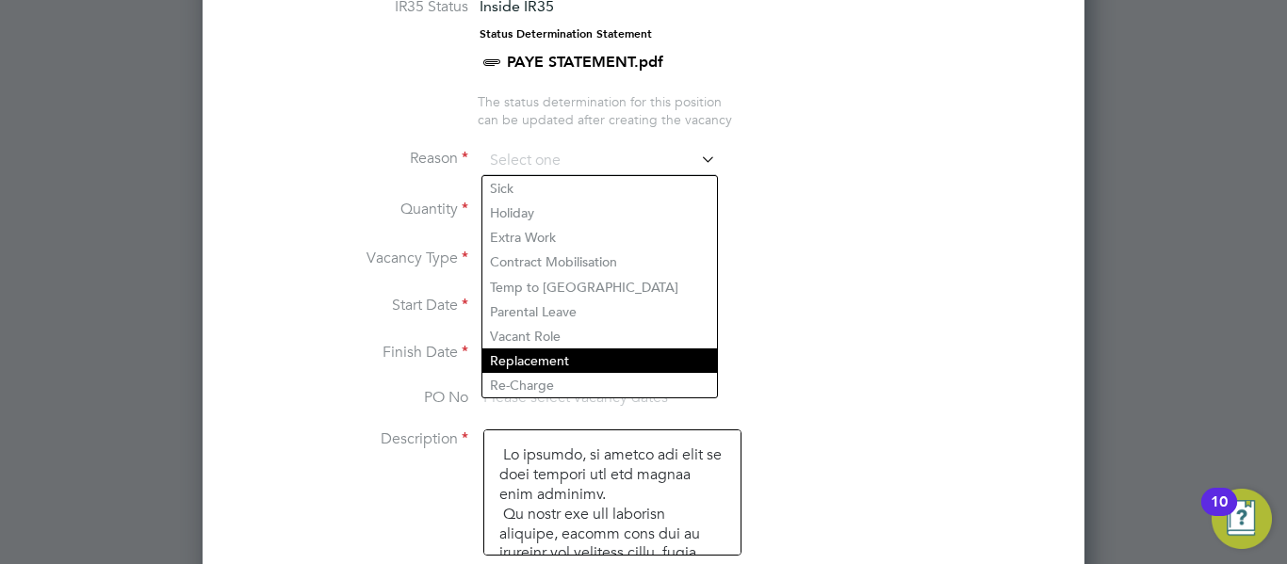
click at [562, 364] on li "Replacement" at bounding box center [599, 361] width 235 height 24
type input "Replacement"
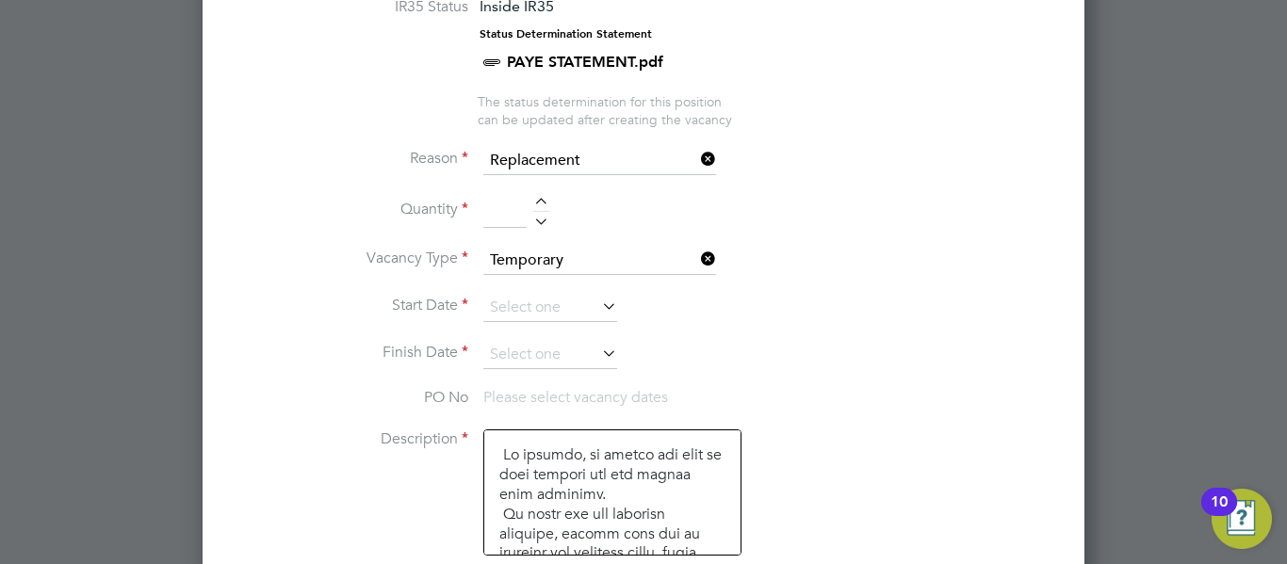
click at [539, 200] on div at bounding box center [541, 204] width 16 height 13
type input "1"
click at [533, 307] on input at bounding box center [550, 308] width 134 height 28
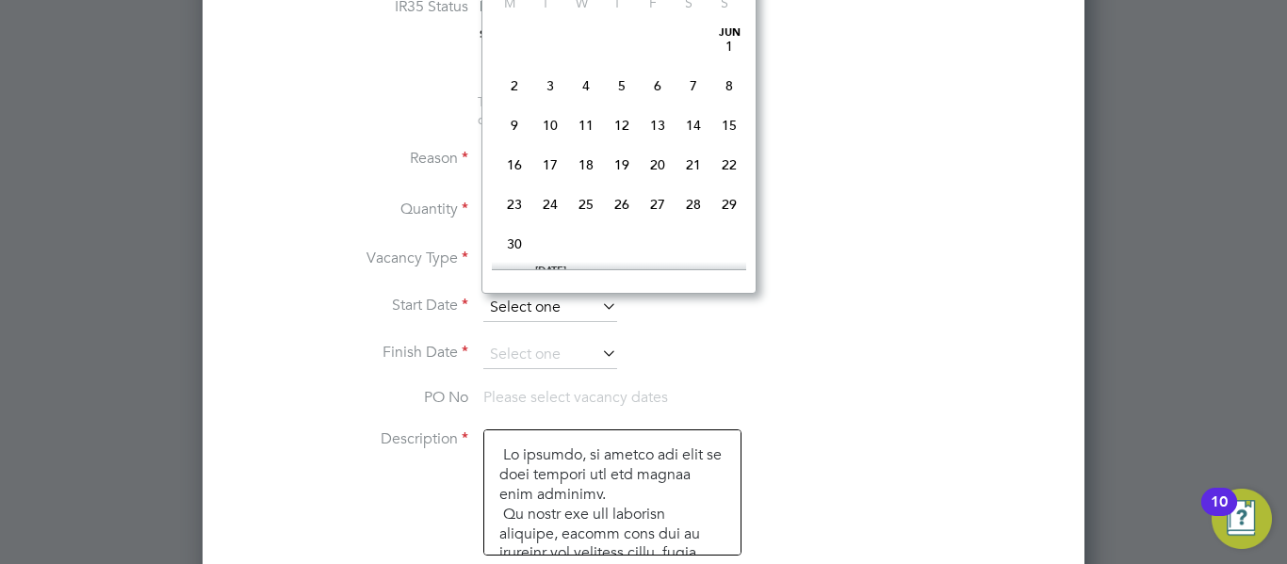
scroll to position [734, 0]
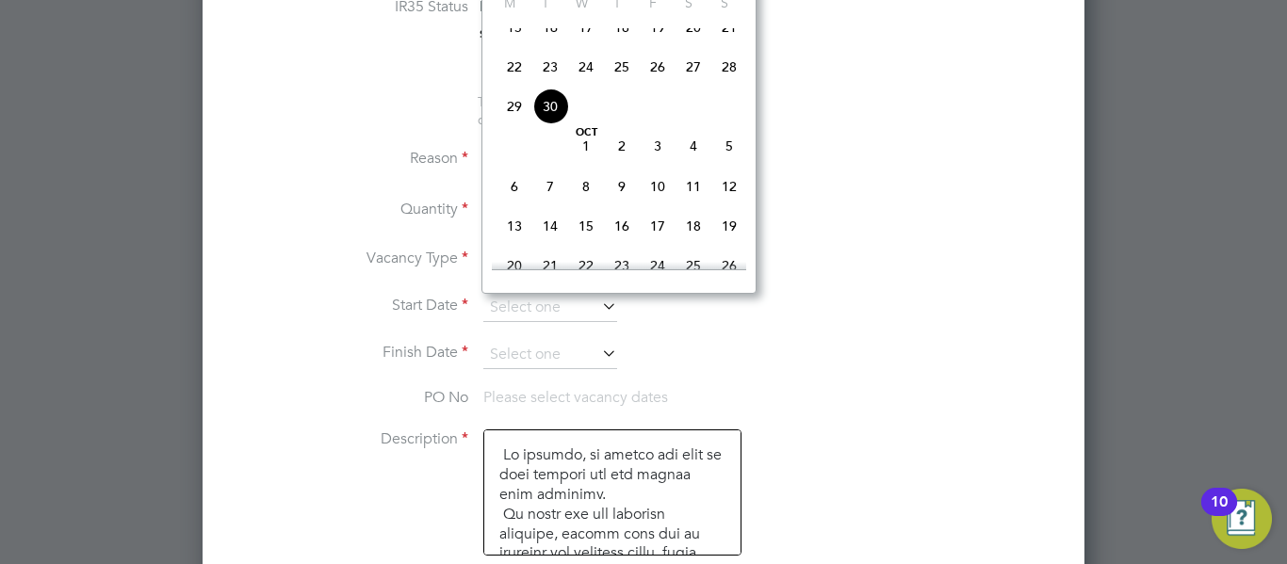
click at [625, 164] on span "2" at bounding box center [622, 146] width 36 height 36
type input "[DATE]"
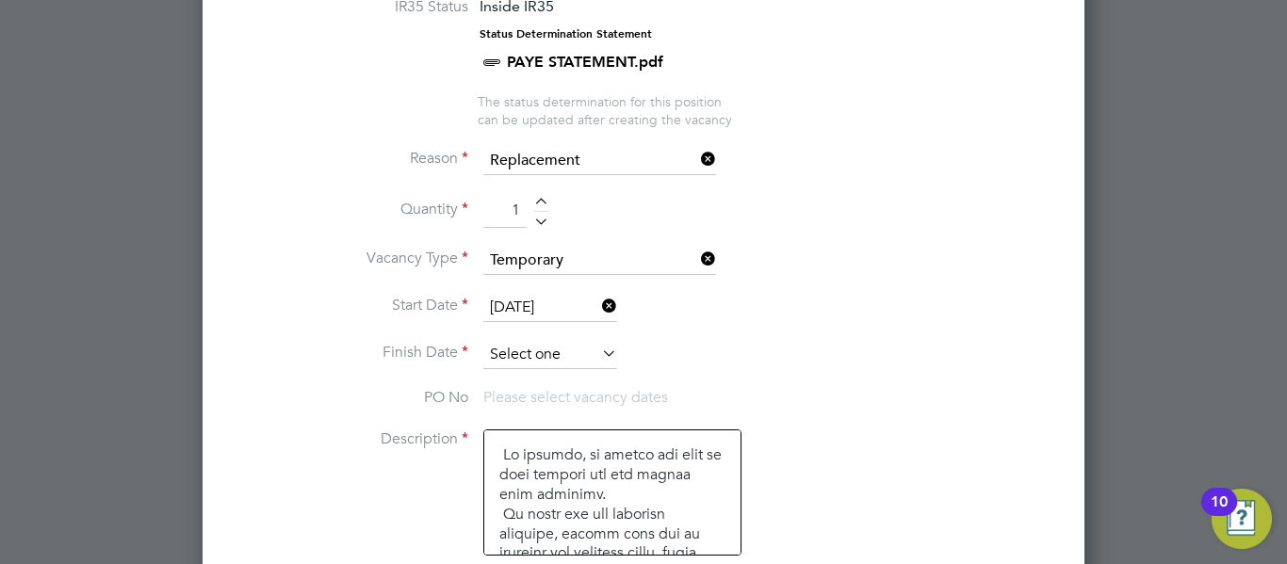
click at [560, 362] on input at bounding box center [550, 355] width 134 height 28
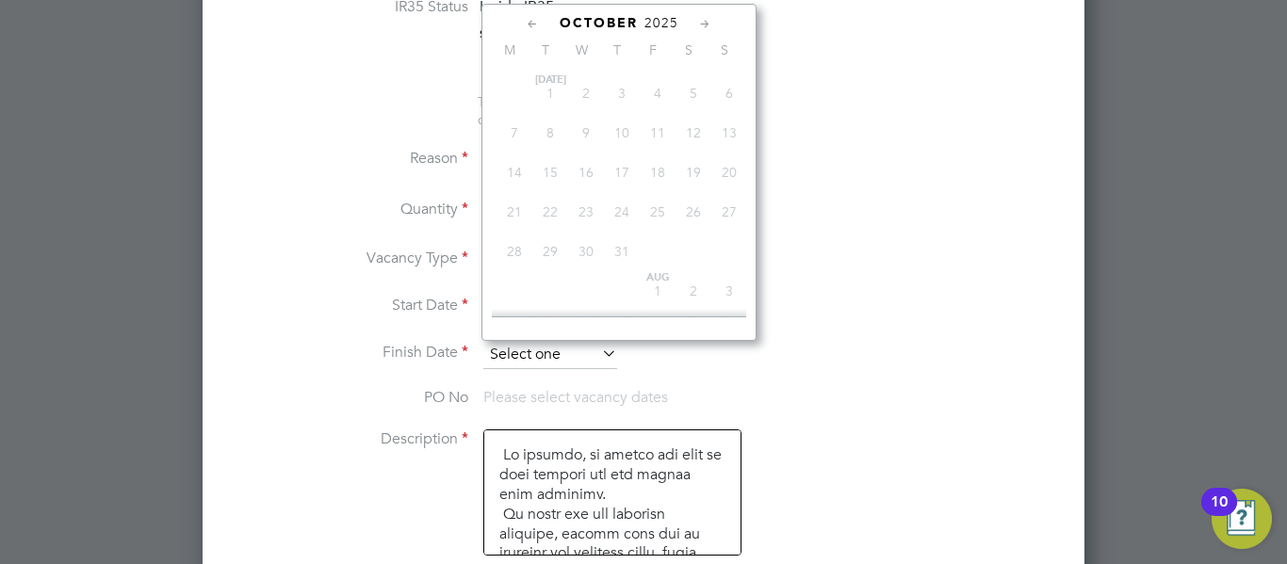
scroll to position [530, 0]
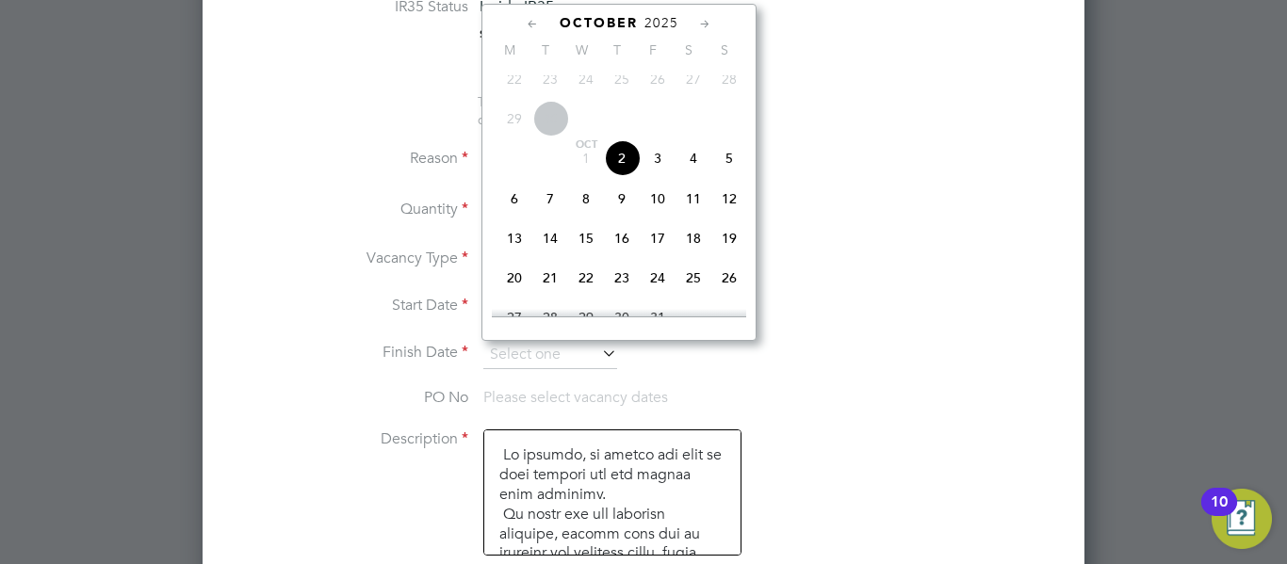
click at [660, 170] on span "3" at bounding box center [658, 158] width 36 height 36
type input "03 Oct 2025"
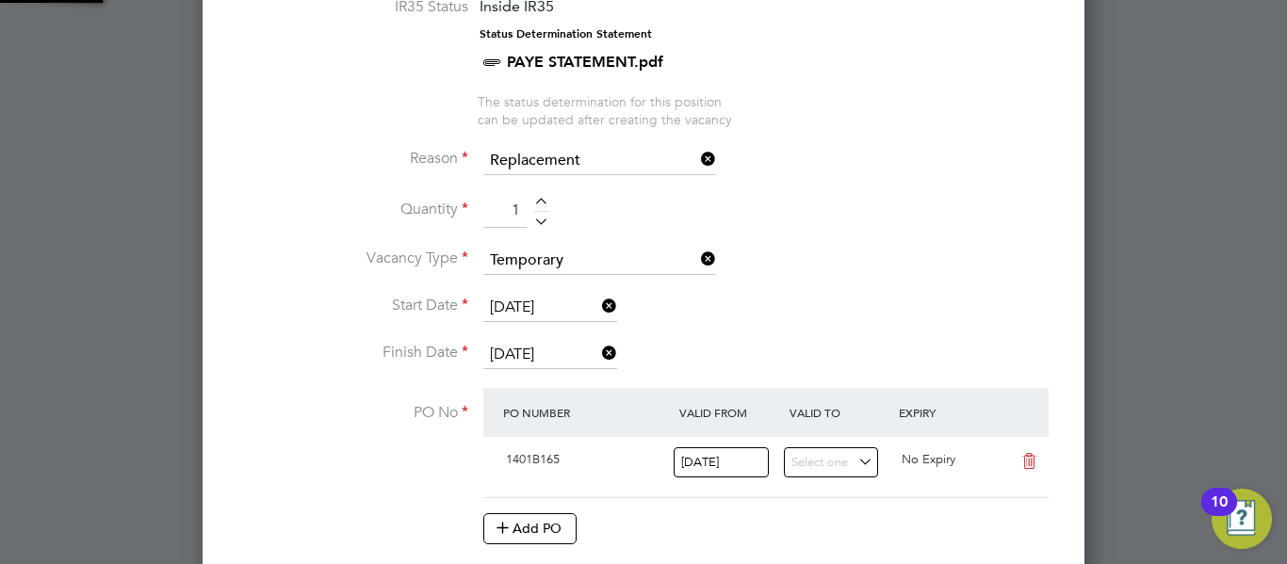
scroll to position [32, 177]
click at [804, 254] on li "Vacancy Type Temporary" at bounding box center [643, 270] width 821 height 47
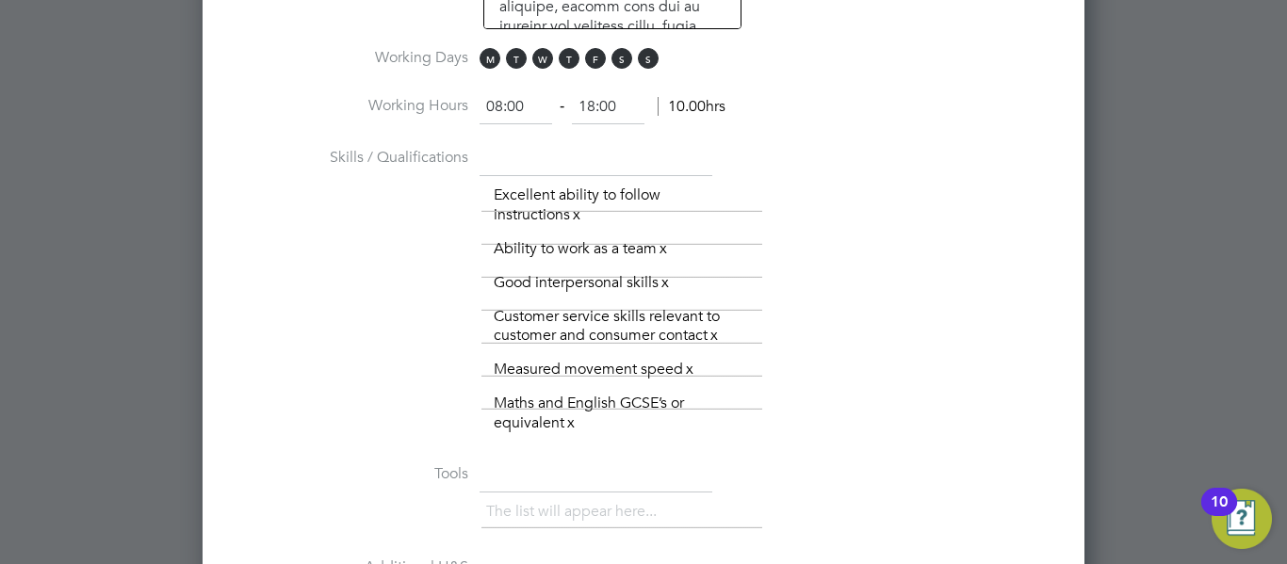
scroll to position [1615, 0]
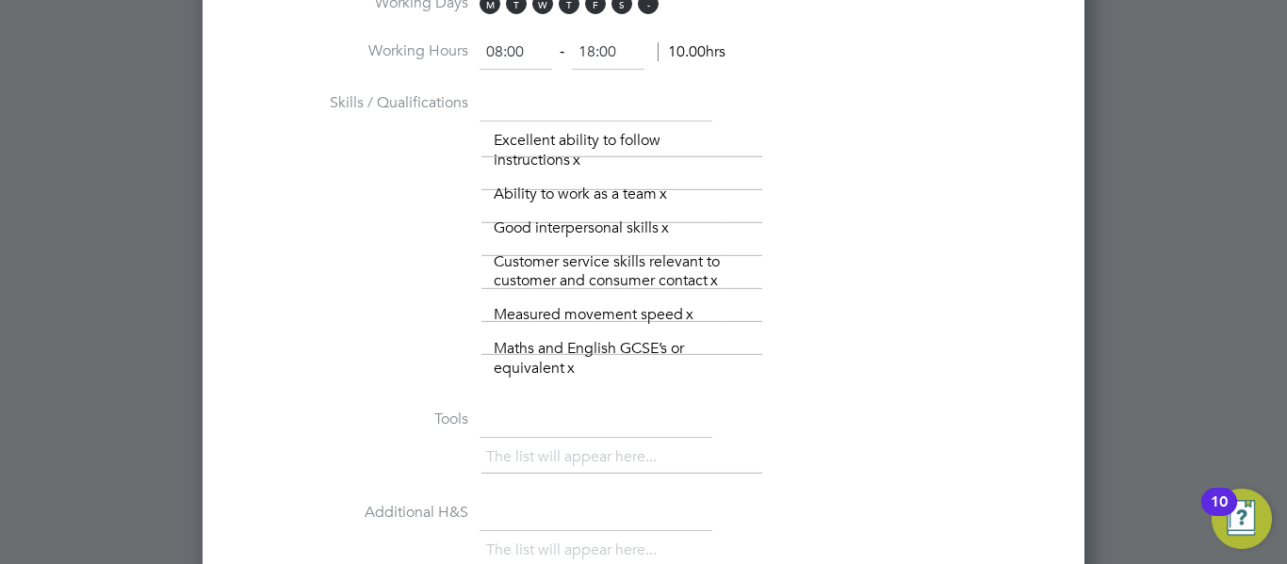
click at [651, 6] on span "S" at bounding box center [648, 3] width 21 height 21
click at [624, 8] on span "S" at bounding box center [621, 3] width 21 height 21
click at [595, 9] on span "F" at bounding box center [595, 3] width 21 height 21
click at [544, 8] on span "W" at bounding box center [542, 3] width 21 height 21
click at [519, 8] on span "T" at bounding box center [516, 3] width 21 height 21
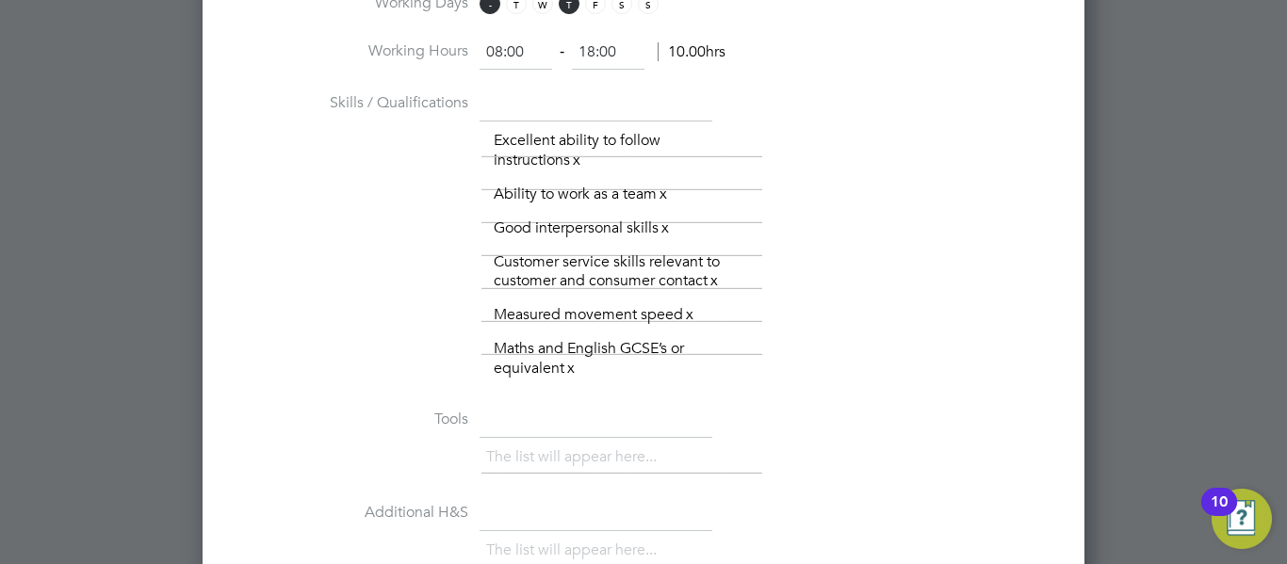
click at [487, 10] on span "M" at bounding box center [489, 3] width 21 height 21
click at [501, 49] on input "08:00" at bounding box center [515, 53] width 73 height 34
click at [593, 53] on input "18:00" at bounding box center [608, 53] width 73 height 34
type input "16:00"
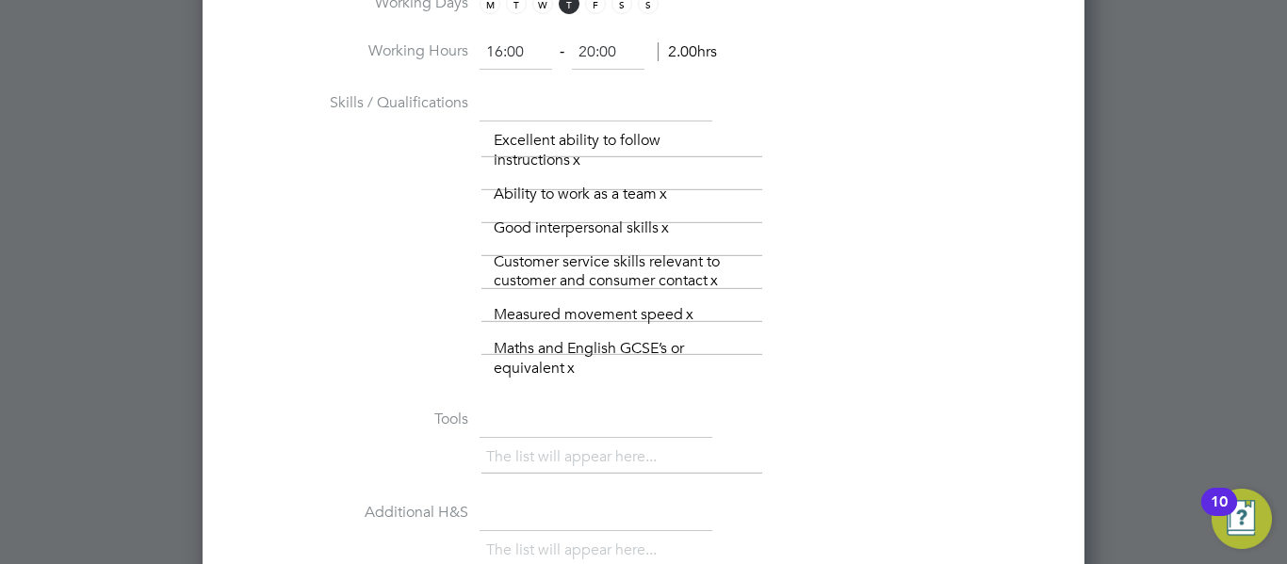
click at [882, 158] on div "The list will appear here... Excellent ability to follow instructions x Ability…" at bounding box center [767, 254] width 573 height 261
type input "20:00"
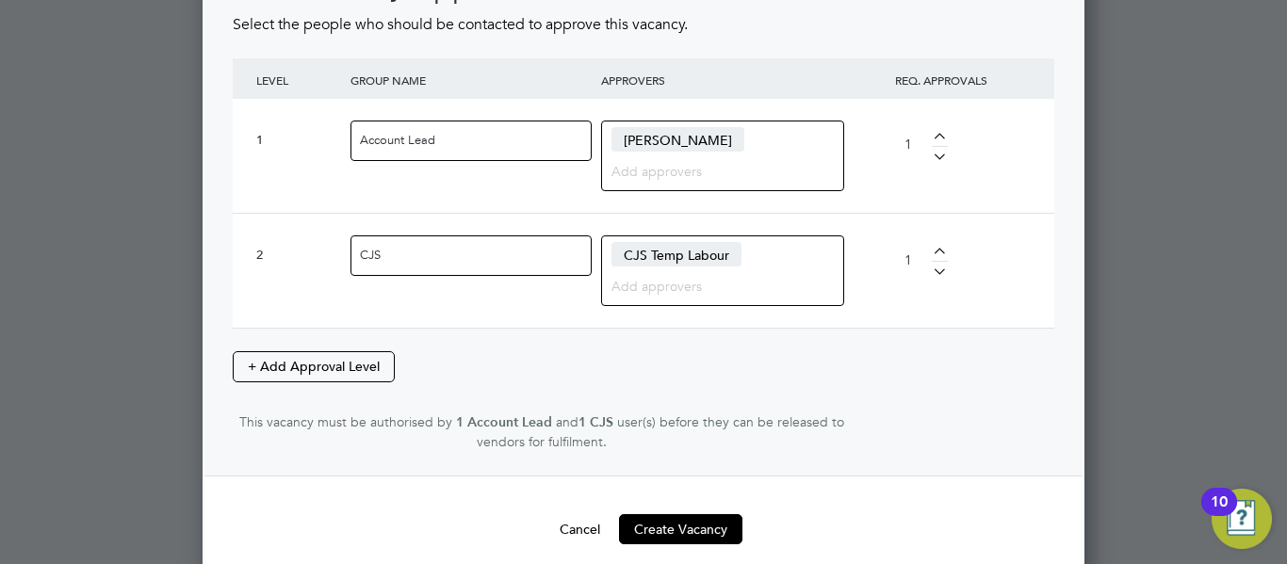
scroll to position [2800, 0]
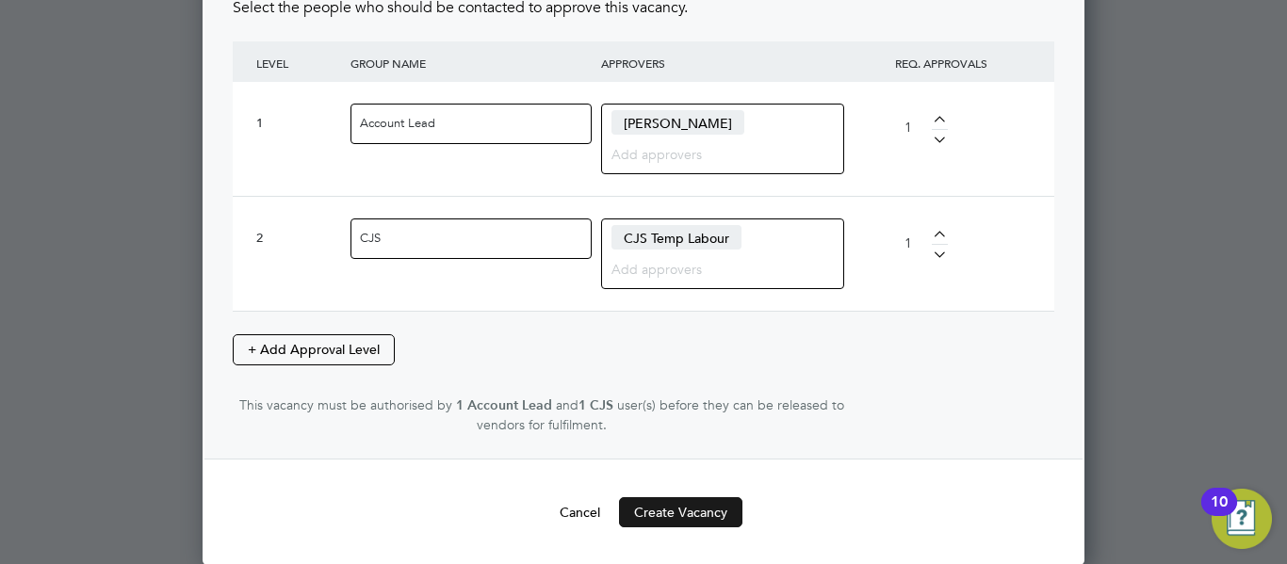
click at [675, 502] on button "Create Vacancy" at bounding box center [680, 512] width 123 height 30
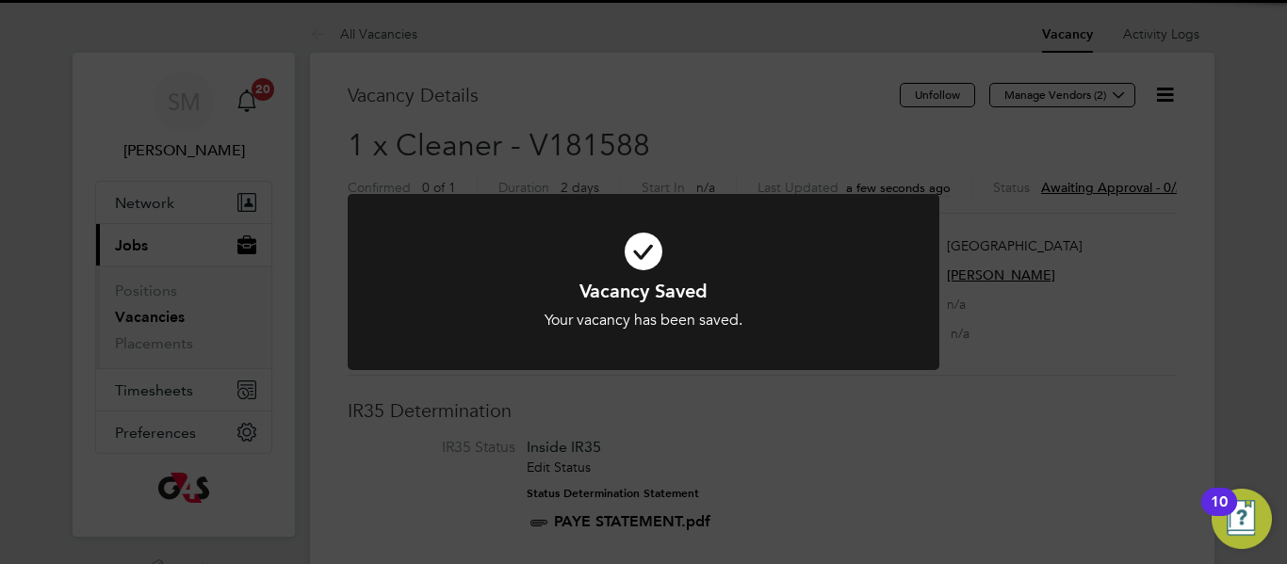
click at [915, 139] on div "Vacancy Saved Your vacancy has been saved. Cancel Okay" at bounding box center [643, 282] width 1287 height 564
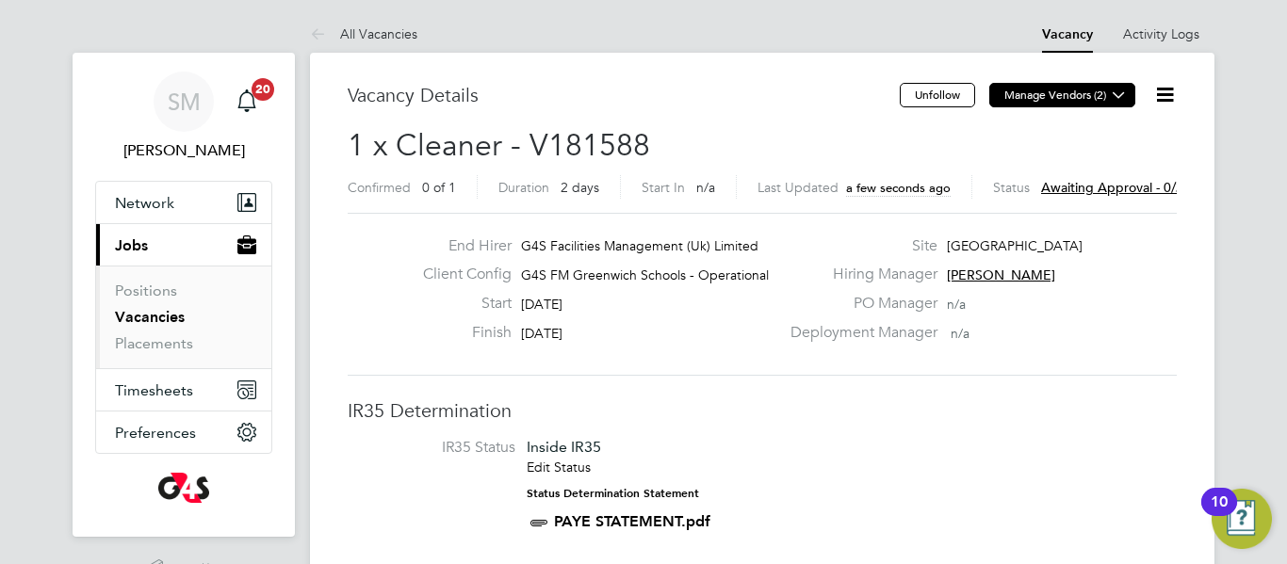
click at [1124, 93] on icon at bounding box center [1119, 95] width 14 height 14
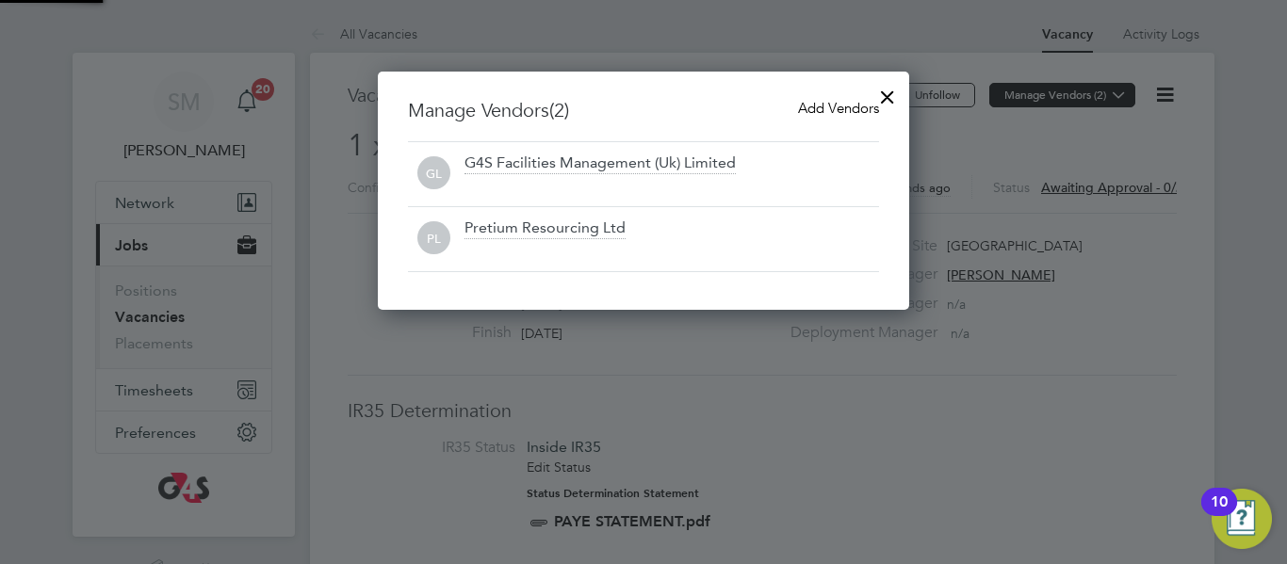
scroll to position [239, 532]
click at [843, 108] on span "Add Vendors" at bounding box center [838, 108] width 81 height 18
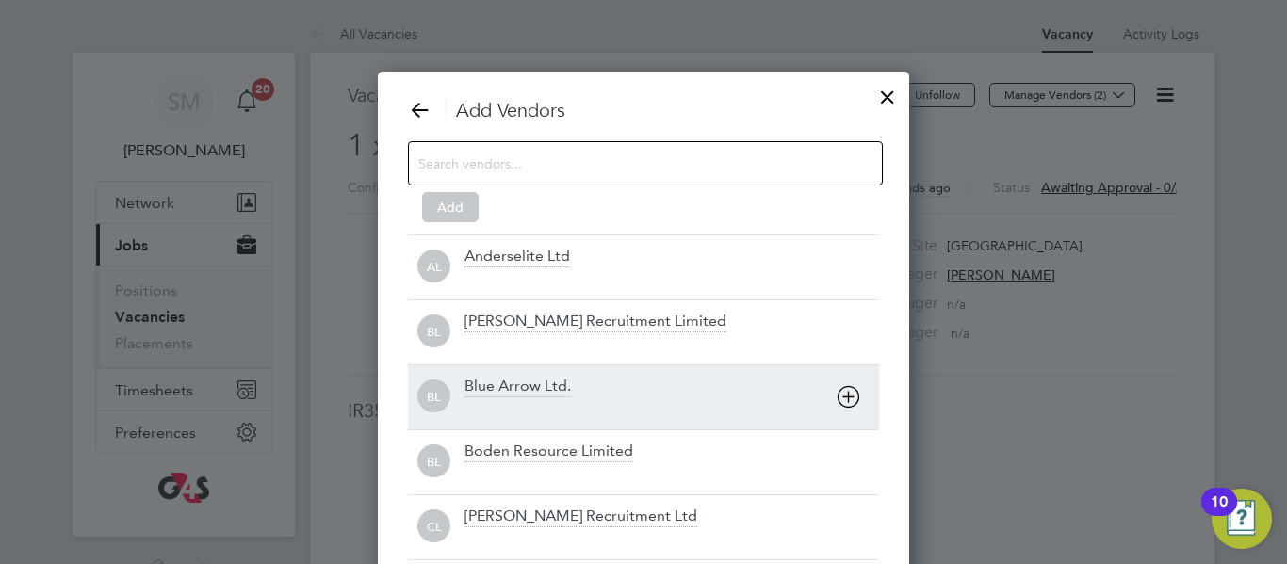
click at [557, 389] on div "Blue Arrow Ltd." at bounding box center [517, 387] width 106 height 21
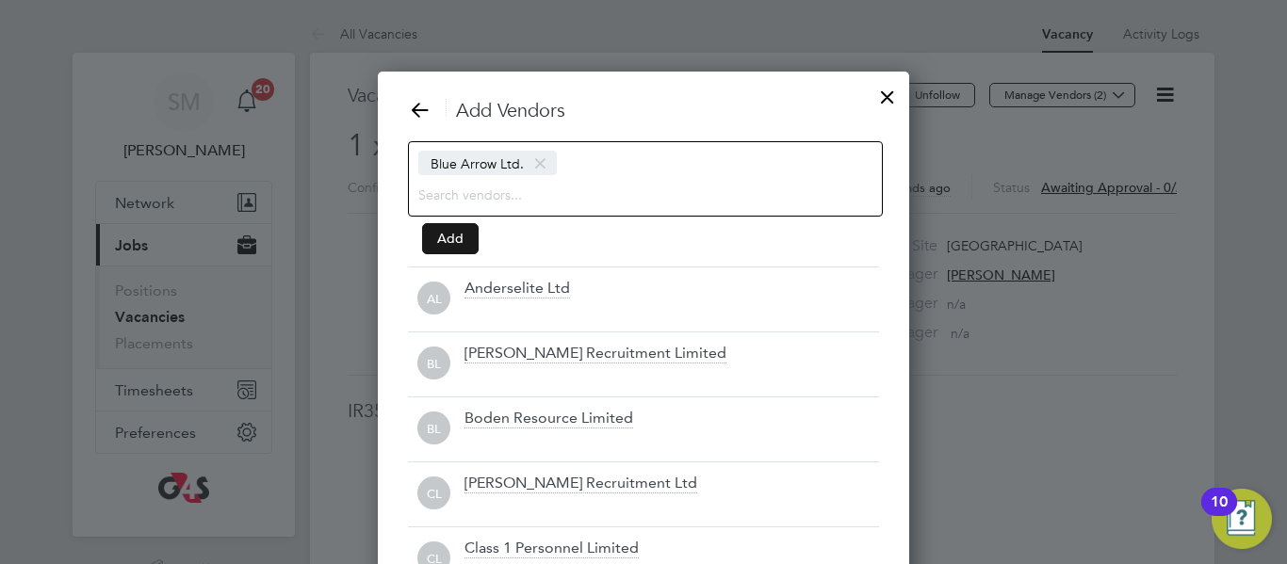
click at [455, 236] on button "Add" at bounding box center [450, 238] width 57 height 30
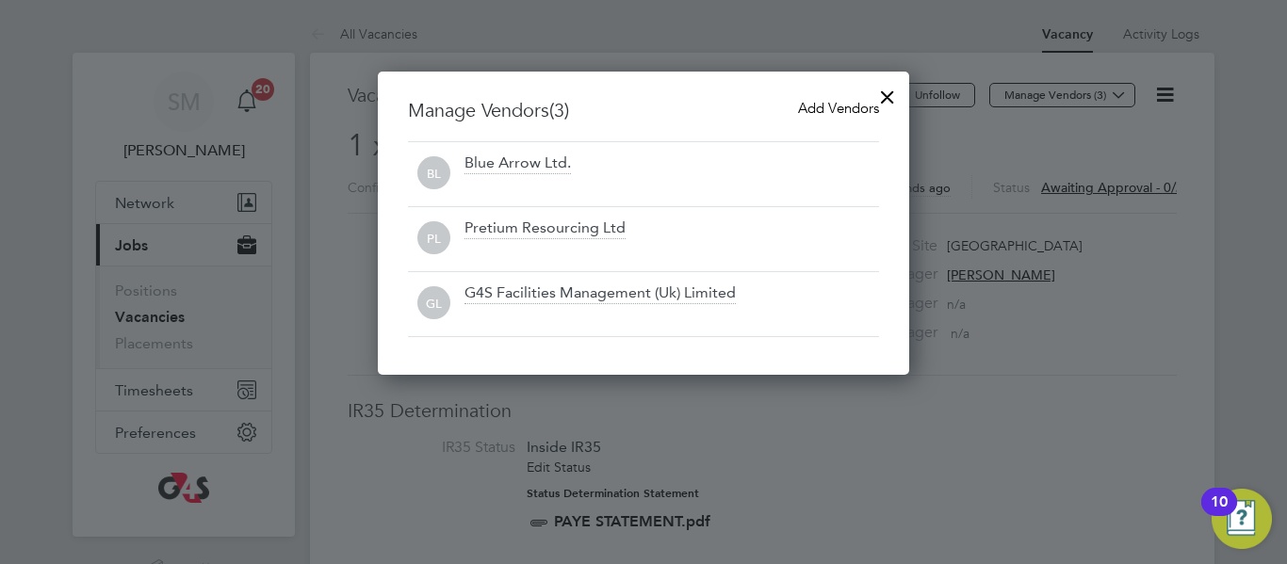
click at [882, 97] on div at bounding box center [887, 92] width 34 height 34
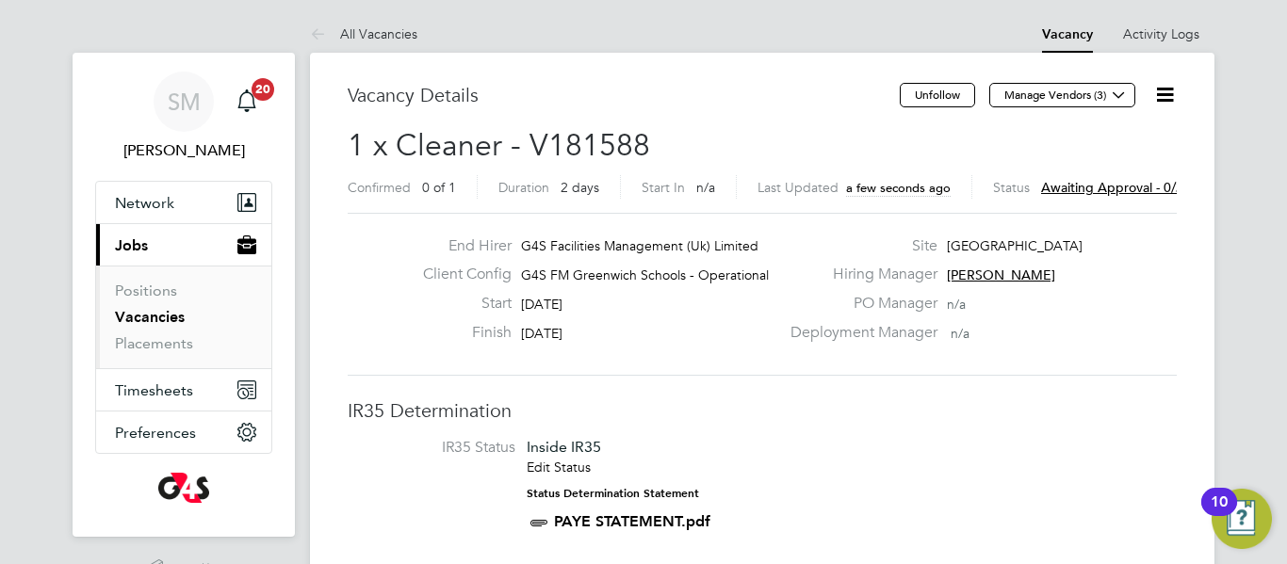
click at [894, 455] on li "IR35 Status Inside IR35 Edit Status Status Determination Statement PAYE STATEME…" at bounding box center [761, 489] width 791 height 102
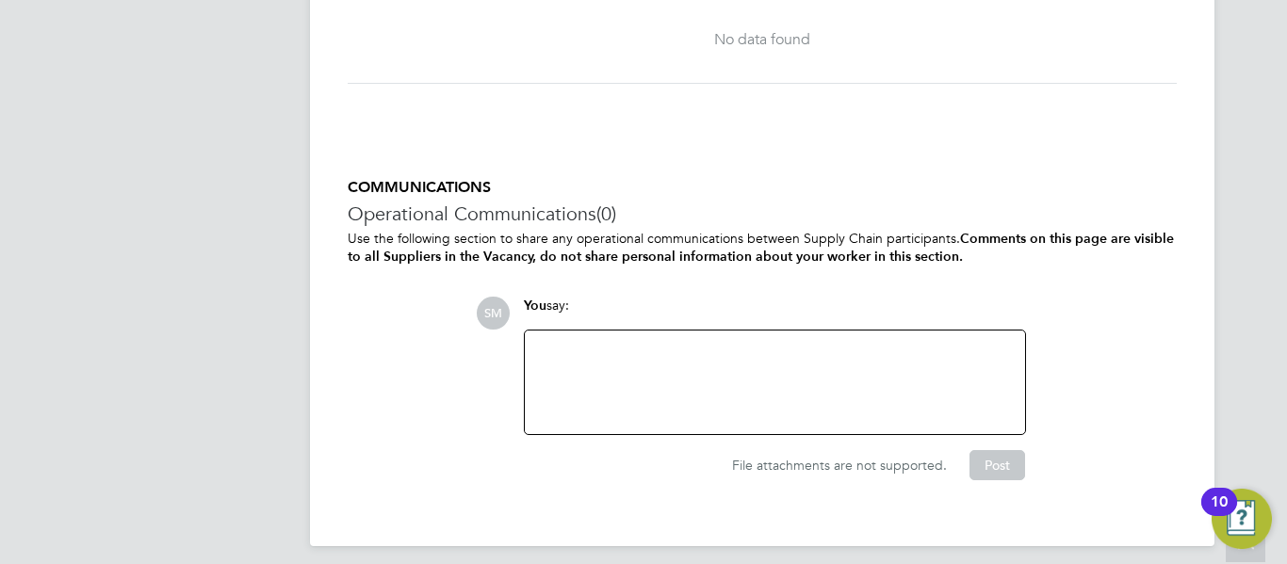
scroll to position [2554, 0]
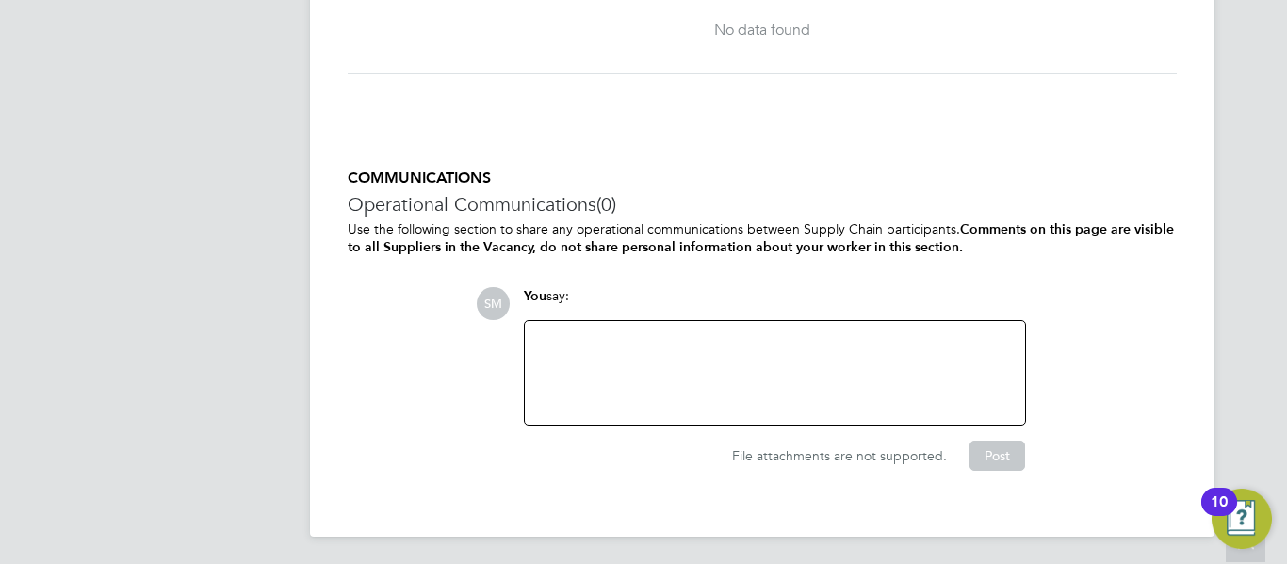
click at [799, 362] on div at bounding box center [775, 373] width 478 height 81
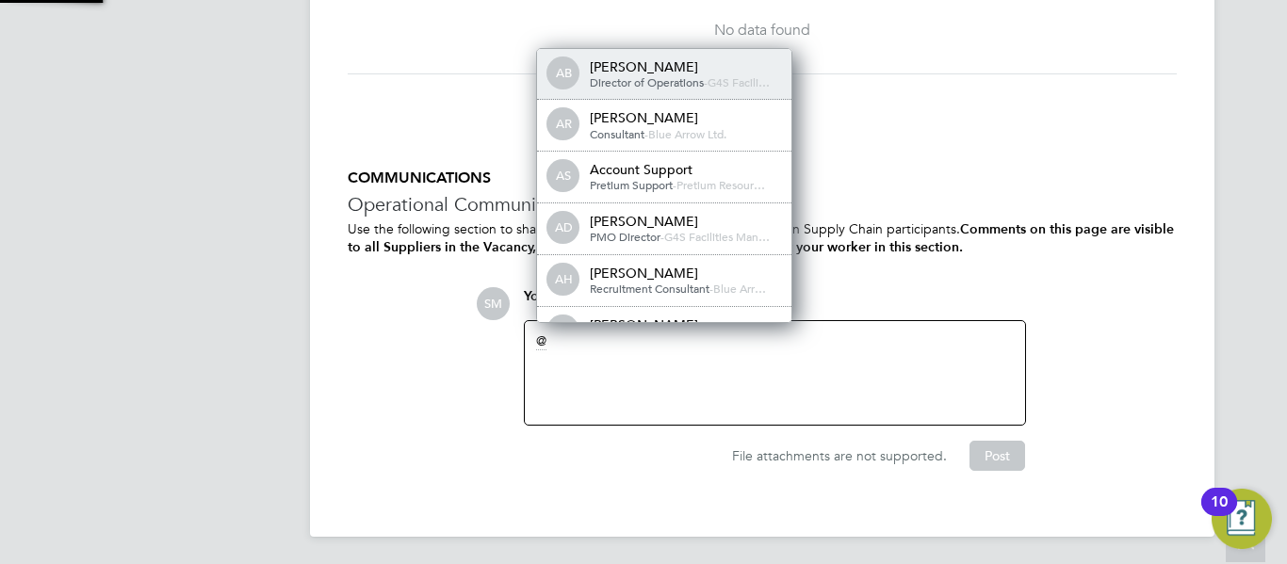
scroll to position [9, 9]
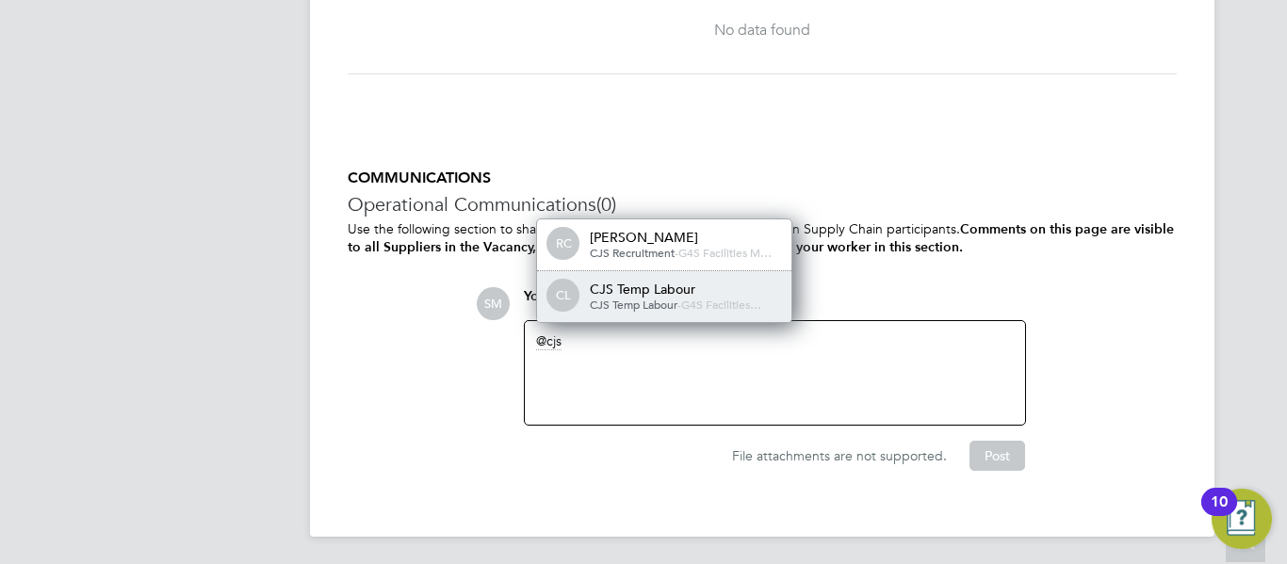
click at [736, 303] on span "G4S Facilities…" at bounding box center [721, 304] width 80 height 15
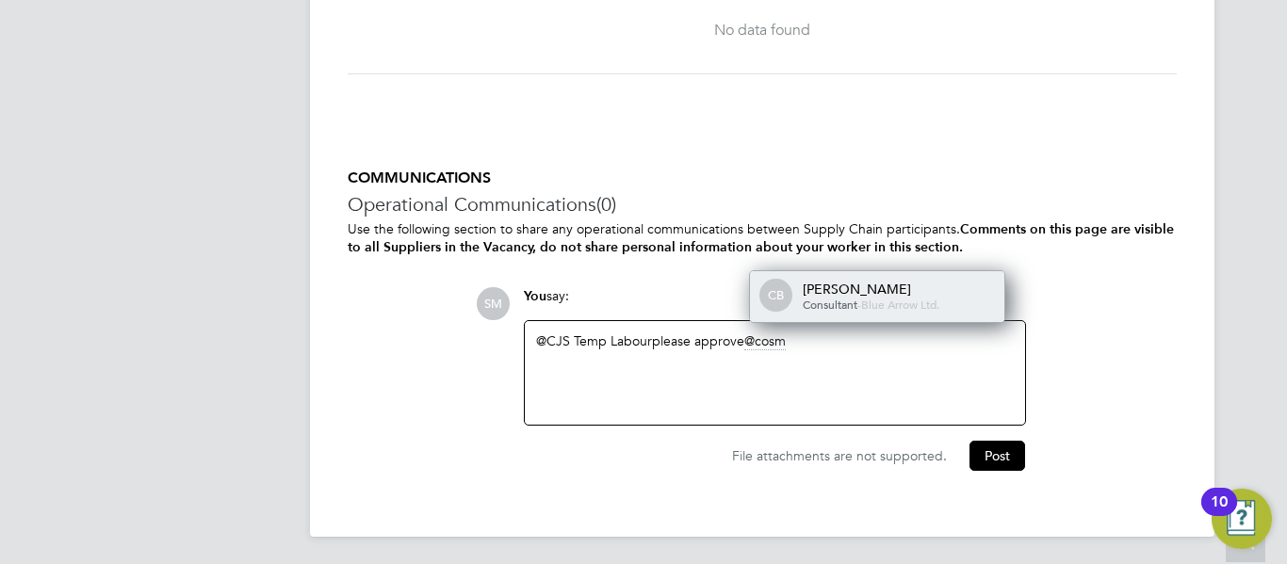
click at [844, 281] on div "[PERSON_NAME]" at bounding box center [897, 289] width 188 height 17
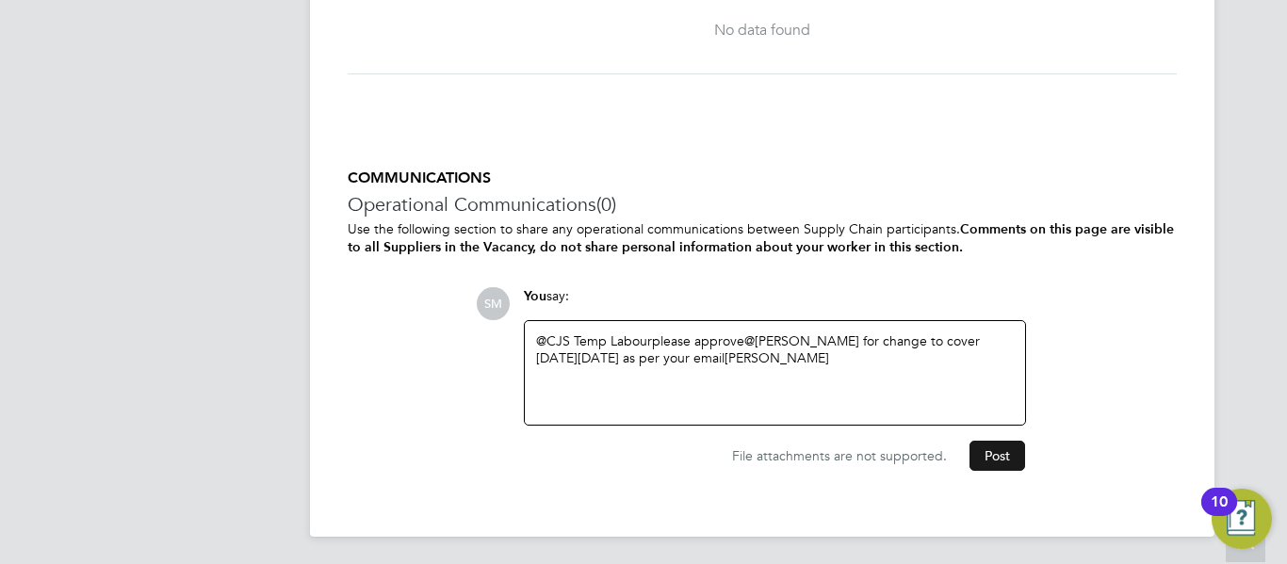
click at [989, 451] on button "Post" at bounding box center [997, 456] width 56 height 30
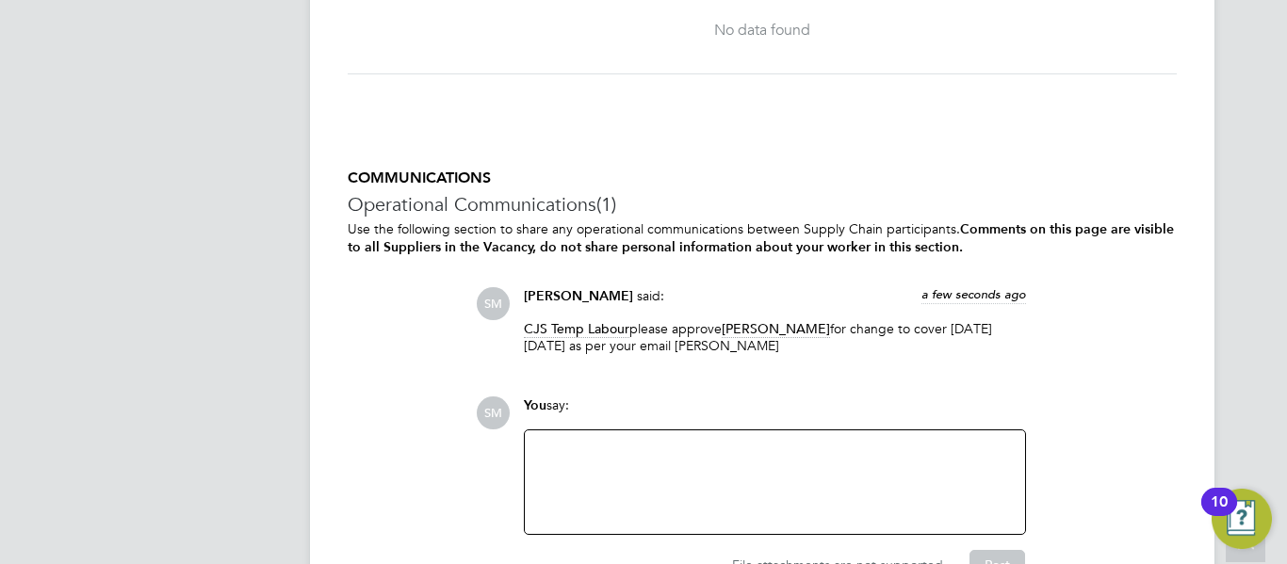
click at [1150, 356] on div "SM Shirley Marshall said: a few seconds ago CJS Temp Labour please approve Cosm…" at bounding box center [826, 327] width 701 height 81
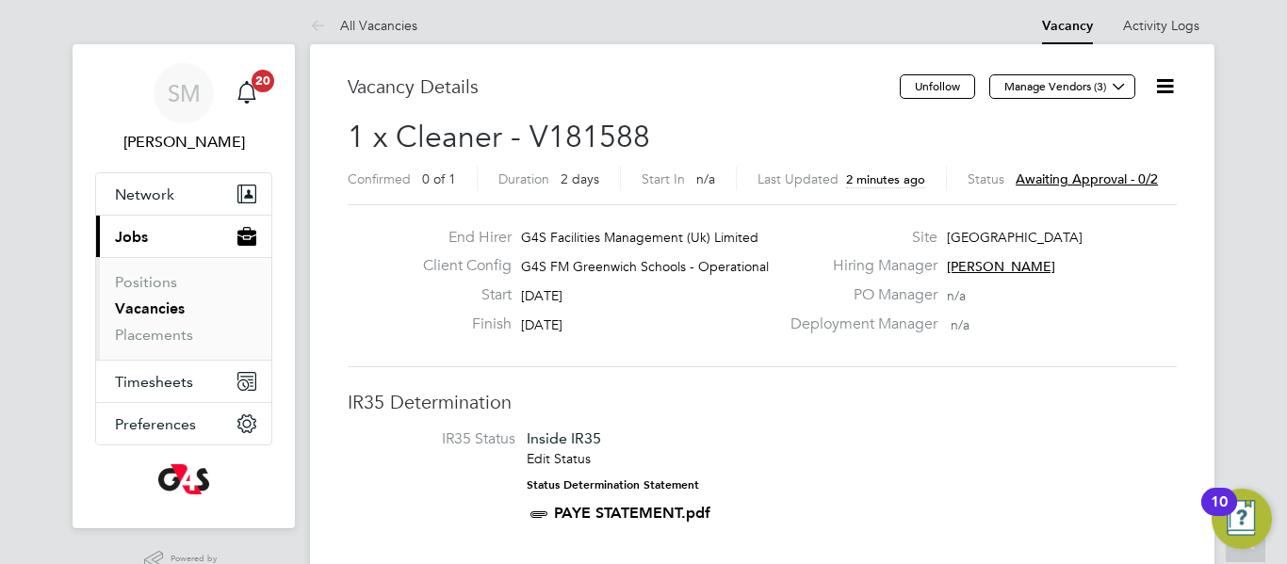
scroll to position [0, 0]
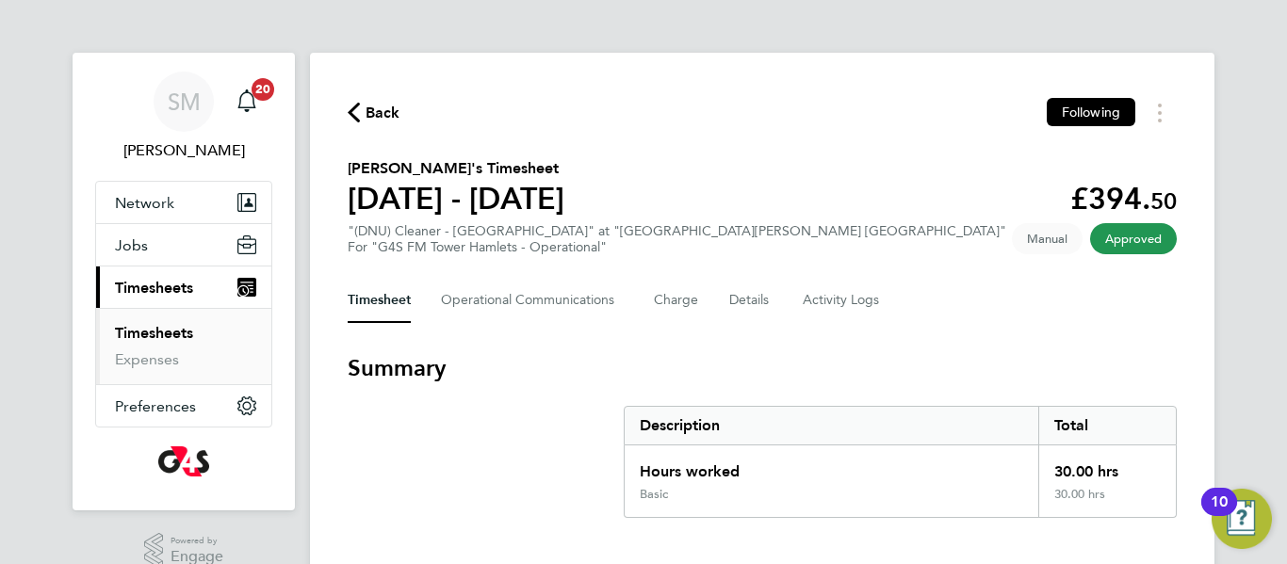
click at [148, 285] on span "Timesheets" at bounding box center [154, 288] width 78 height 18
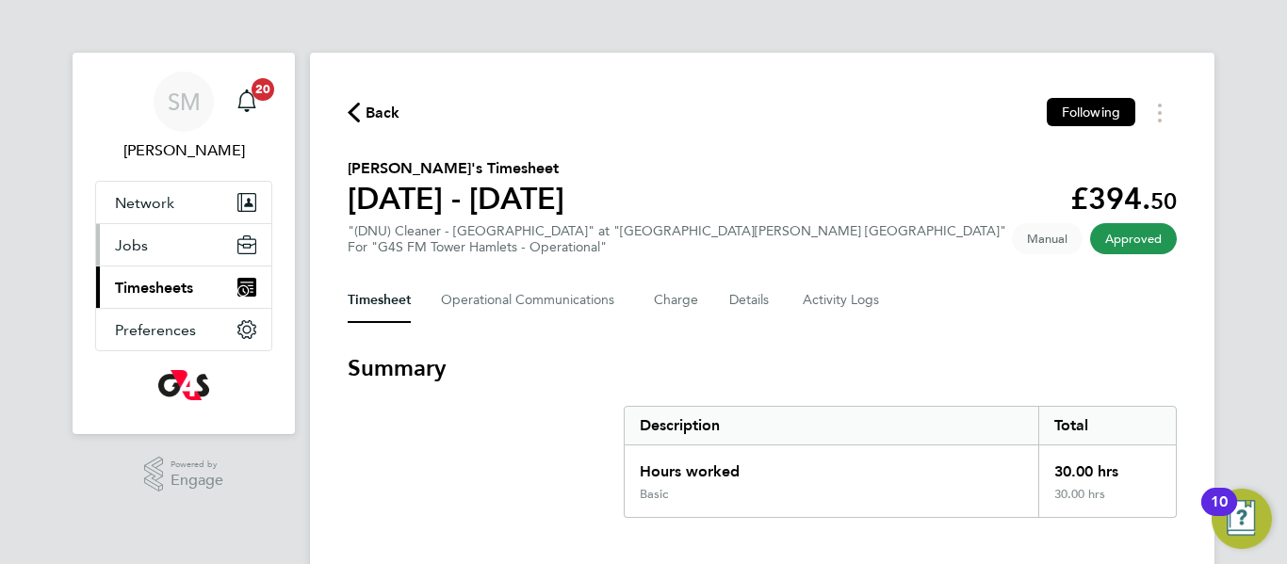
click at [143, 244] on span "Jobs" at bounding box center [131, 245] width 33 height 18
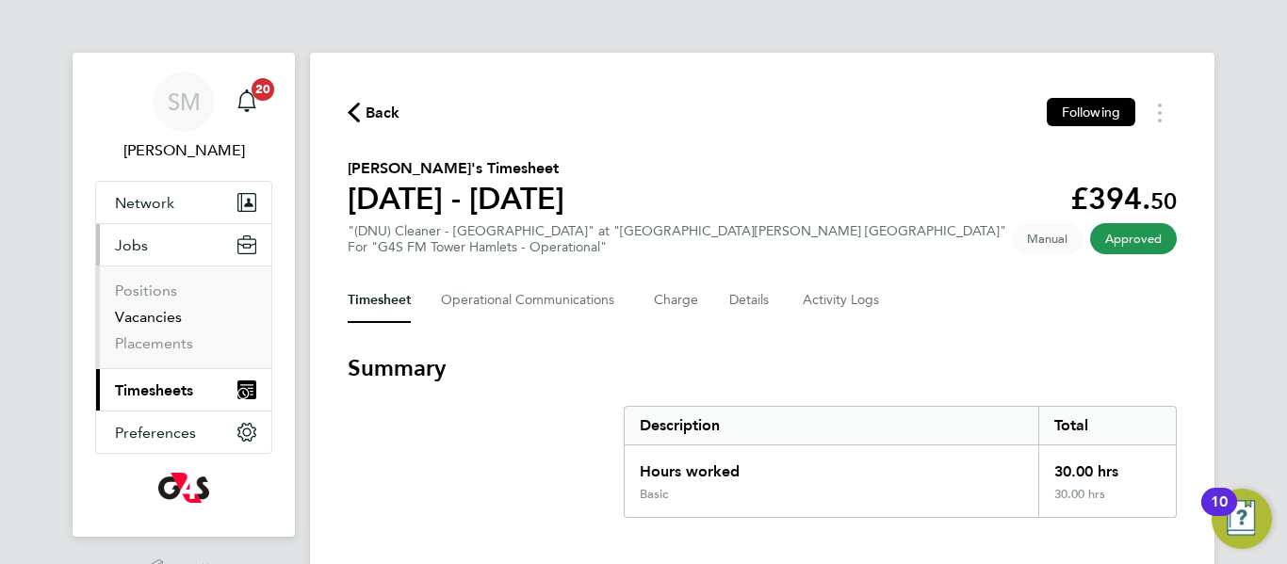
click at [156, 316] on link "Vacancies" at bounding box center [148, 317] width 67 height 18
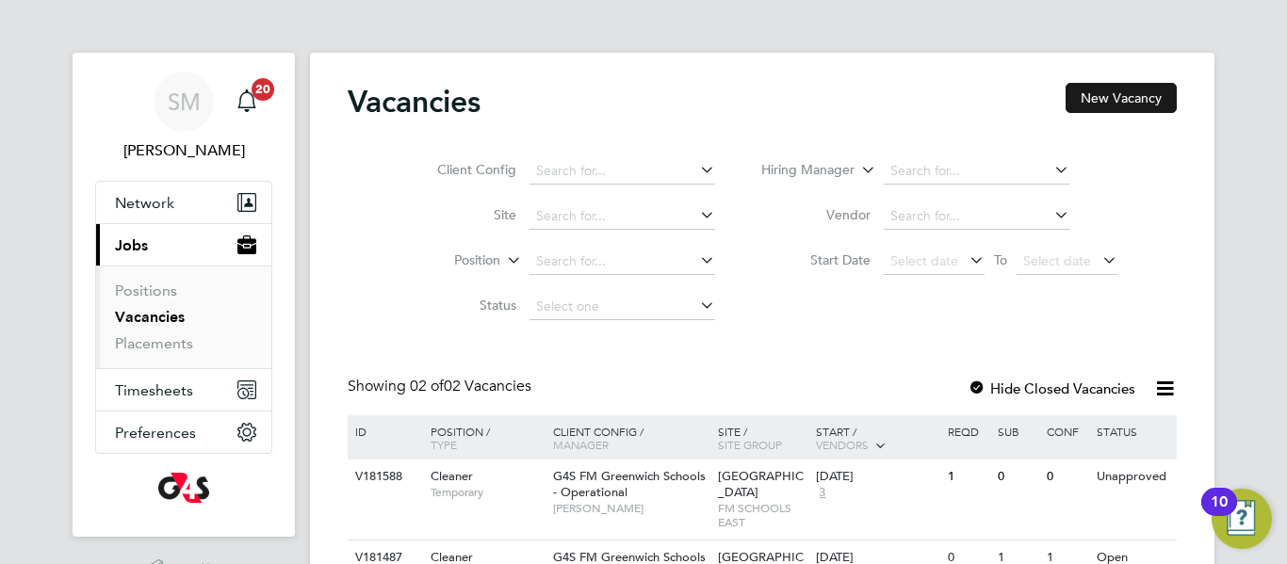
click at [1099, 101] on button "New Vacancy" at bounding box center [1120, 98] width 111 height 30
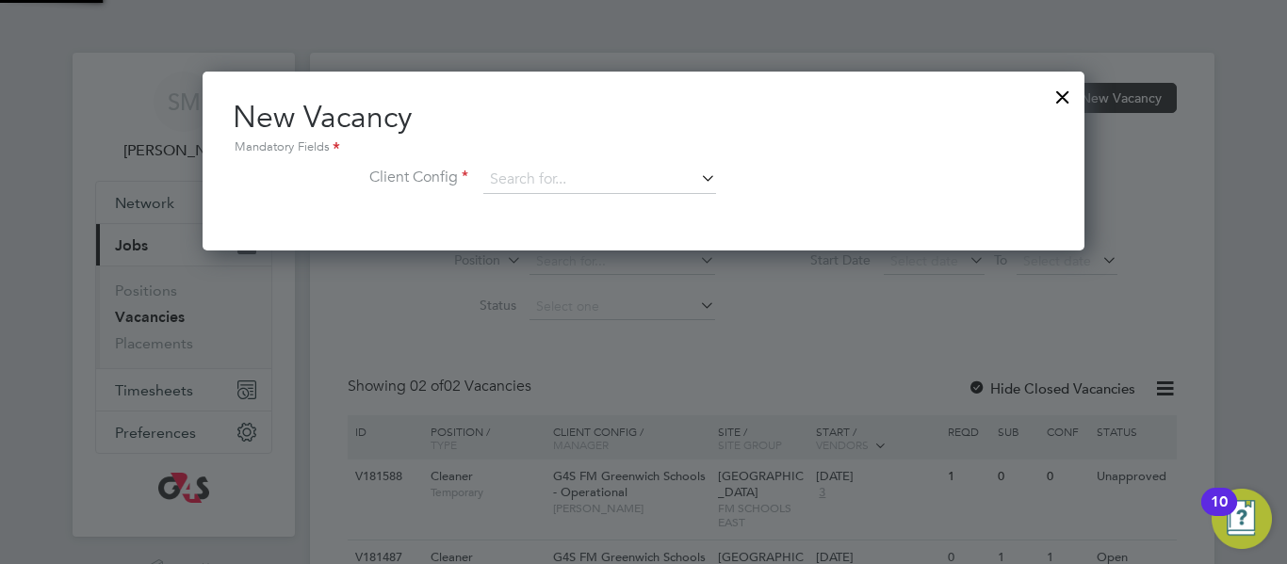
scroll to position [179, 883]
click at [585, 185] on input at bounding box center [599, 180] width 233 height 28
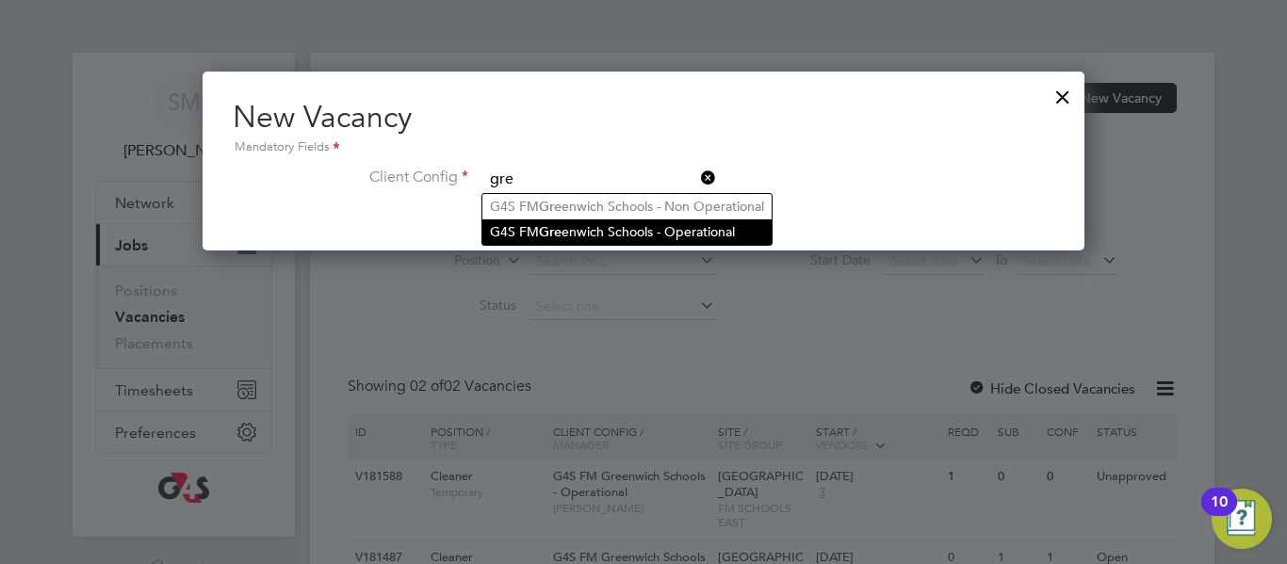
click at [626, 230] on li "G4S FM Gre enwich Schools - Operational" at bounding box center [626, 231] width 289 height 25
type input "G4S FM Greenwich Schools - Operational"
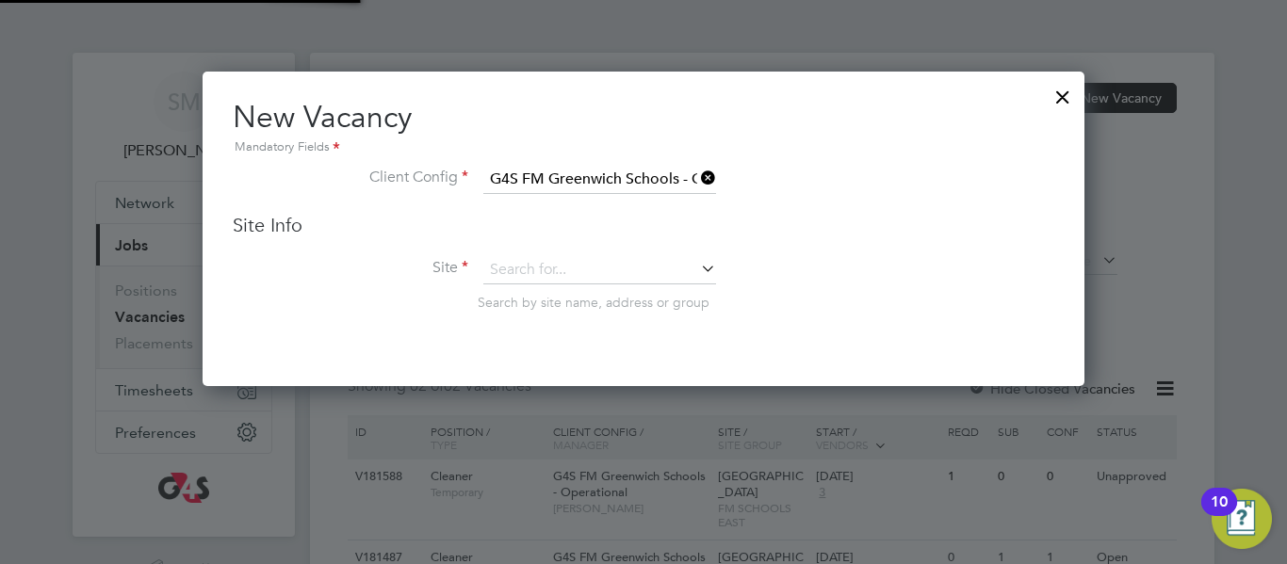
scroll to position [316, 883]
click at [607, 260] on input at bounding box center [599, 270] width 233 height 28
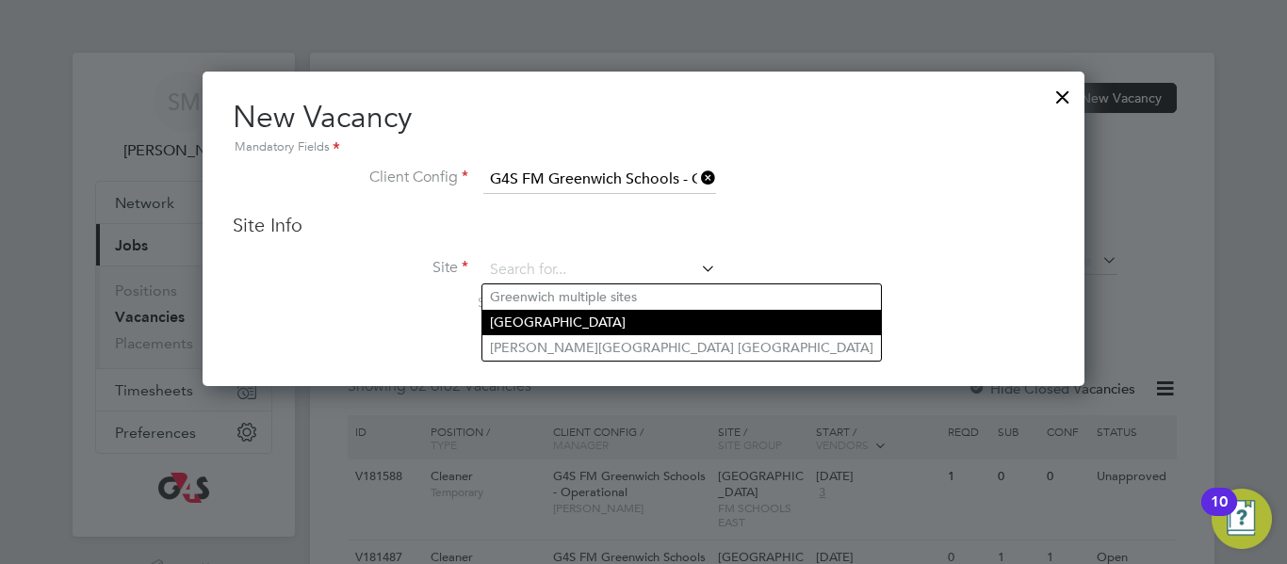
click at [607, 320] on li "[GEOGRAPHIC_DATA]" at bounding box center [681, 322] width 398 height 25
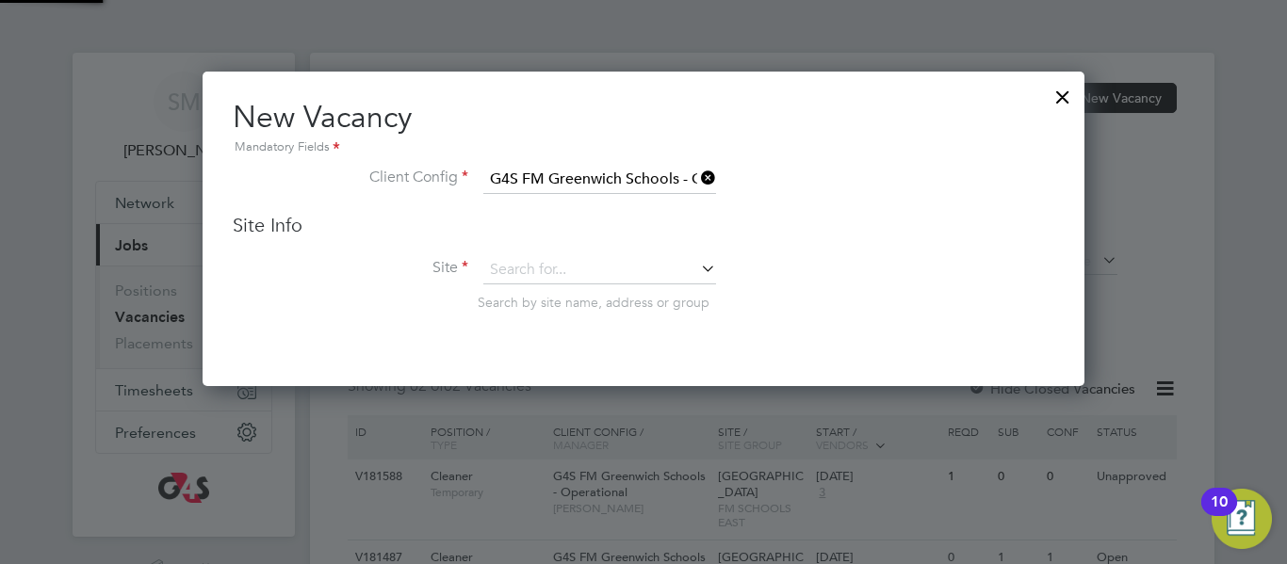
type input "[GEOGRAPHIC_DATA]"
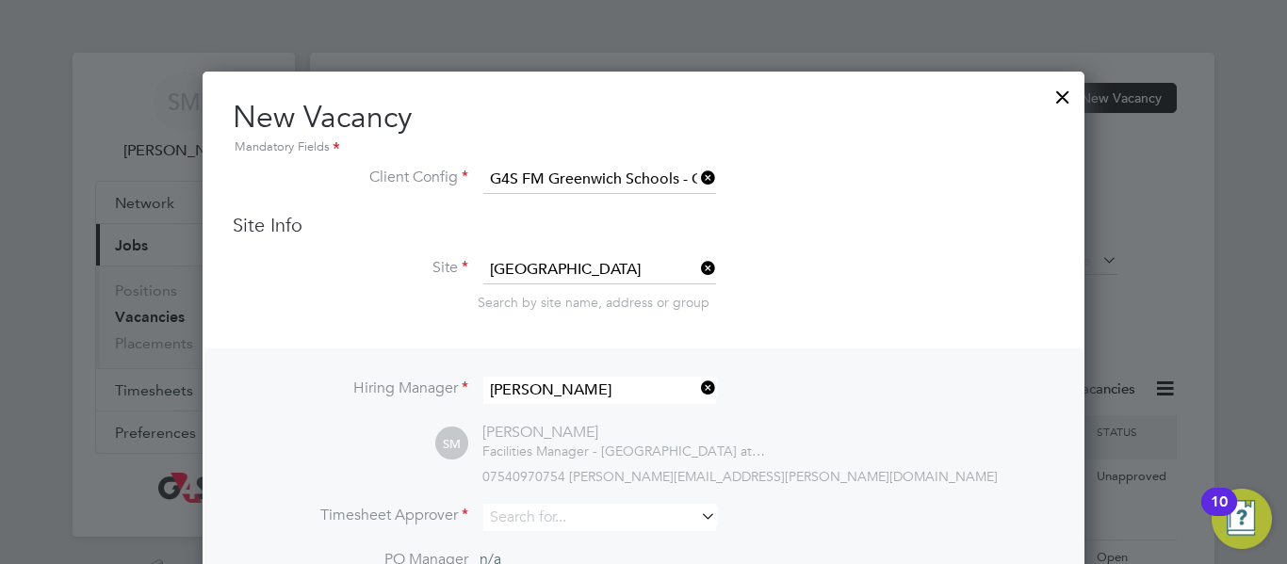
click at [825, 319] on li "Site [GEOGRAPHIC_DATA] Search by site name, address or group" at bounding box center [643, 302] width 821 height 92
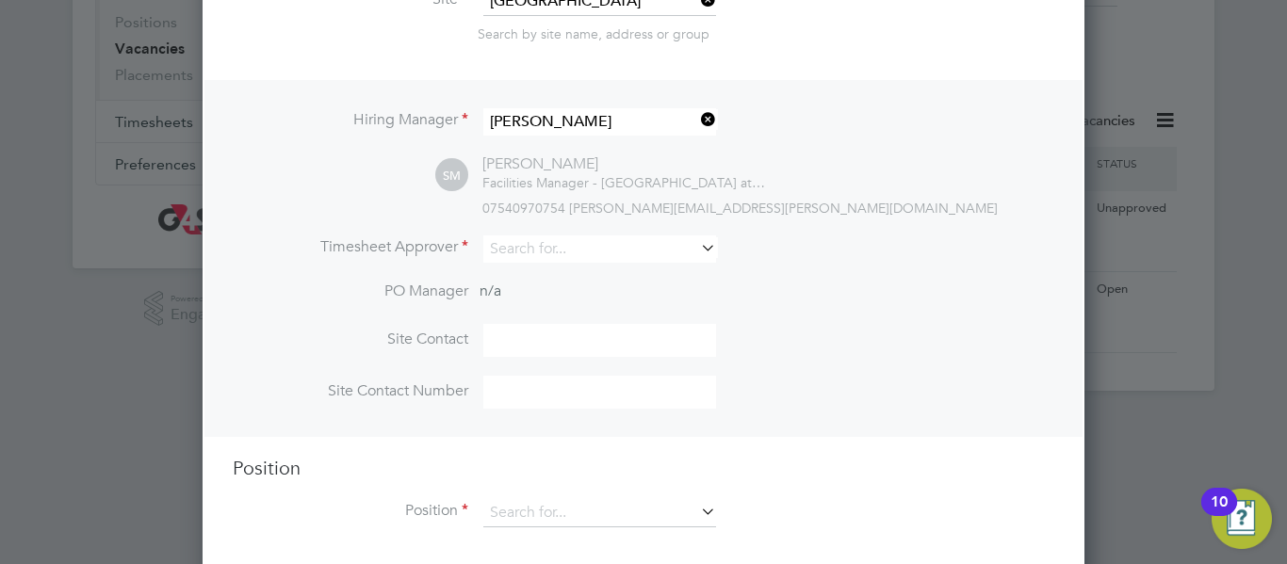
scroll to position [289, 0]
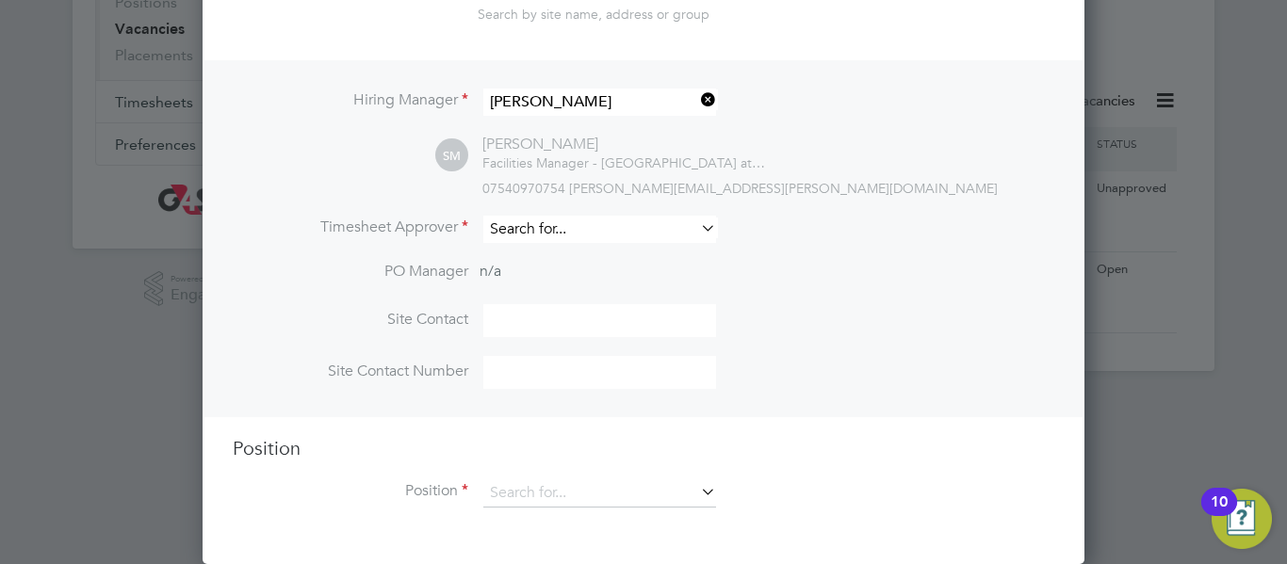
click at [649, 229] on input at bounding box center [599, 229] width 233 height 27
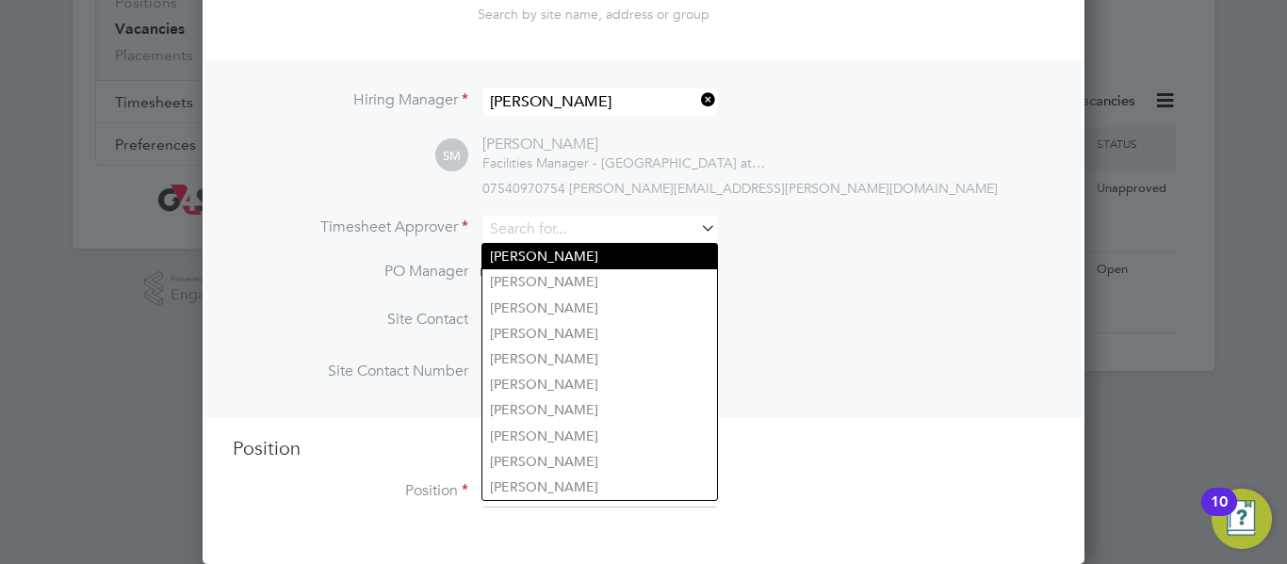
type input "[PERSON_NAME]"
type input "02088504220"
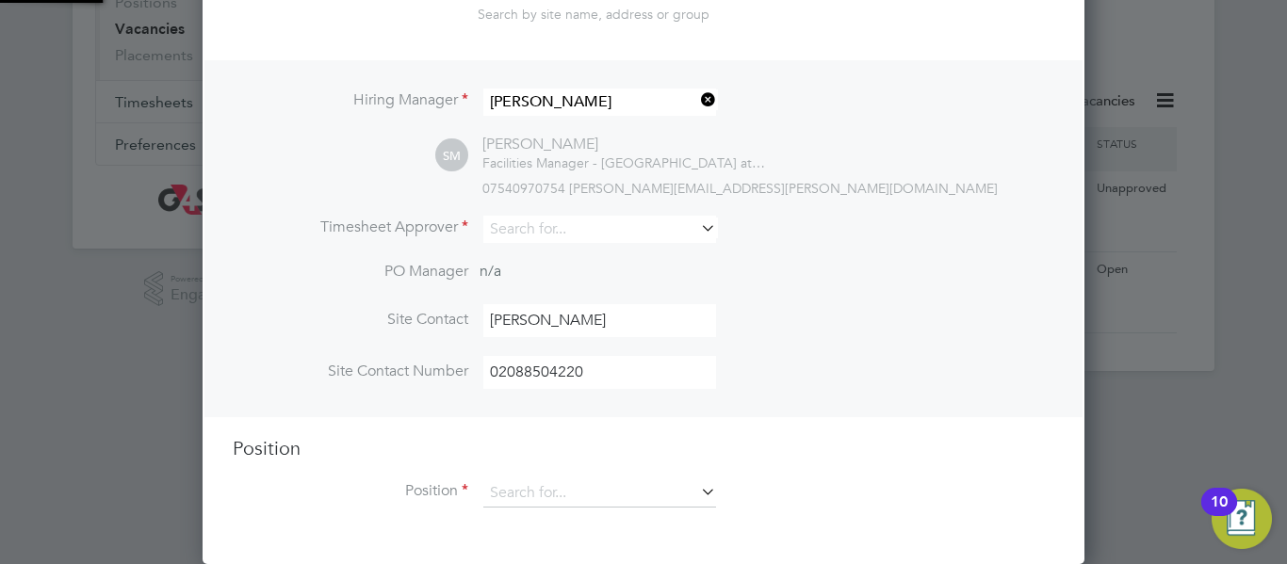
type input "[PERSON_NAME]"
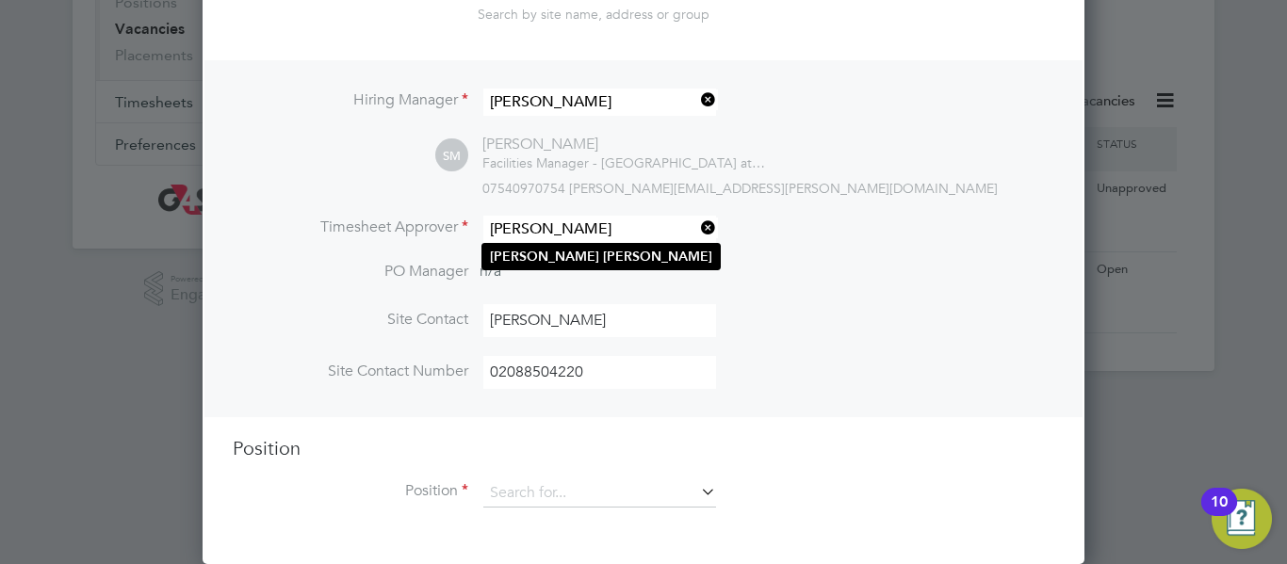
click at [603, 255] on b "[PERSON_NAME]" at bounding box center [657, 257] width 109 height 16
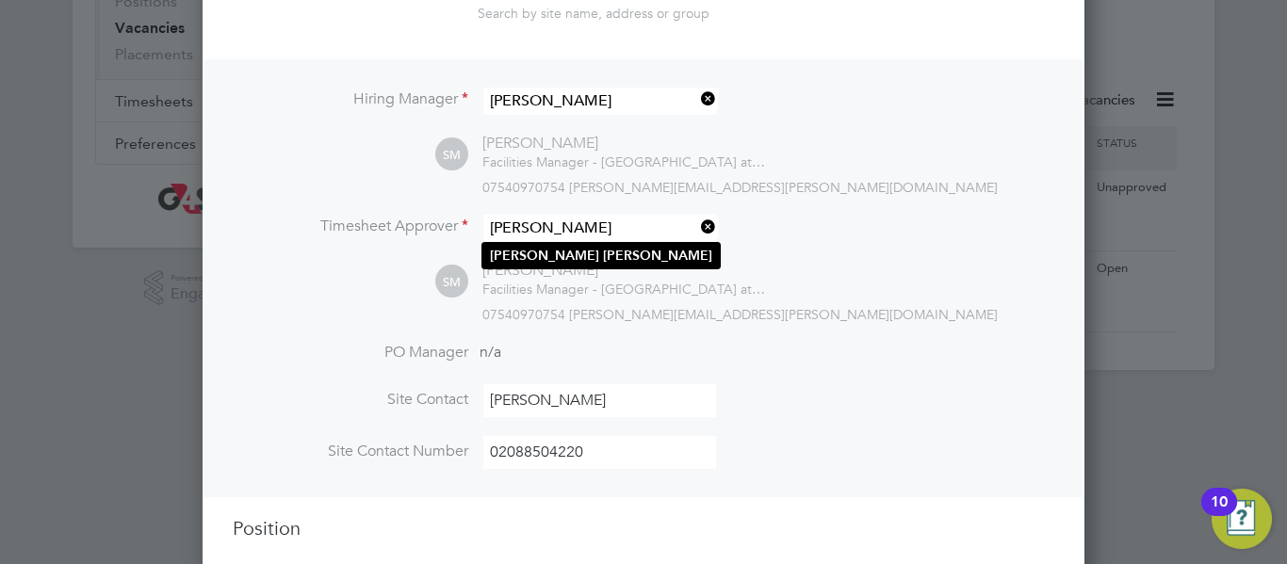
scroll to position [865, 883]
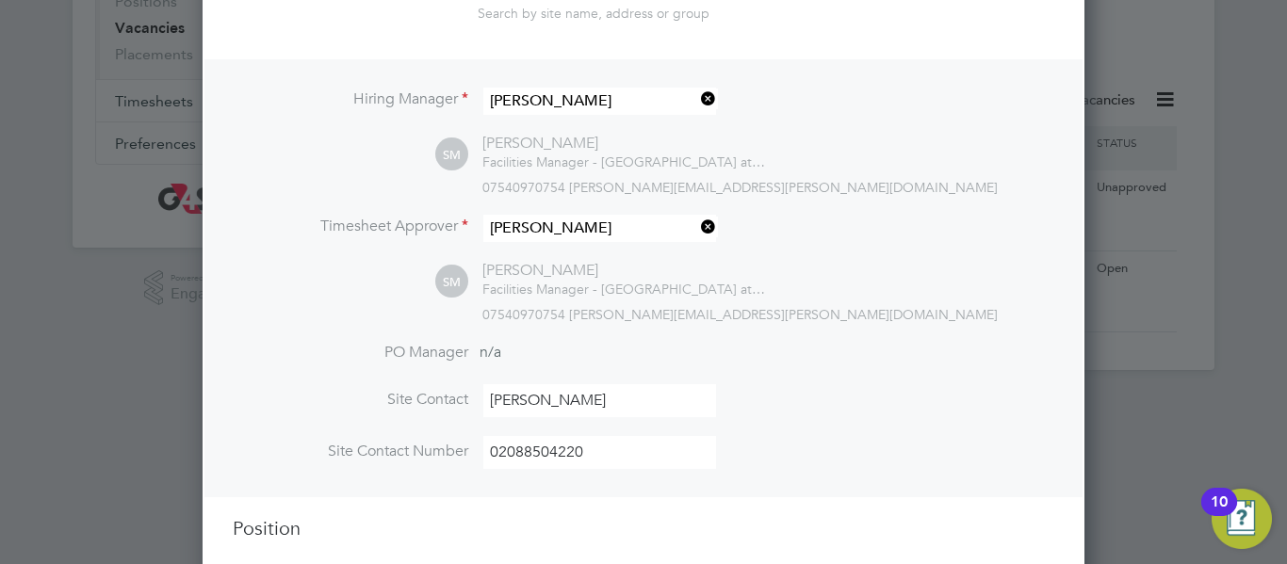
click at [781, 342] on div "Hiring Manager [PERSON_NAME] SM [PERSON_NAME] Facilities Manager - [GEOGRAPHIC_…" at bounding box center [643, 278] width 878 height 438
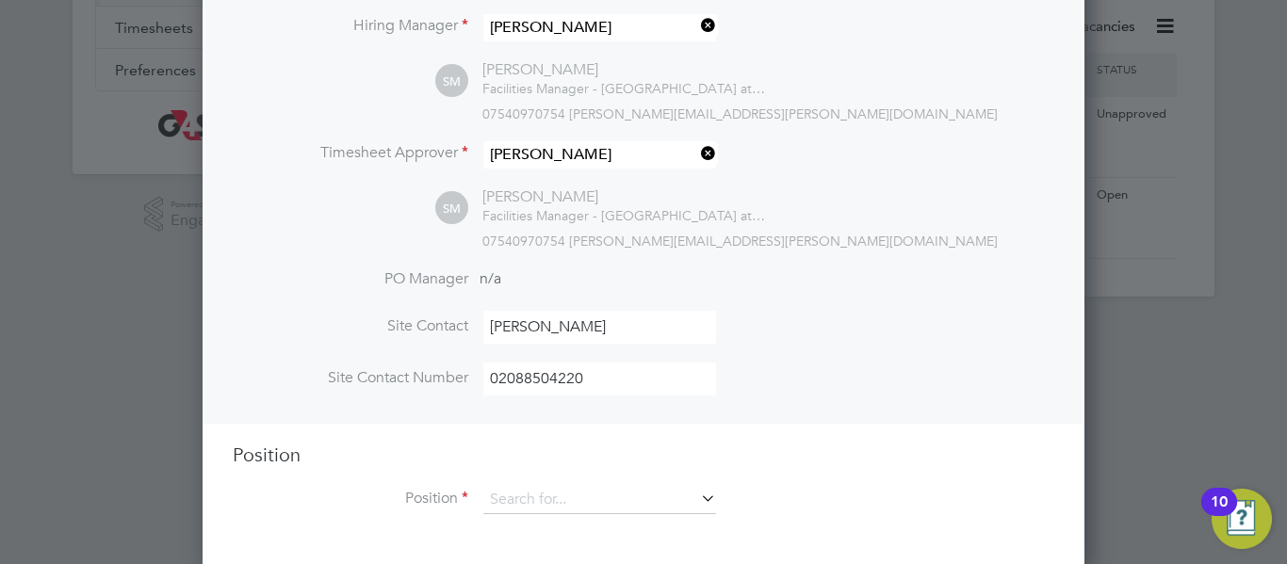
scroll to position [371, 0]
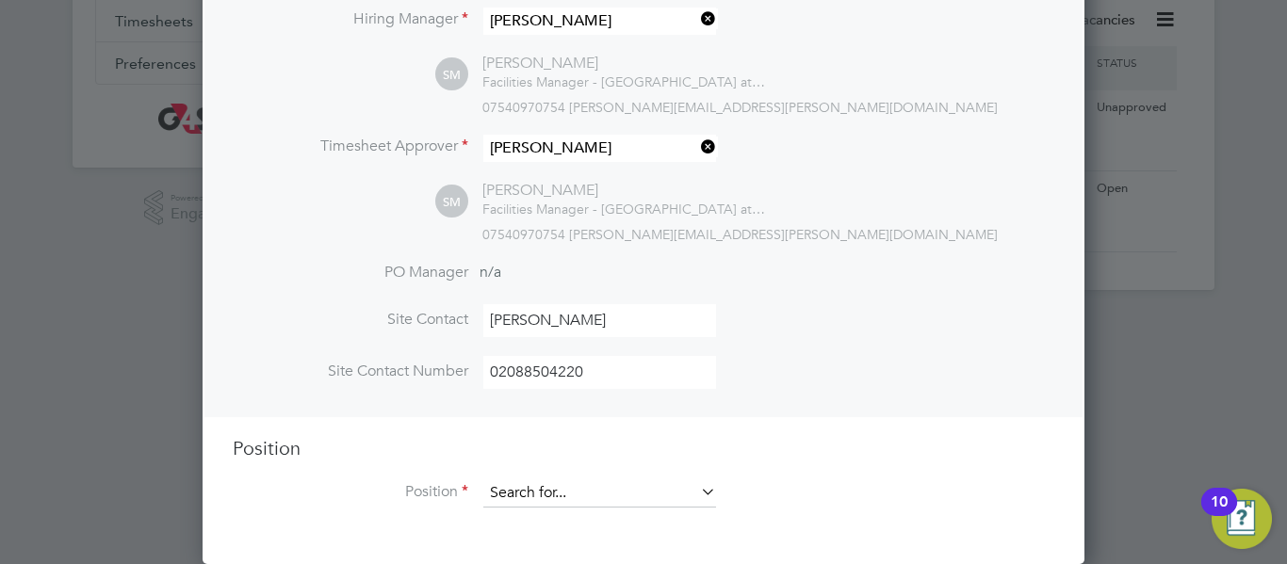
click at [557, 489] on input at bounding box center [599, 493] width 233 height 28
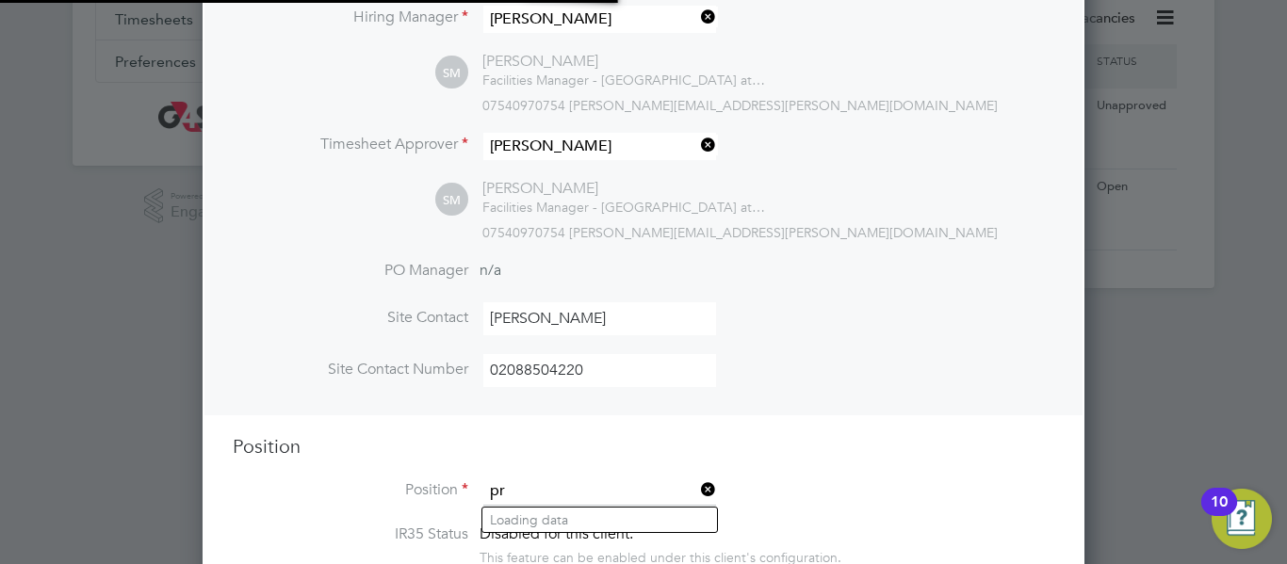
scroll to position [2933, 883]
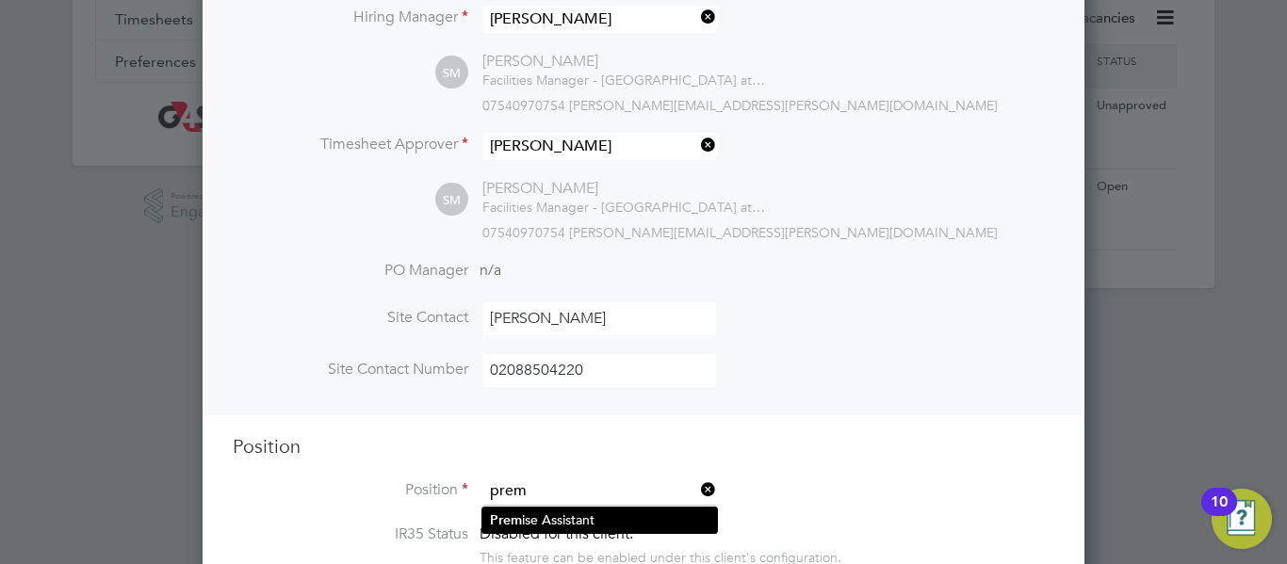
click at [554, 517] on li "Prem ise Assistant" at bounding box center [599, 520] width 235 height 25
type input "Premise Assistant"
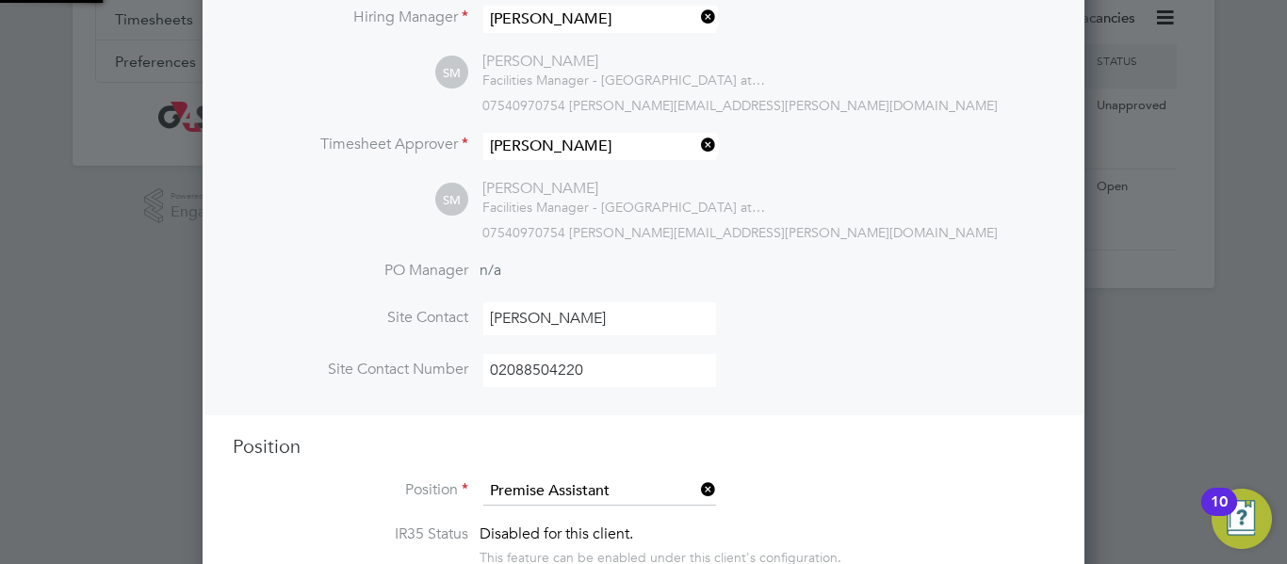
type textarea "Lo ipsumdol sit ametcon adip el s doeiu, temp inc utla etdolorem, aliquaeni adm…"
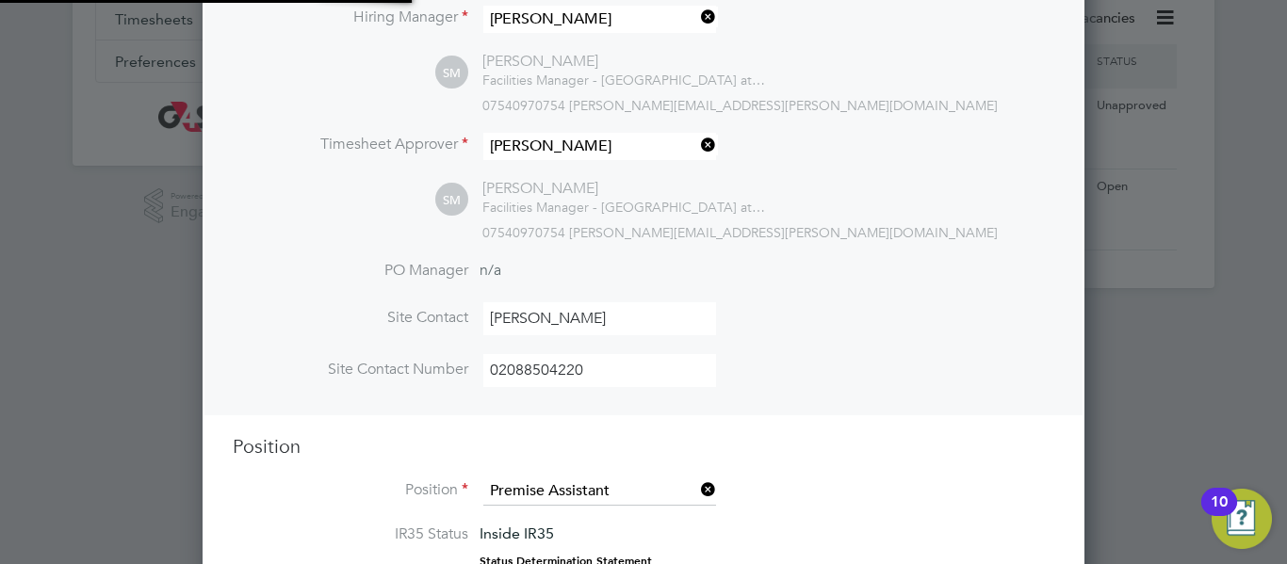
scroll to position [56, 99]
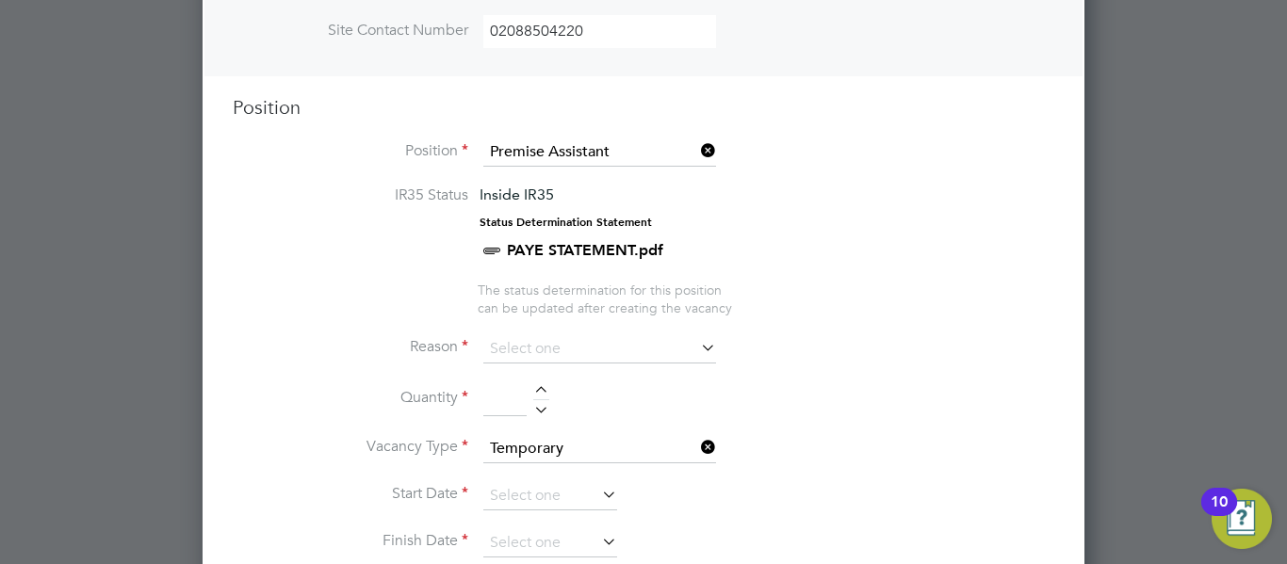
scroll to position [748, 0]
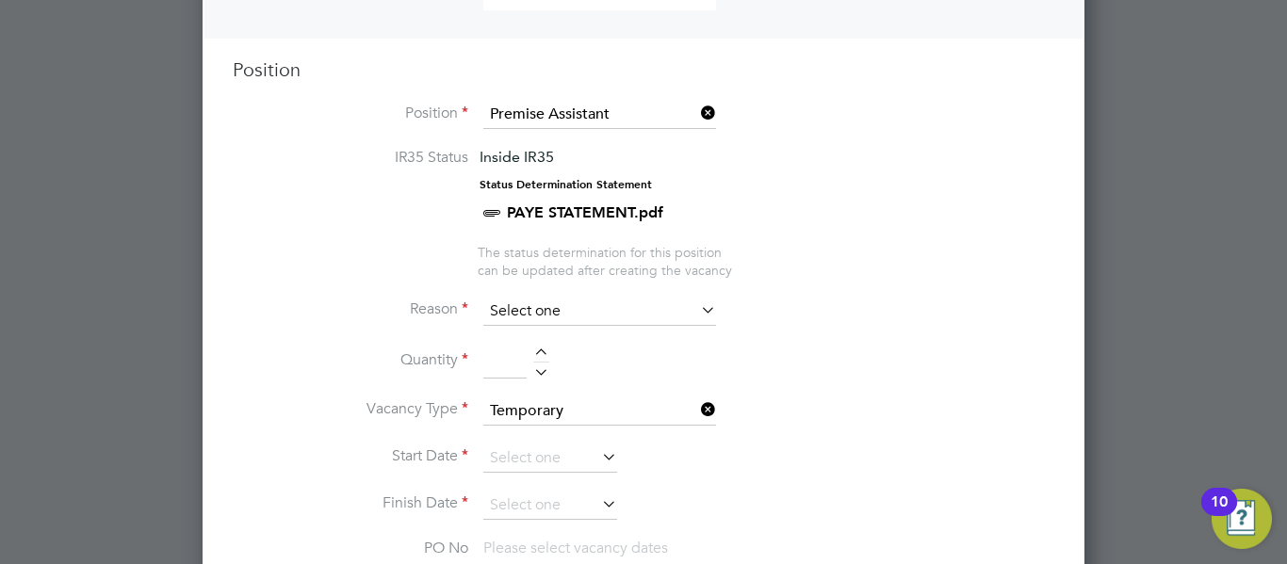
click at [606, 315] on input at bounding box center [599, 312] width 233 height 28
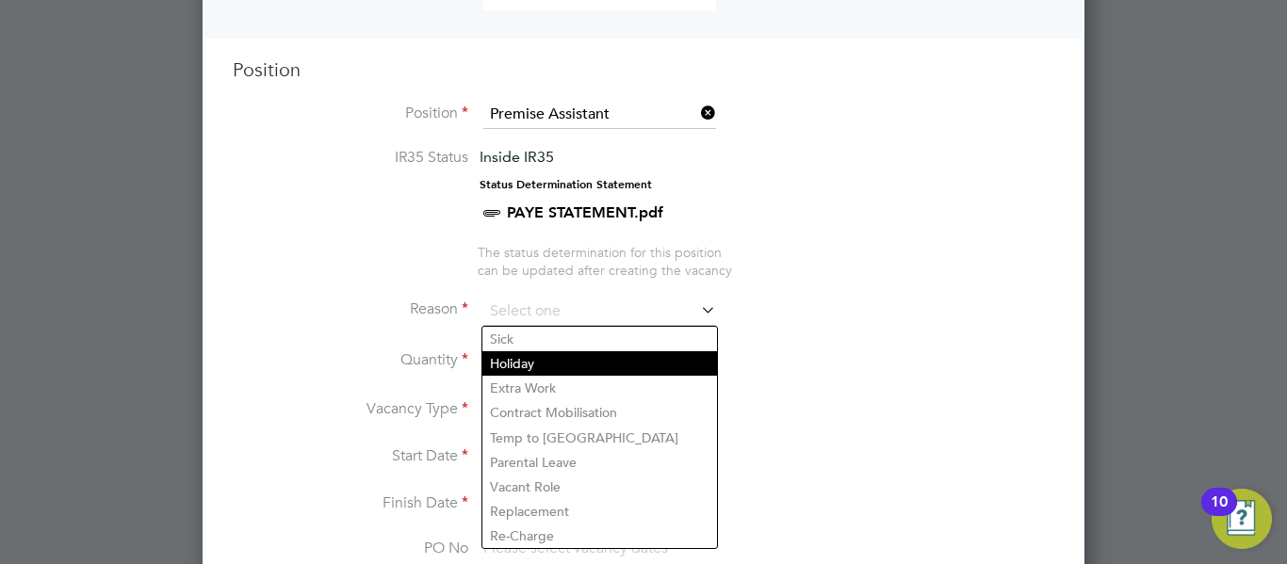
click at [595, 364] on li "Holiday" at bounding box center [599, 363] width 235 height 24
type input "Holiday"
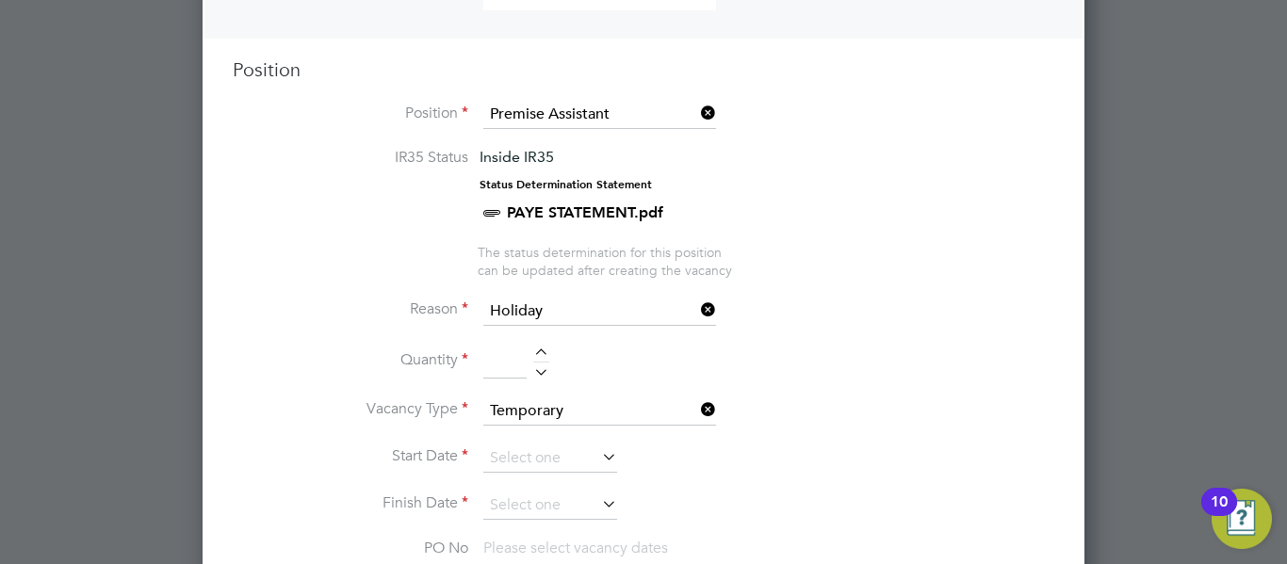
click at [538, 352] on div at bounding box center [541, 355] width 16 height 13
type input "1"
click at [539, 459] on input at bounding box center [550, 459] width 134 height 28
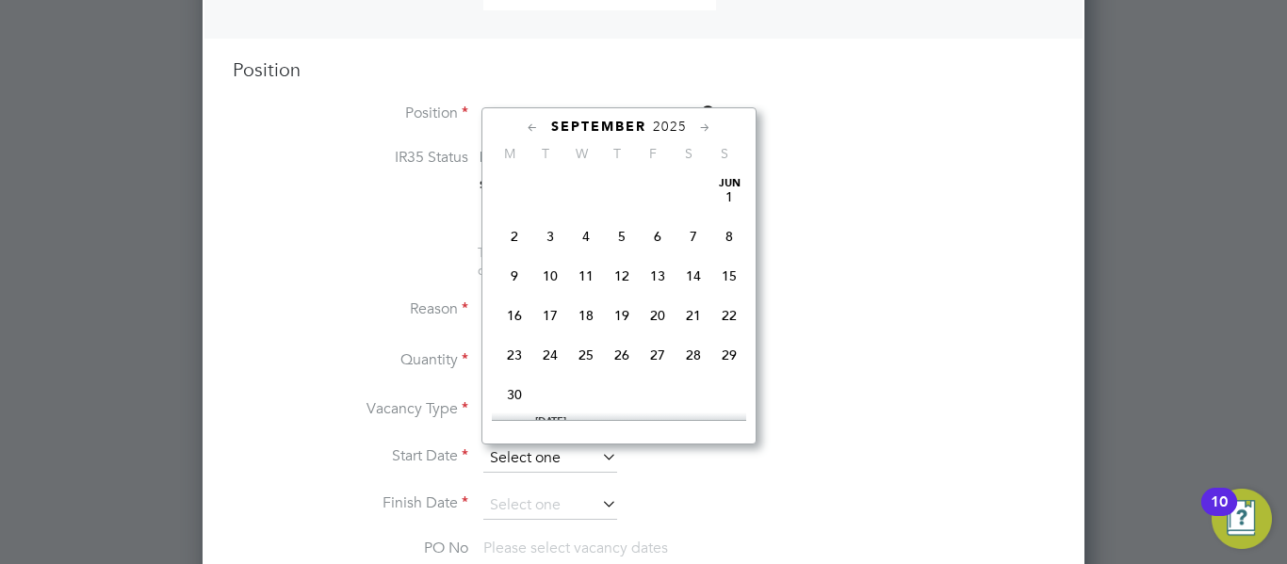
scroll to position [734, 0]
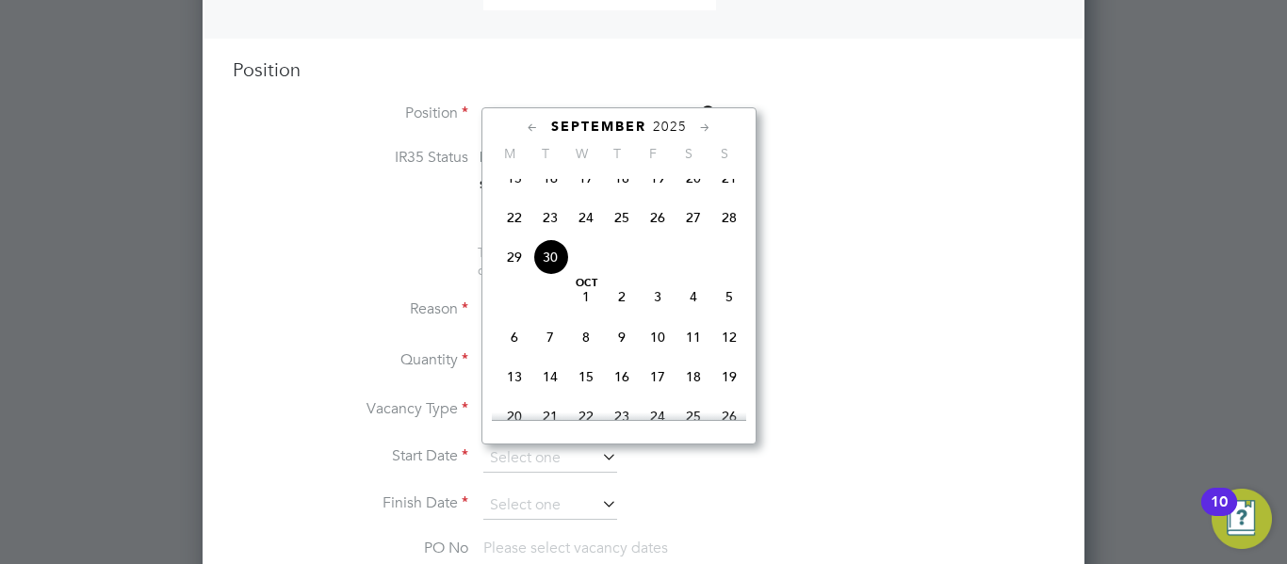
click at [587, 355] on span "8" at bounding box center [586, 337] width 36 height 36
type input "[DATE]"
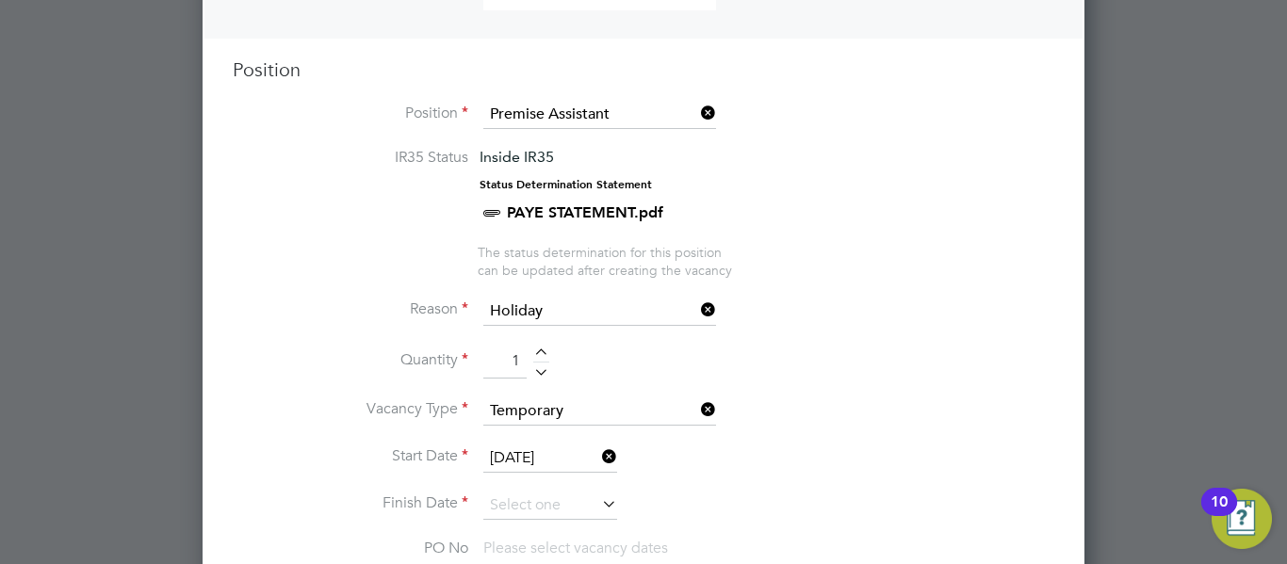
click at [696, 452] on li "Start Date [DATE]" at bounding box center [643, 468] width 821 height 47
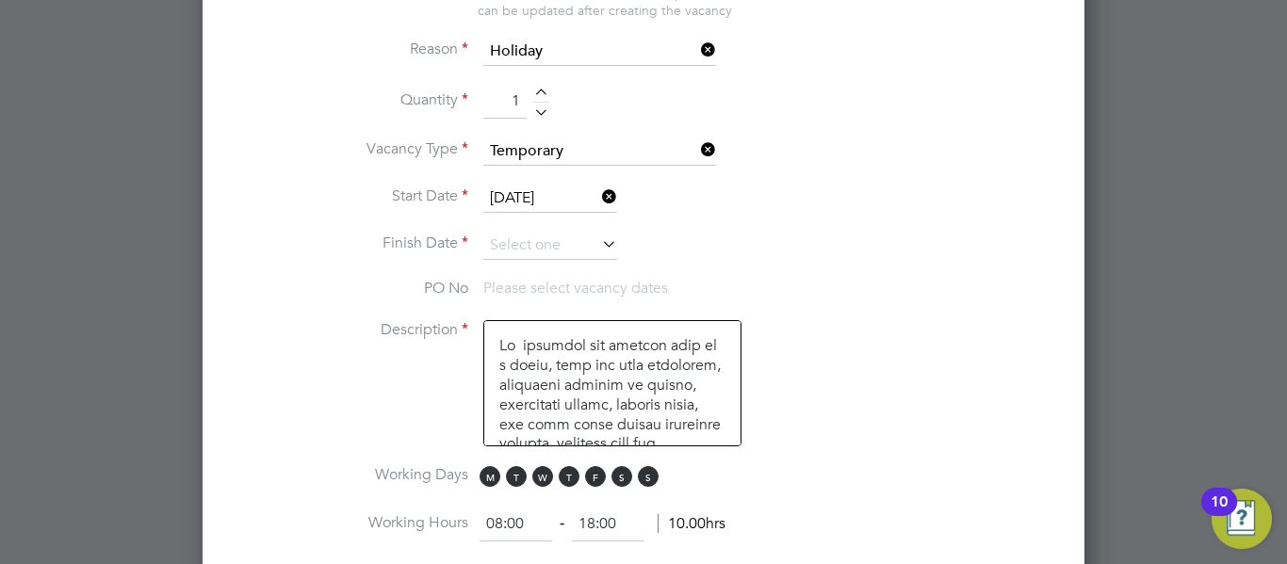
scroll to position [1012, 0]
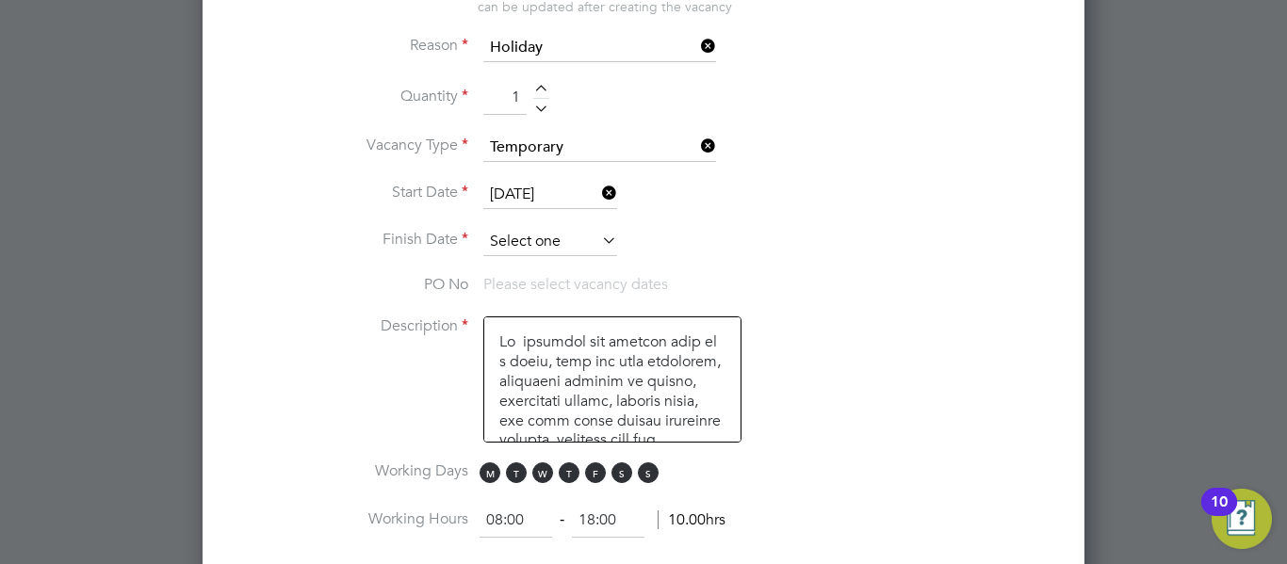
click at [538, 247] on input at bounding box center [550, 242] width 134 height 28
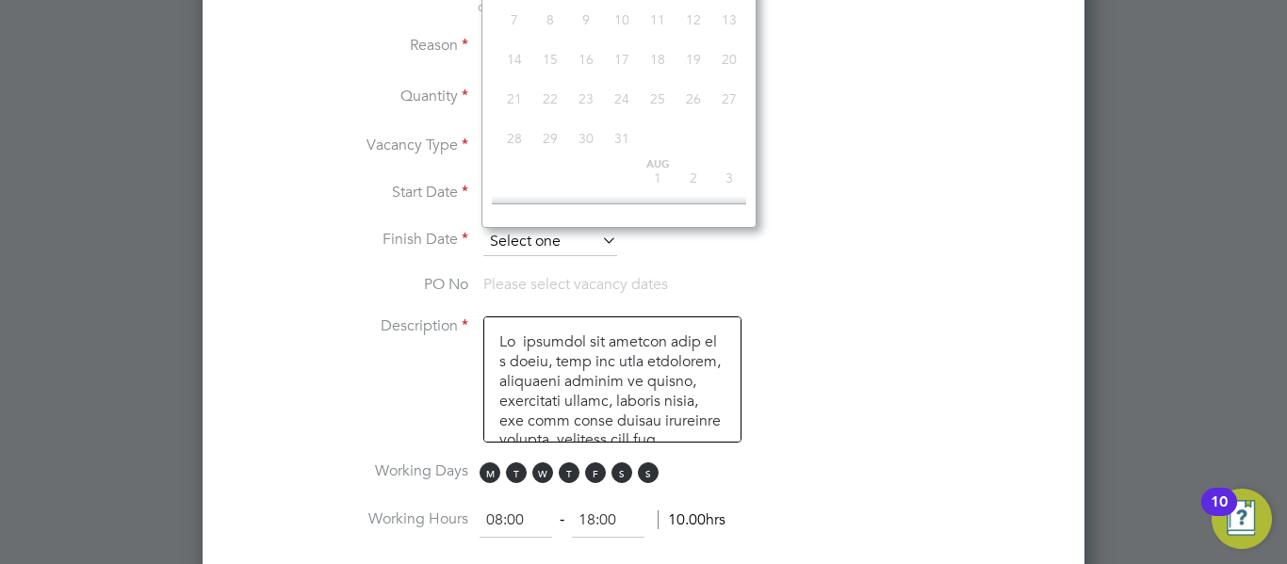
scroll to position [571, 0]
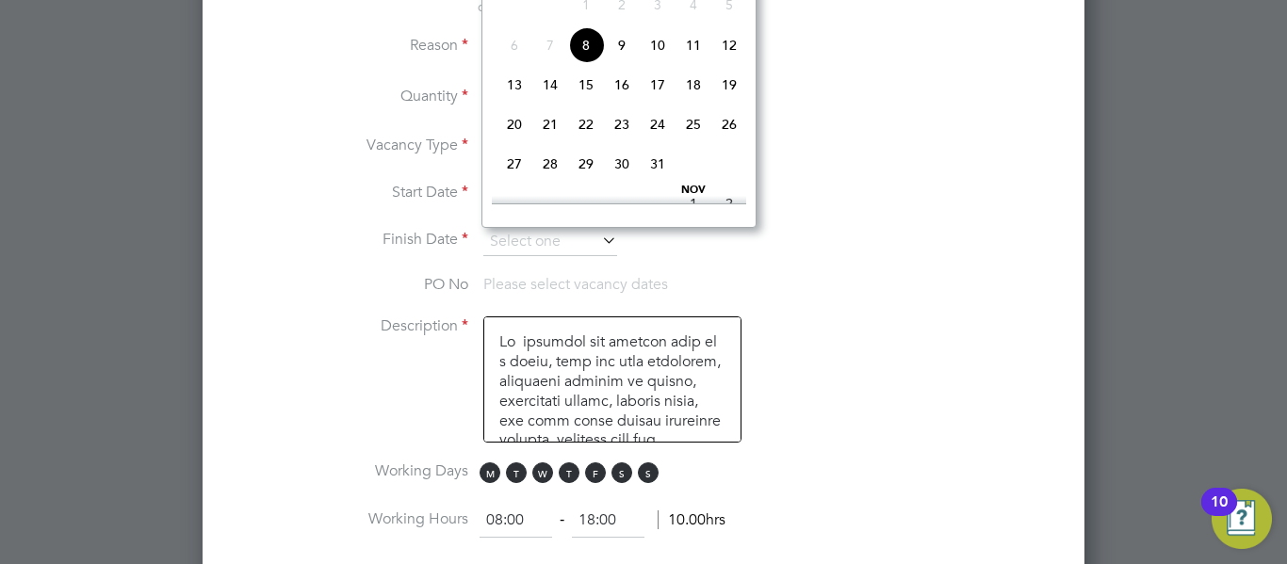
click at [660, 103] on span "17" at bounding box center [658, 85] width 36 height 36
type input "[DATE]"
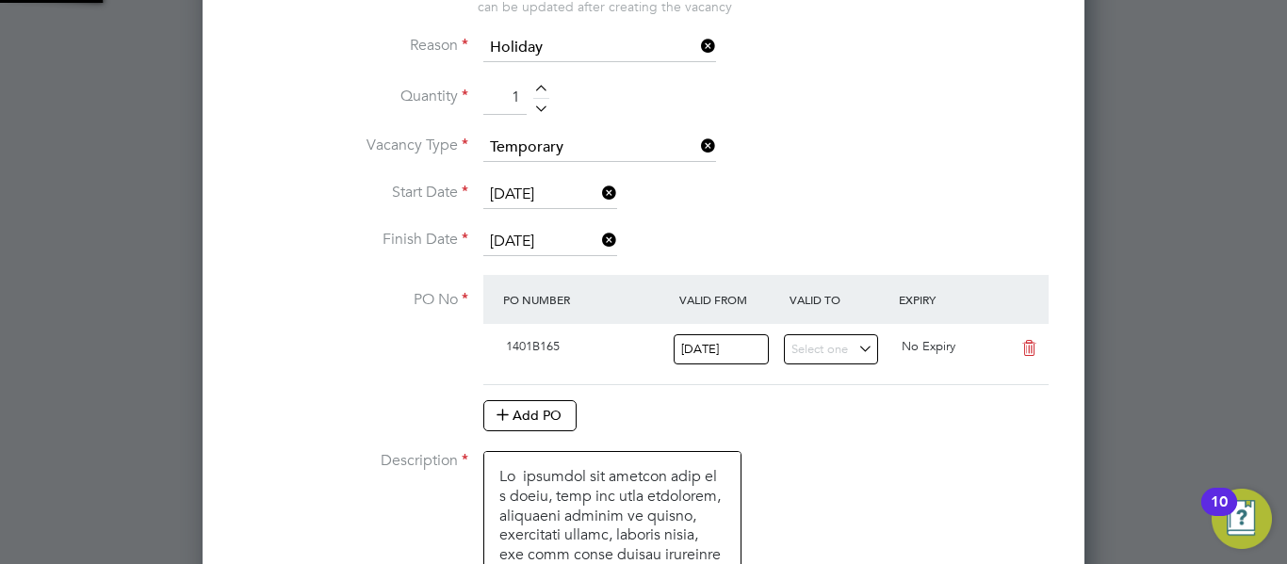
scroll to position [32, 177]
click at [598, 239] on icon at bounding box center [598, 240] width 0 height 26
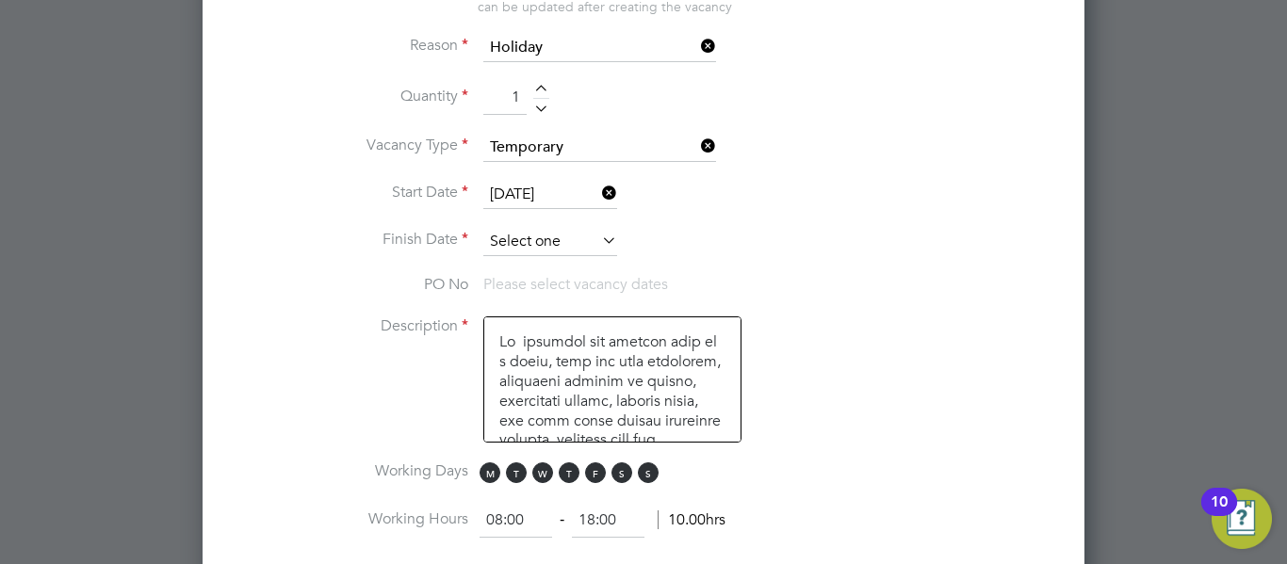
click at [554, 236] on input at bounding box center [550, 242] width 134 height 28
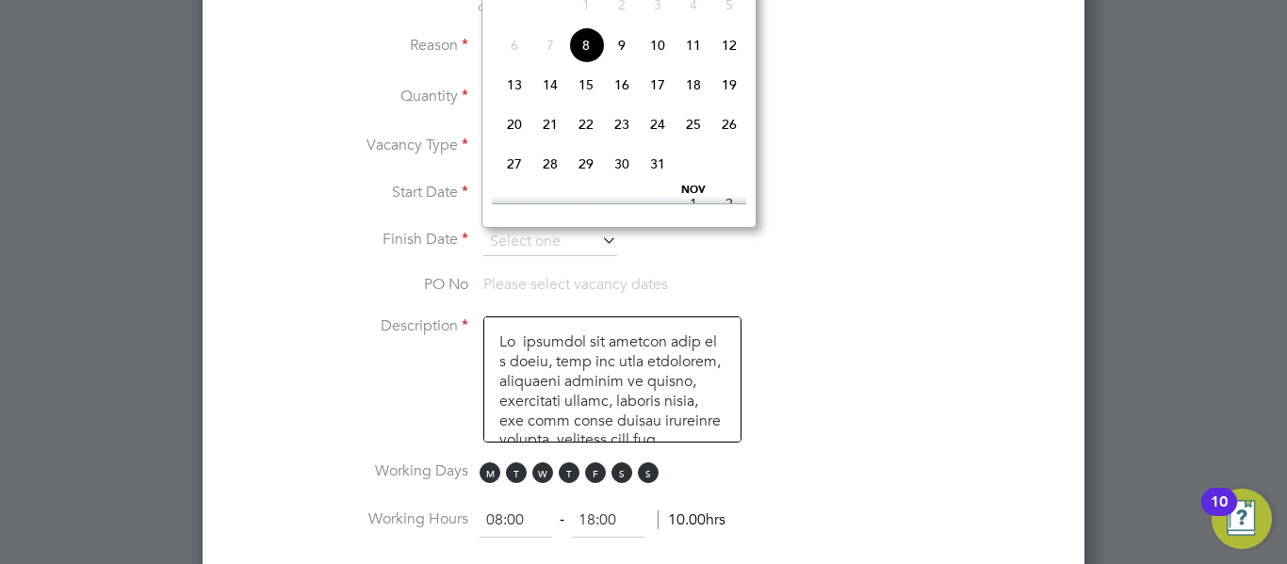
click at [659, 102] on span "17" at bounding box center [658, 85] width 36 height 36
type input "[DATE]"
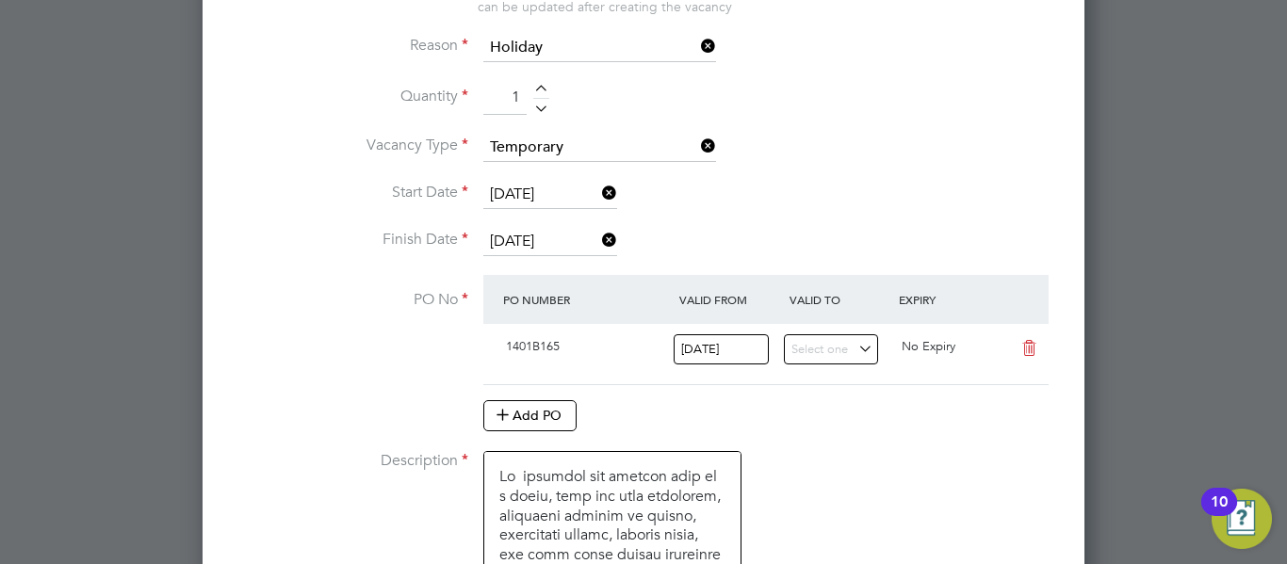
scroll to position [32, 177]
click at [815, 189] on li "Start Date [DATE]" at bounding box center [643, 204] width 821 height 47
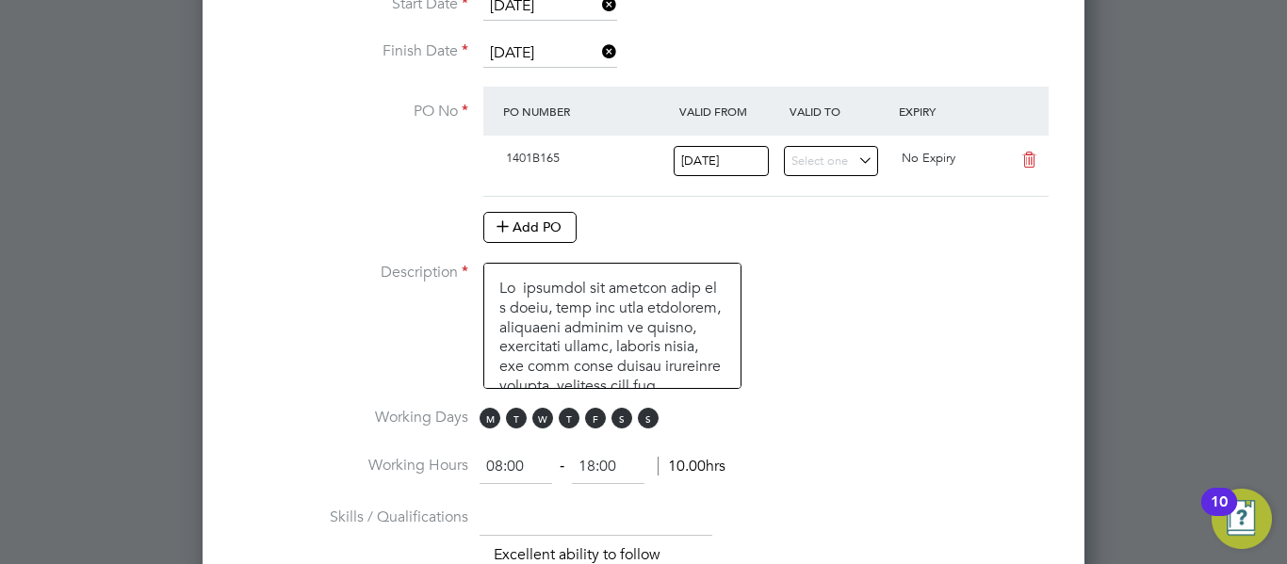
scroll to position [1238, 0]
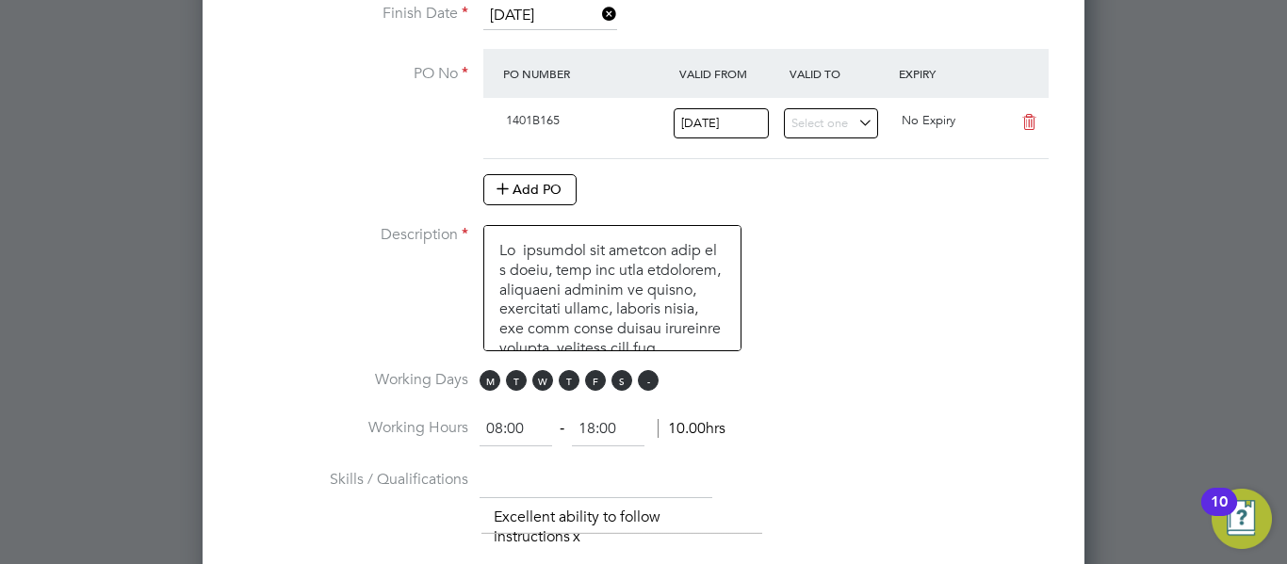
click at [647, 381] on span "S" at bounding box center [648, 380] width 21 height 21
click at [621, 382] on span "S" at bounding box center [621, 380] width 21 height 21
click at [500, 435] on input "08:00" at bounding box center [515, 430] width 73 height 34
type input "08:00"
click at [595, 431] on input "18:00" at bounding box center [608, 430] width 73 height 34
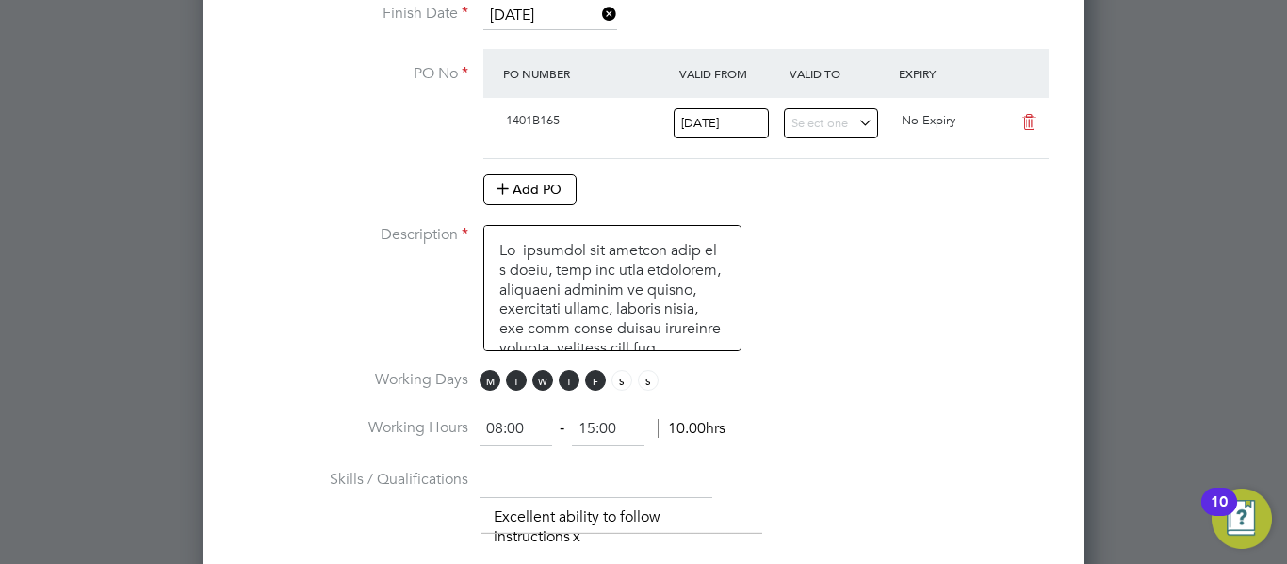
type input "15:00"
click at [862, 366] on li "Description" at bounding box center [643, 297] width 821 height 145
type input "08:00"
type input "15:00"
click at [862, 366] on li "Description" at bounding box center [643, 297] width 821 height 145
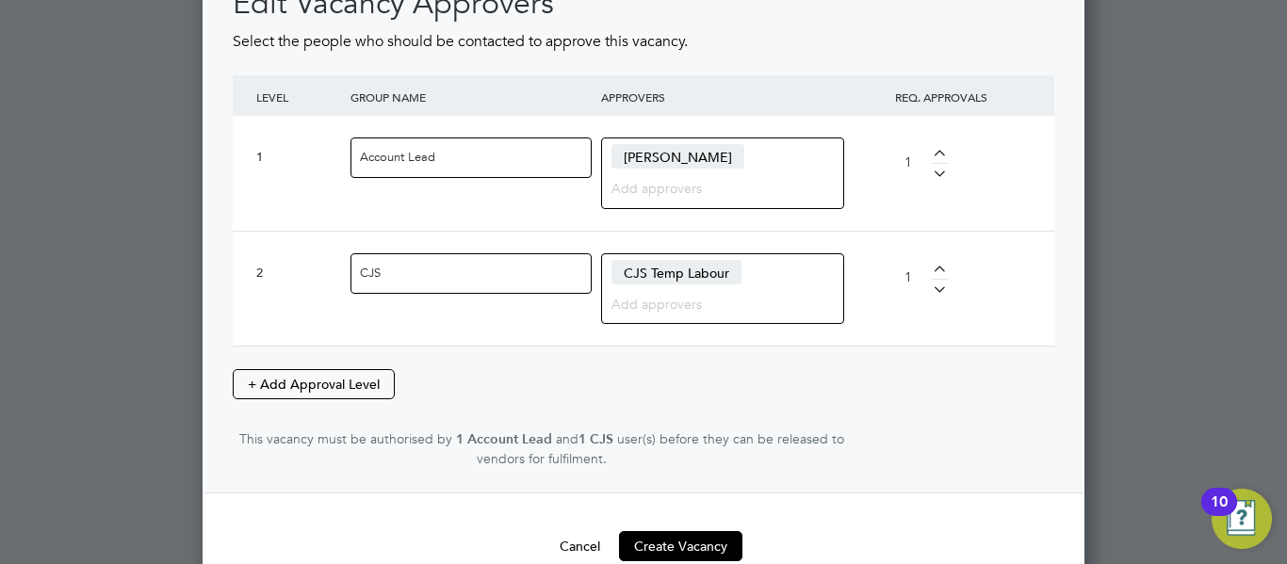
scroll to position [2712, 0]
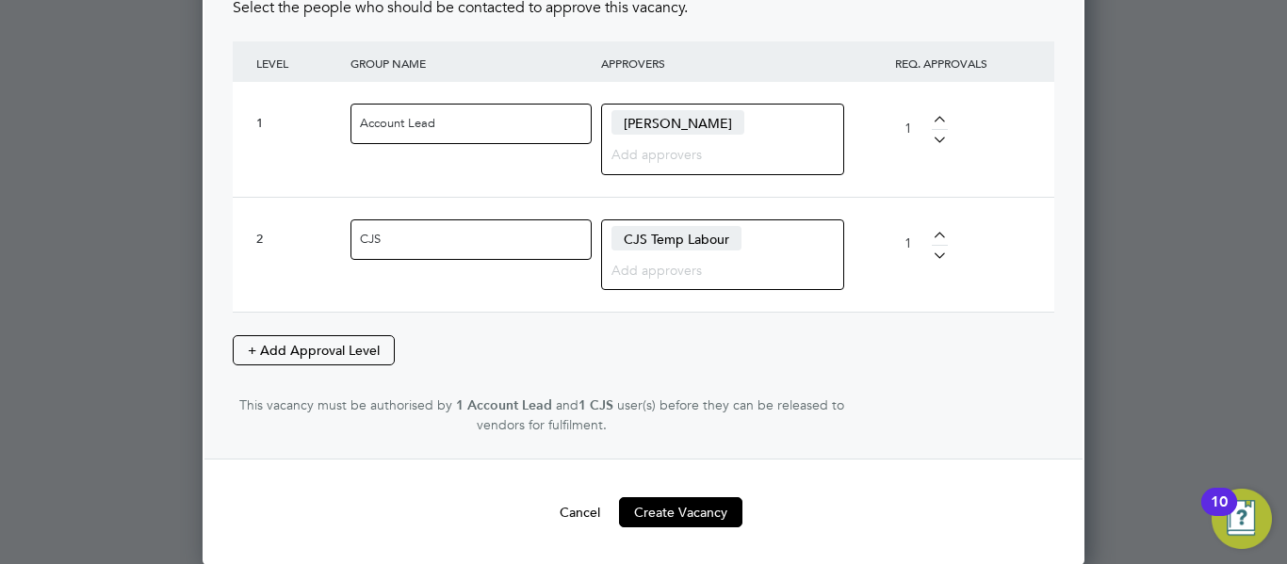
click at [925, 349] on div "Edit Vacancy Approvers Select the people who should be contacted to approve thi…" at bounding box center [643, 192] width 821 height 485
click at [707, 516] on button "Create Vacancy" at bounding box center [680, 512] width 123 height 30
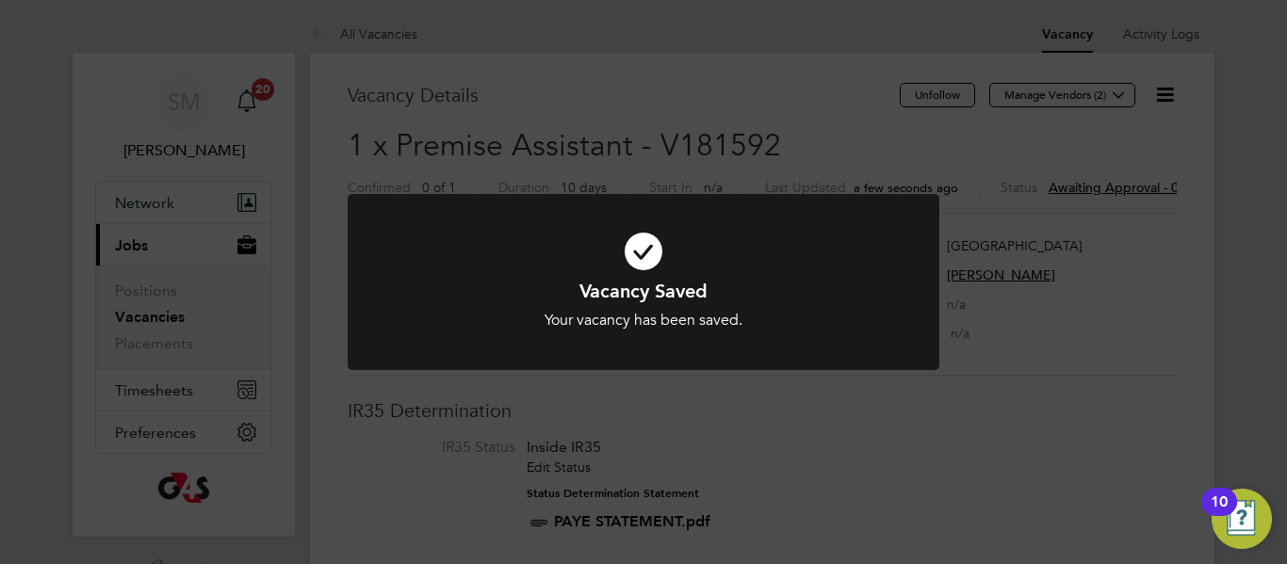
click at [837, 124] on div "Vacancy Saved Your vacancy has been saved. Cancel Okay" at bounding box center [643, 282] width 1287 height 564
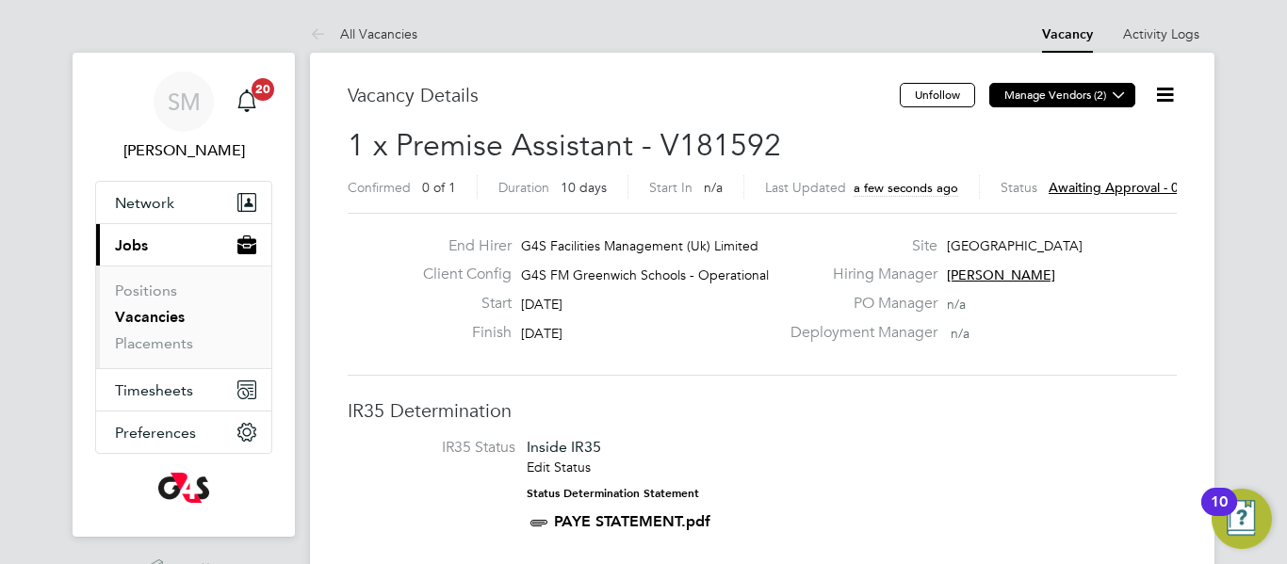
click at [1122, 96] on icon at bounding box center [1119, 95] width 14 height 14
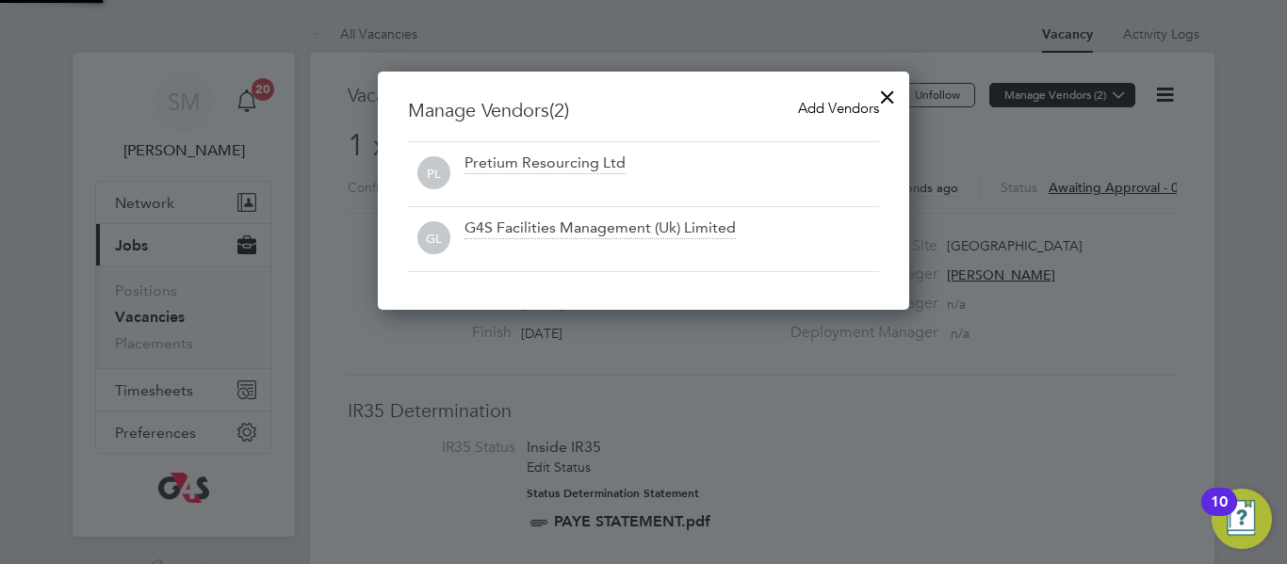
scroll to position [239, 532]
click at [823, 113] on span "Add Vendors" at bounding box center [838, 108] width 81 height 18
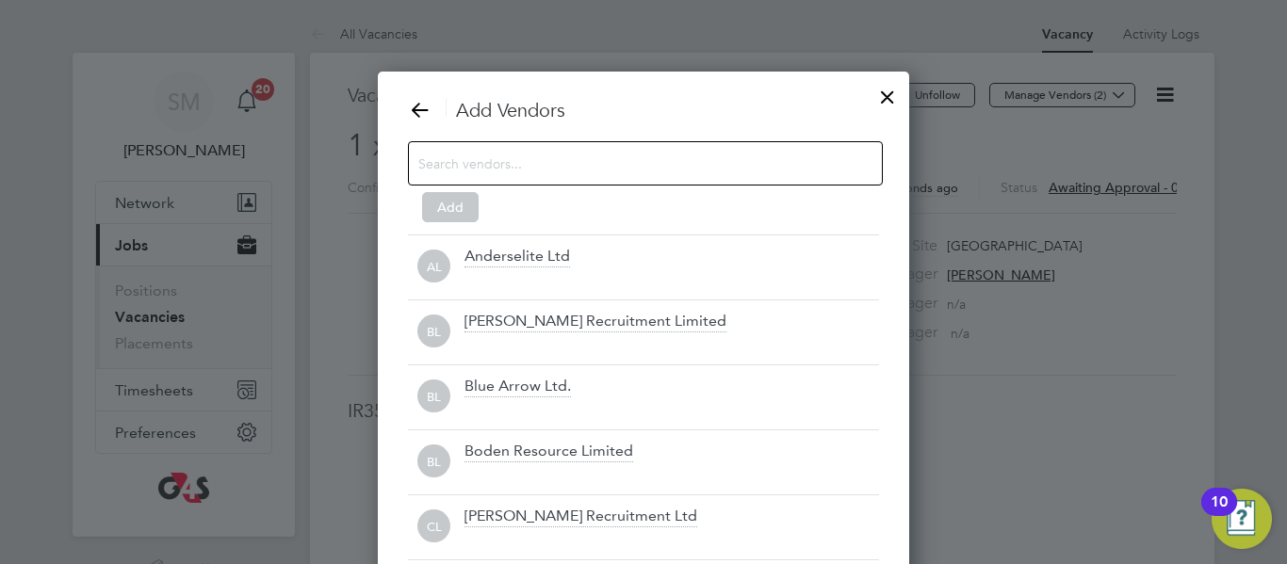
scroll to position [528, 532]
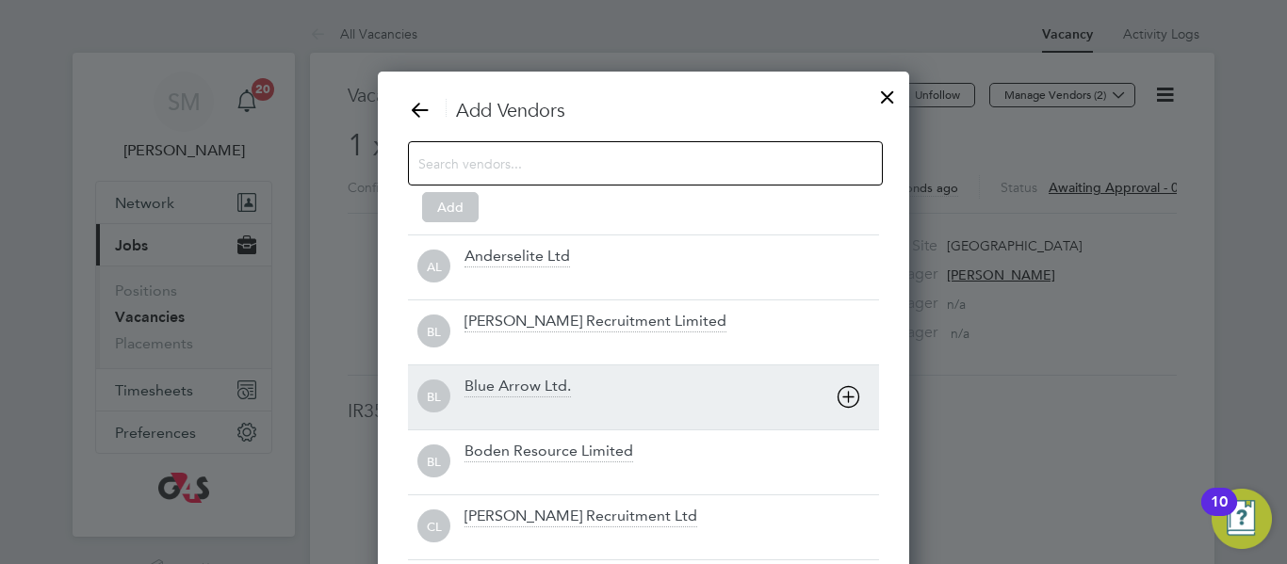
click at [558, 385] on div "Blue Arrow Ltd." at bounding box center [517, 387] width 106 height 21
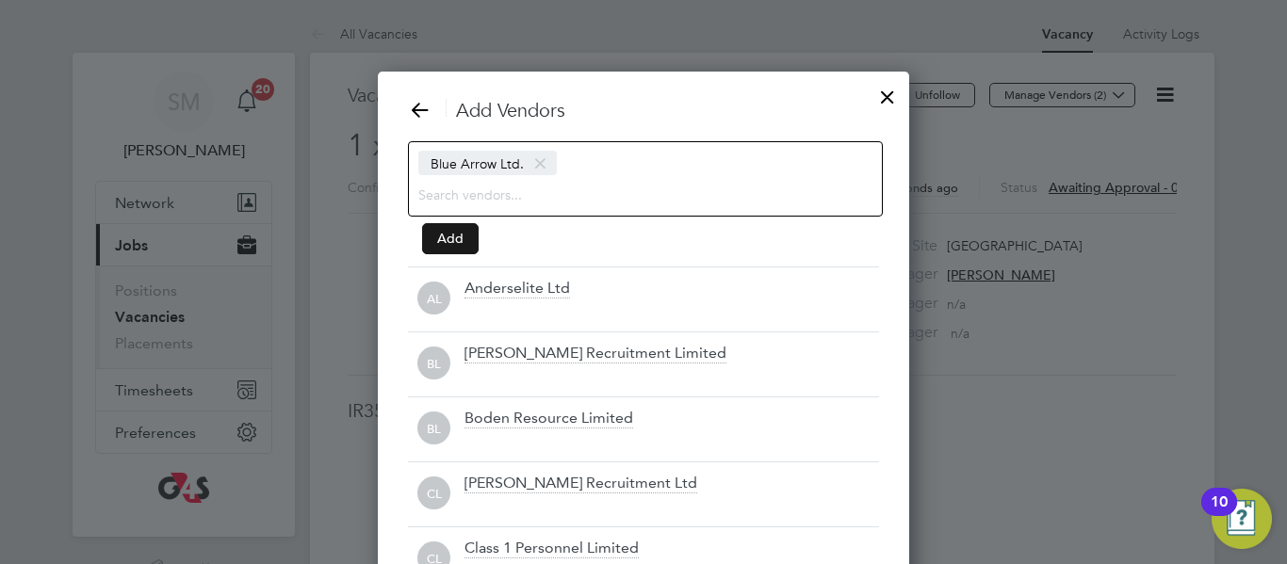
click at [463, 243] on button "Add" at bounding box center [450, 238] width 57 height 30
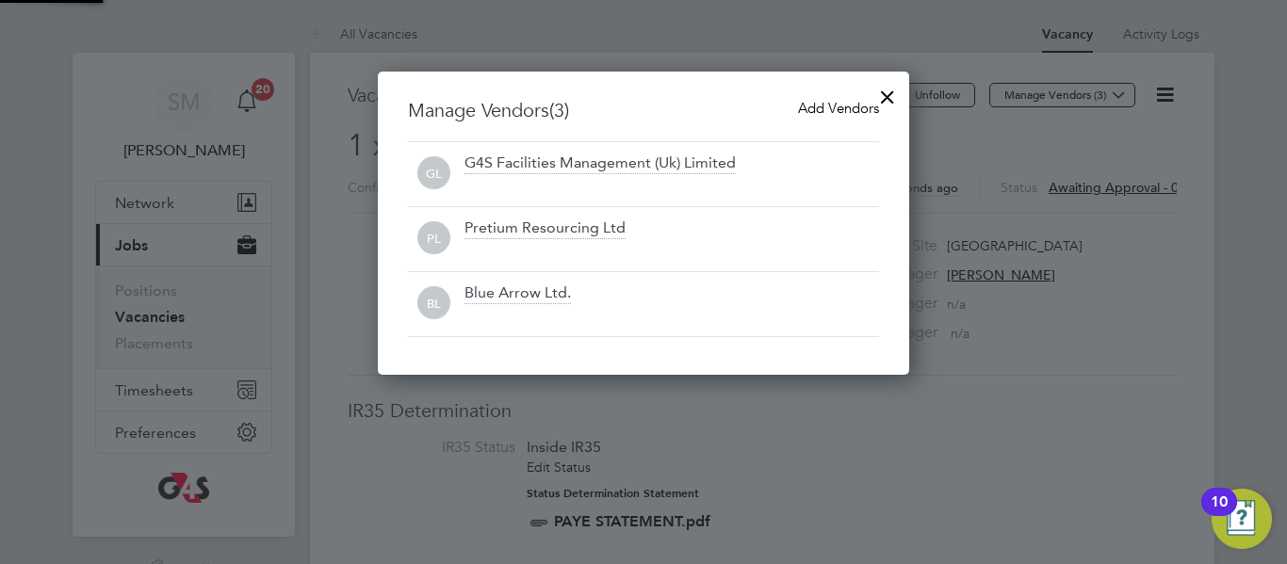
scroll to position [304, 532]
click at [886, 95] on div at bounding box center [887, 92] width 34 height 34
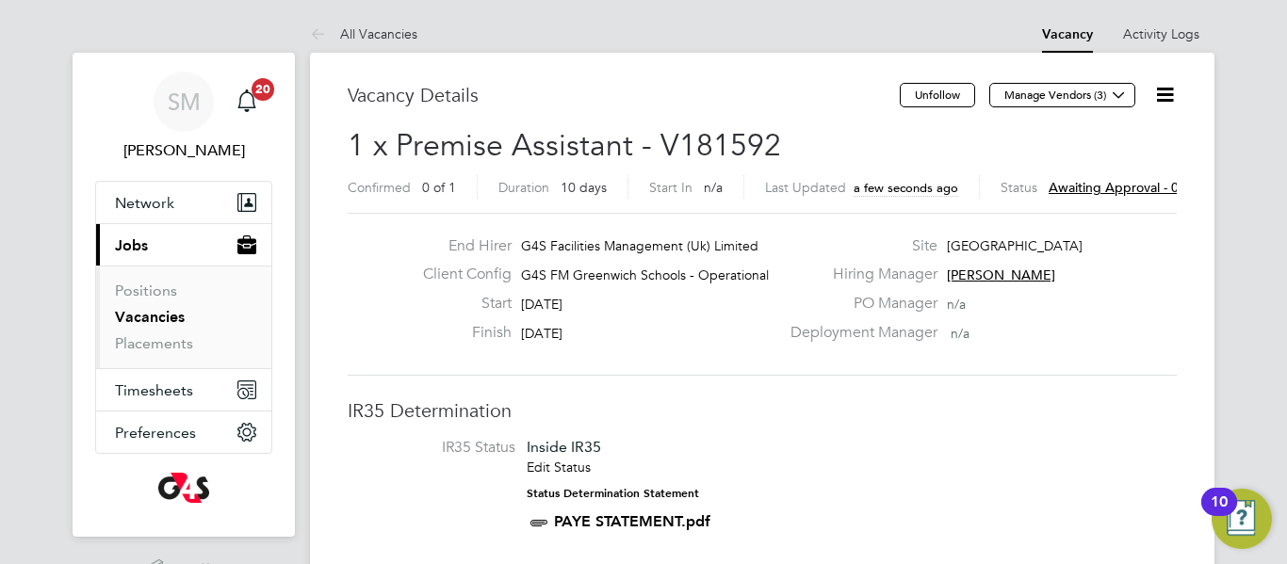
click at [813, 414] on h3 "IR35 Determination" at bounding box center [762, 410] width 829 height 24
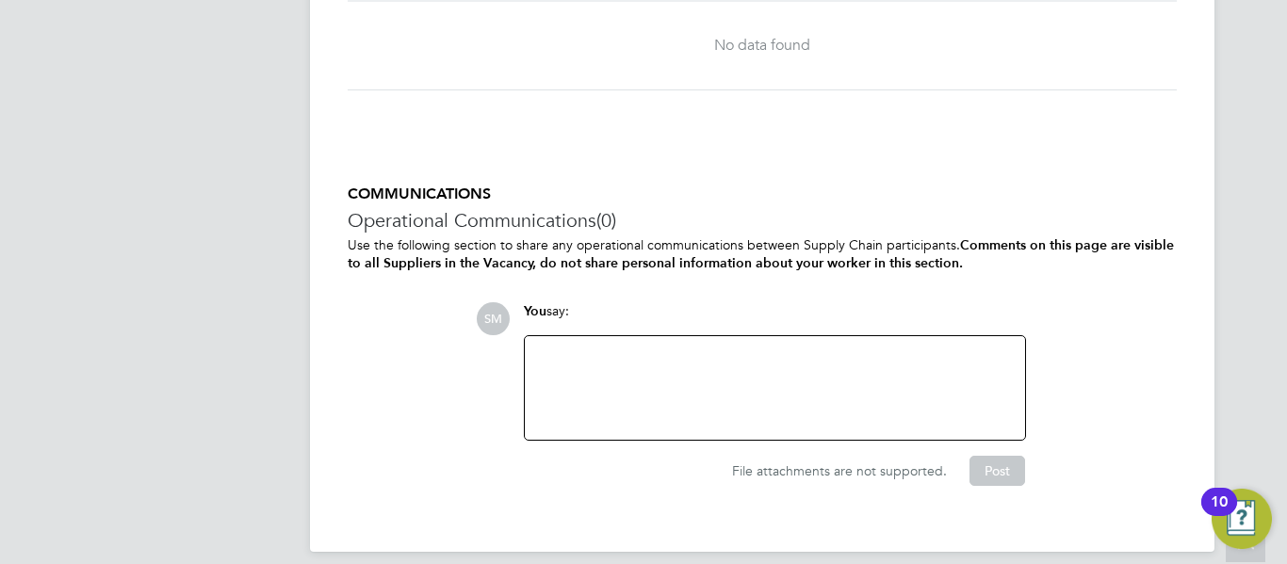
scroll to position [2382, 0]
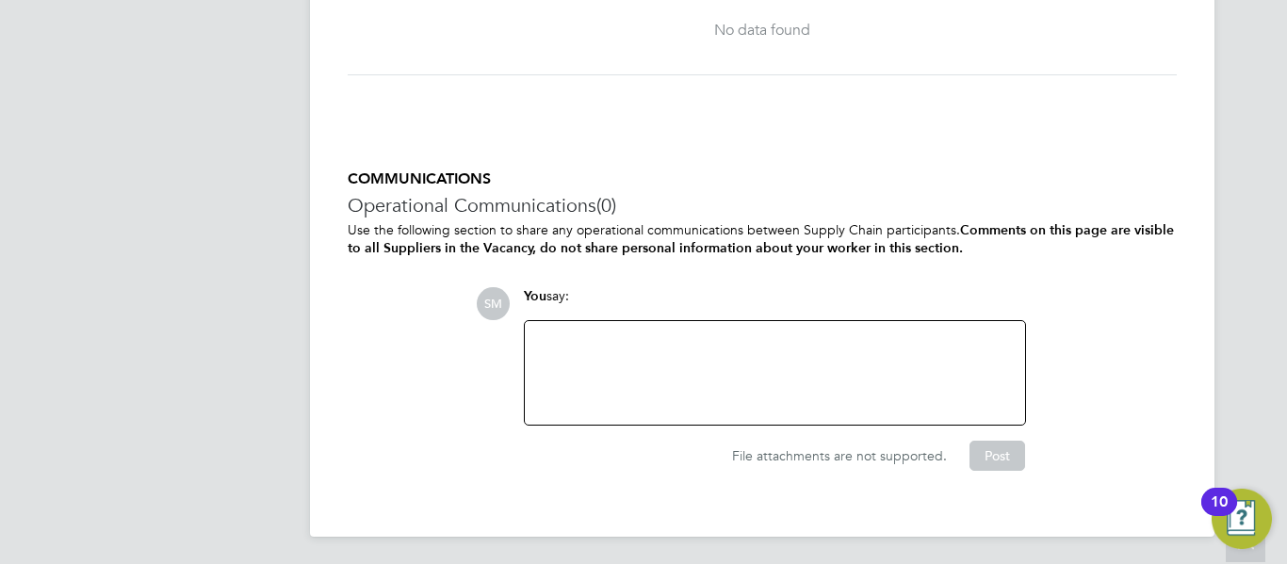
click at [767, 356] on div at bounding box center [775, 373] width 478 height 81
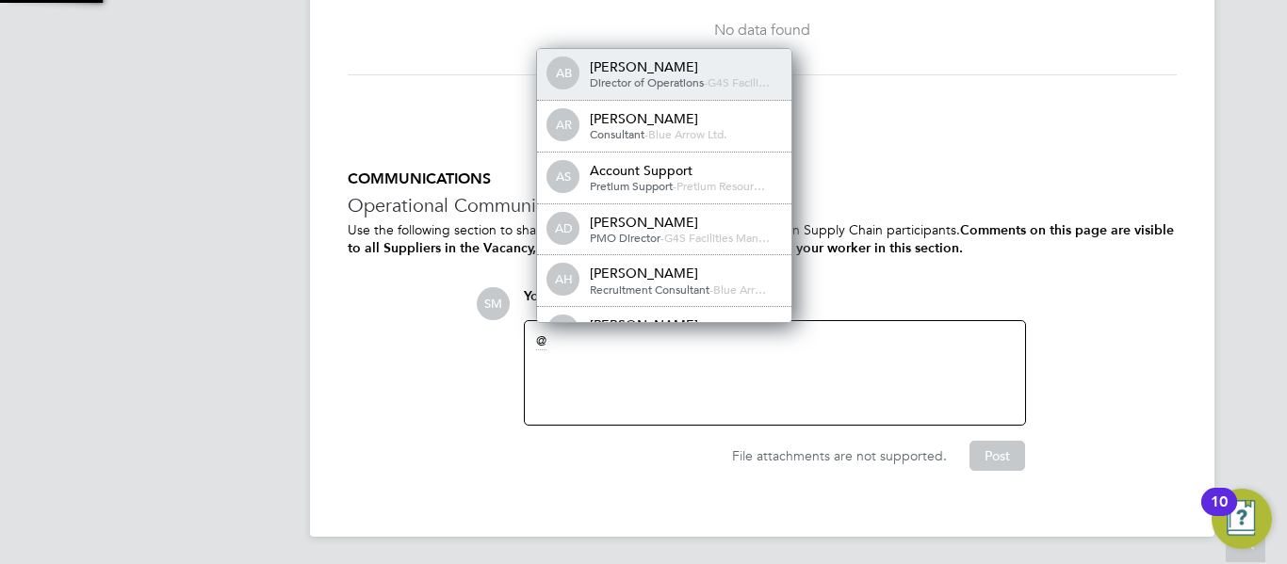
scroll to position [9, 9]
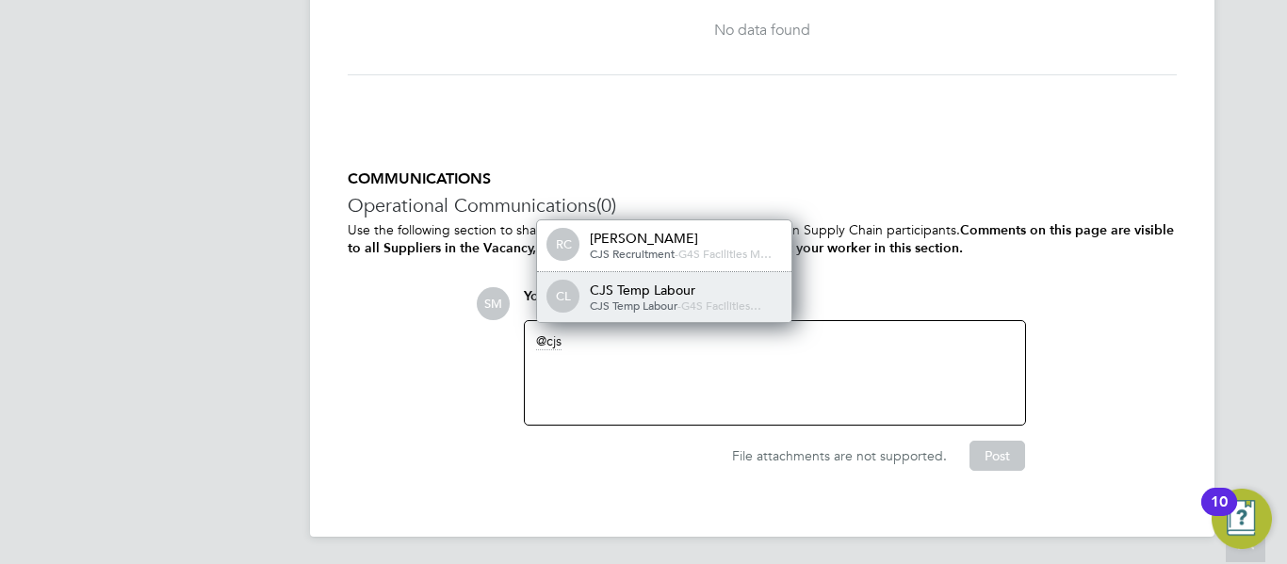
click at [730, 298] on span "G4S Facilities…" at bounding box center [721, 305] width 80 height 15
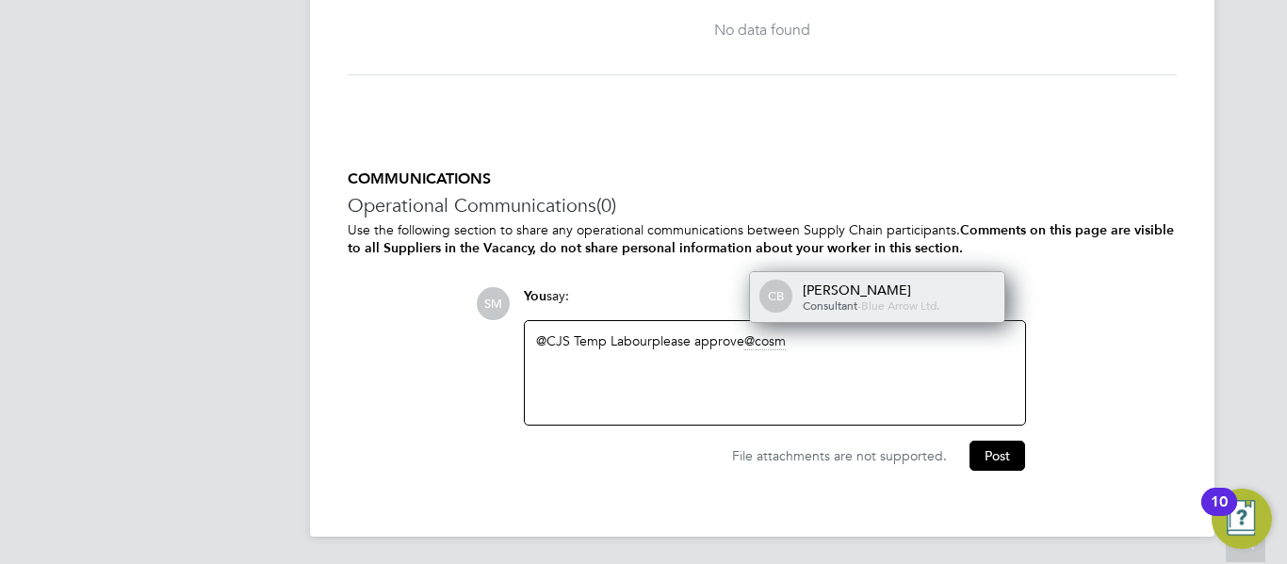
click at [822, 290] on div "[PERSON_NAME]" at bounding box center [897, 290] width 188 height 17
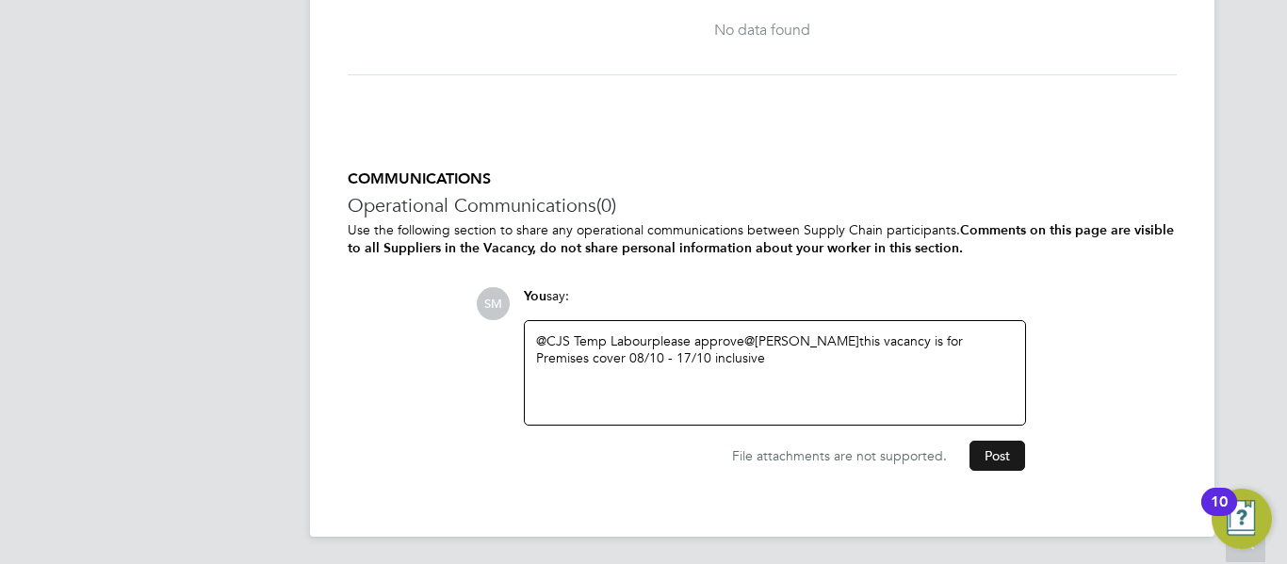
click at [1007, 454] on button "Post" at bounding box center [997, 456] width 56 height 30
